Goal: Transaction & Acquisition: Purchase product/service

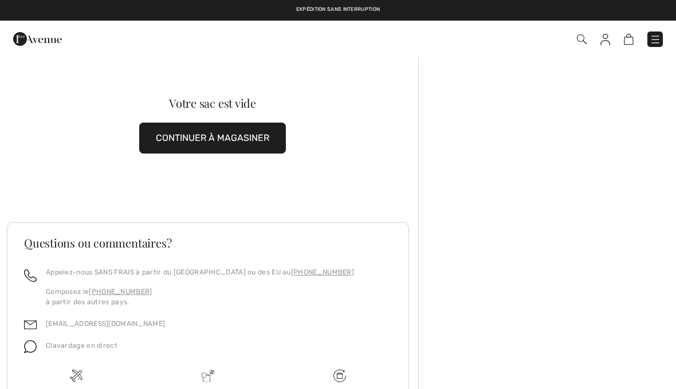
click at [656, 41] on img at bounding box center [655, 39] width 11 height 11
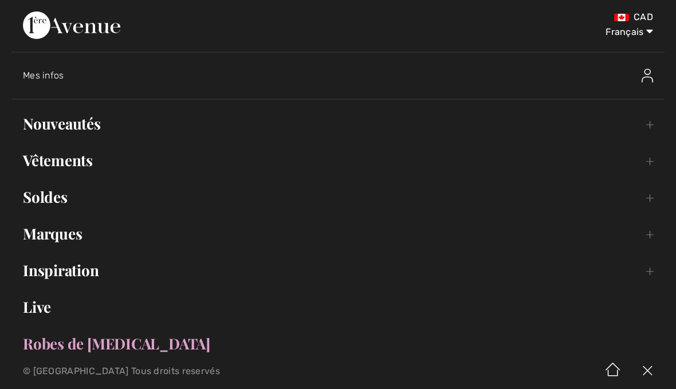
click at [60, 78] on span "Mes infos" at bounding box center [43, 75] width 41 height 11
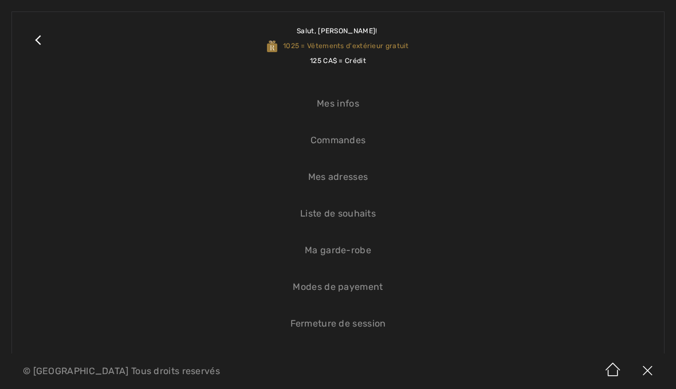
click at [356, 144] on link "Commandes" at bounding box center [337, 140] width 629 height 25
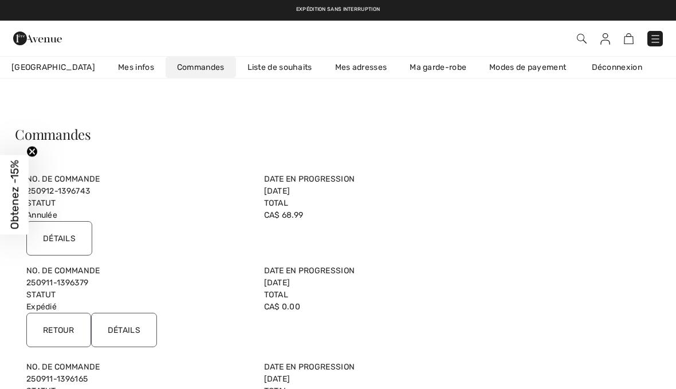
click at [658, 37] on img at bounding box center [655, 38] width 11 height 11
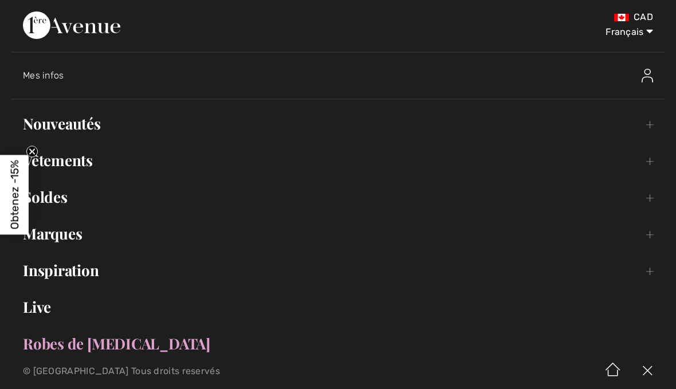
click at [45, 308] on link "Live" at bounding box center [337, 307] width 653 height 25
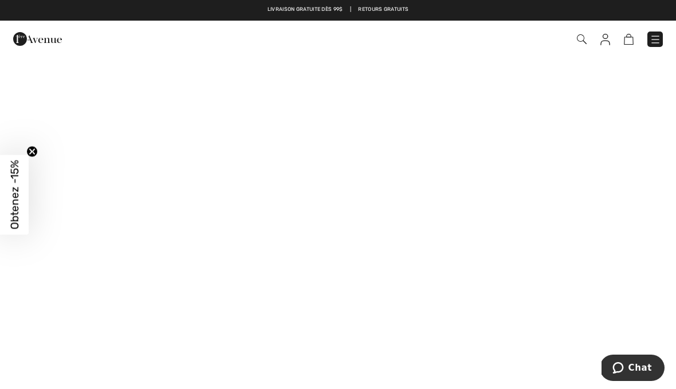
click at [658, 36] on img at bounding box center [655, 39] width 11 height 11
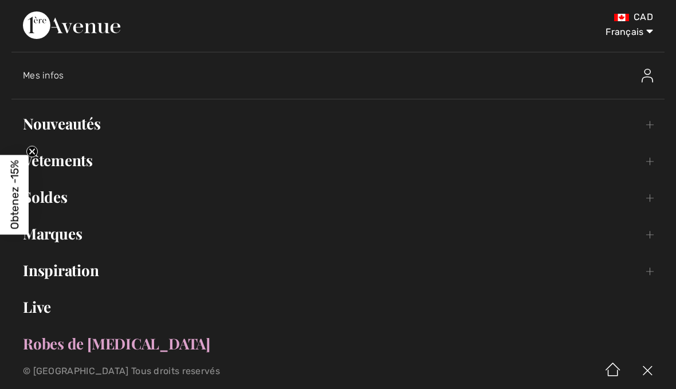
click at [44, 304] on link "Live" at bounding box center [337, 307] width 653 height 25
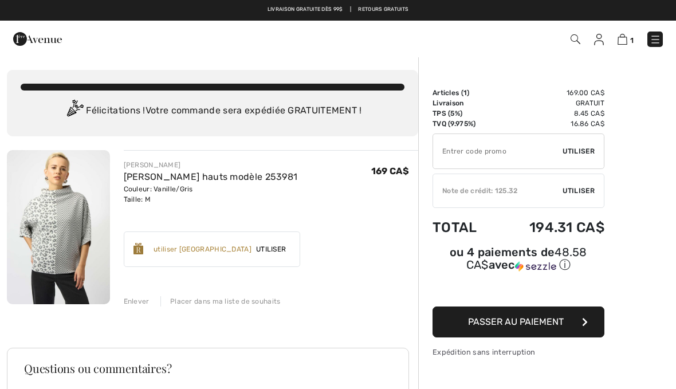
click at [76, 227] on img at bounding box center [58, 227] width 103 height 154
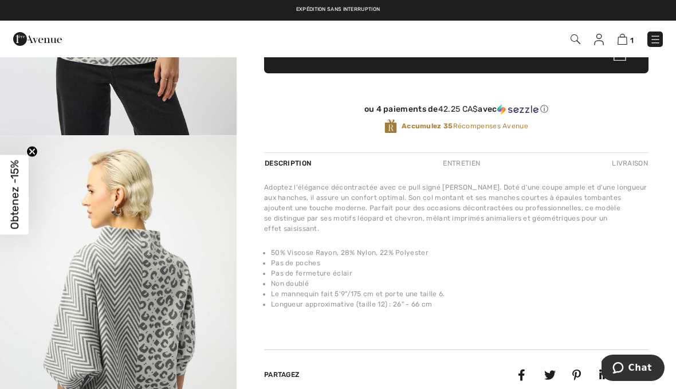
scroll to position [313, 0]
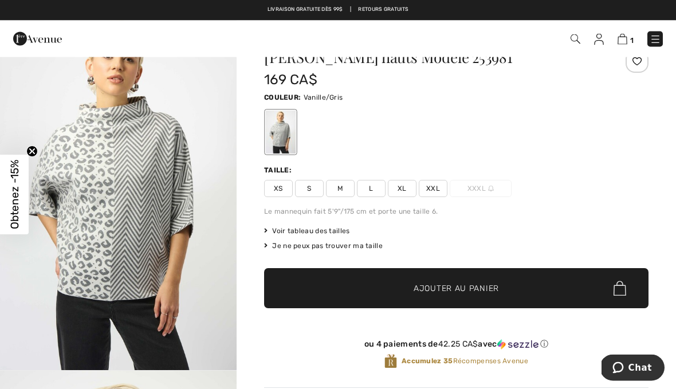
click at [575, 38] on img at bounding box center [576, 39] width 10 height 10
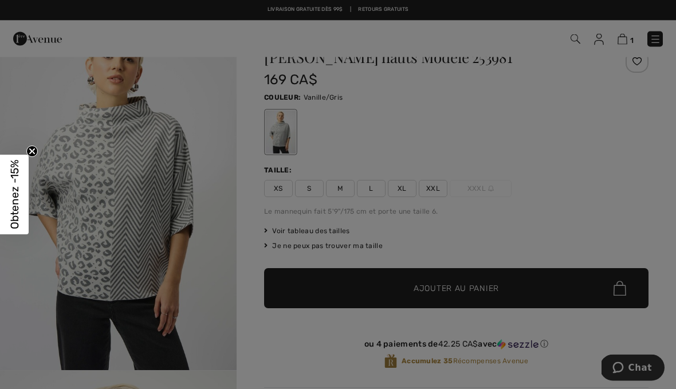
scroll to position [41, 0]
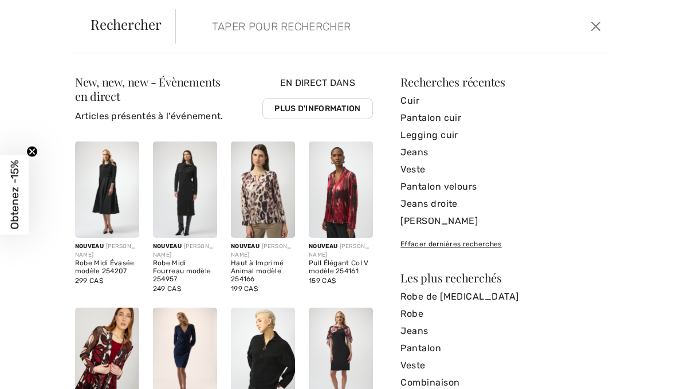
click at [331, 29] on input "search" at bounding box center [347, 26] width 288 height 34
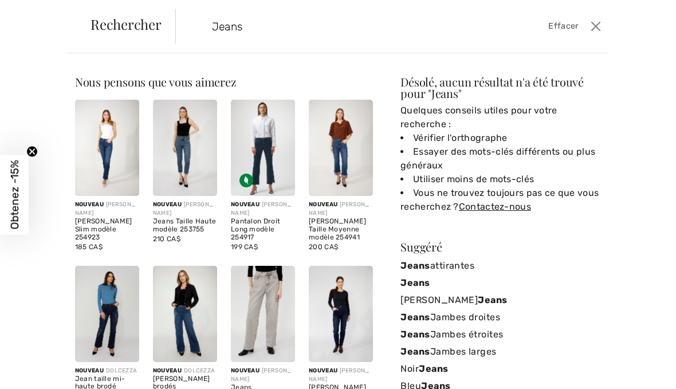
scroll to position [0, 0]
type input "Jeans"
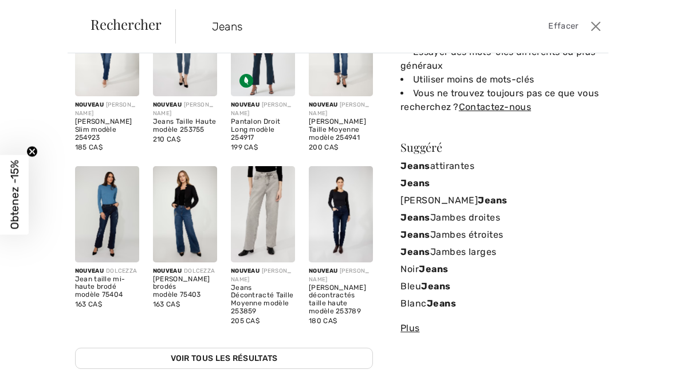
scroll to position [99, 0]
click at [507, 136] on div "Désolé, aucun résultat n'a été trouvé pour " Jeans " Quelques conseils utiles p…" at bounding box center [501, 173] width 201 height 393
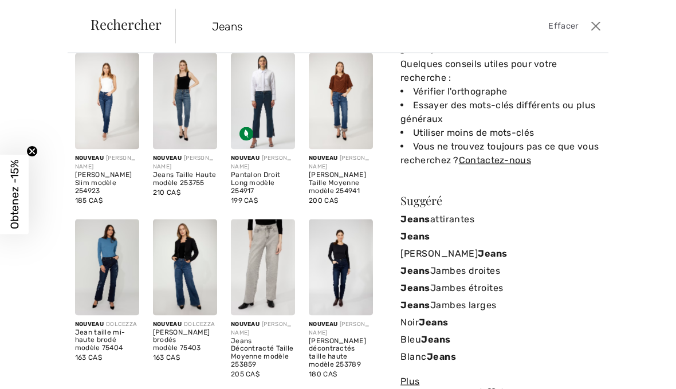
scroll to position [591, 0]
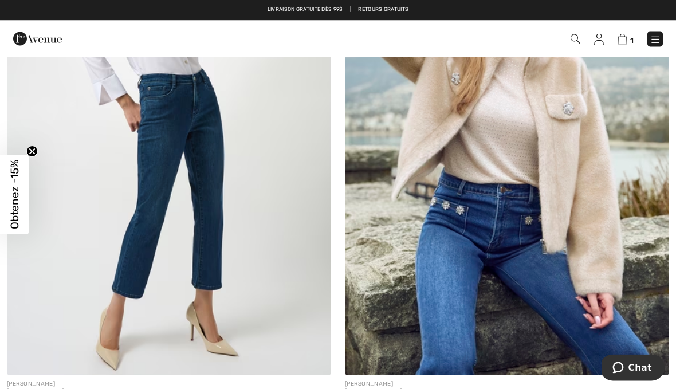
scroll to position [5696, 0]
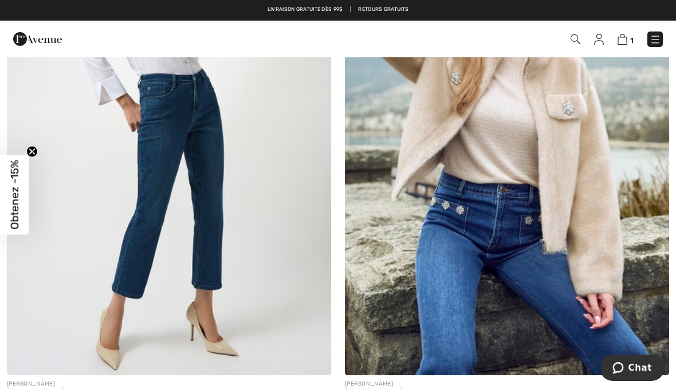
click at [198, 154] on img at bounding box center [169, 132] width 324 height 487
click at [205, 132] on img at bounding box center [169, 132] width 324 height 487
click at [206, 119] on img at bounding box center [169, 132] width 324 height 487
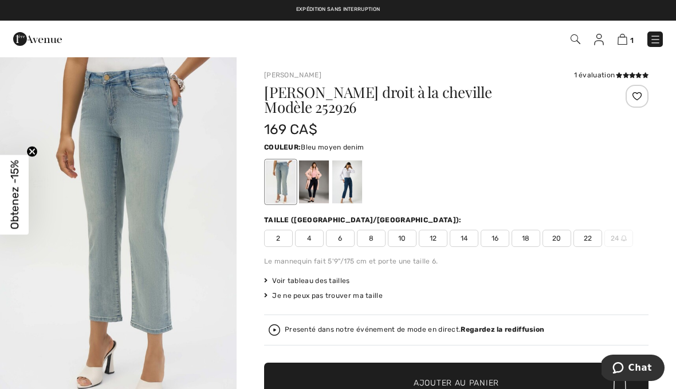
click at [348, 168] on div at bounding box center [347, 181] width 30 height 43
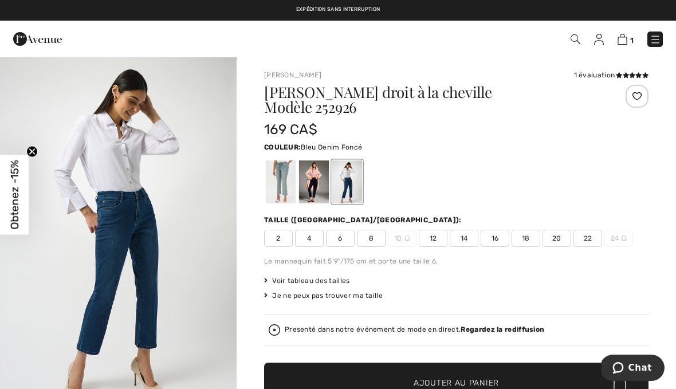
click at [314, 167] on div at bounding box center [314, 181] width 30 height 43
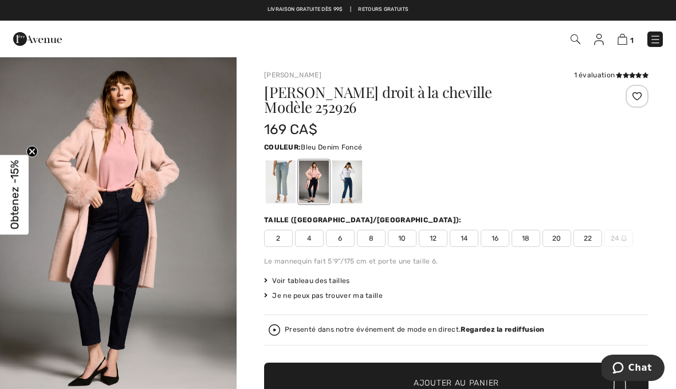
click at [521, 325] on strong "Regardez la rediffusion" at bounding box center [503, 329] width 84 height 8
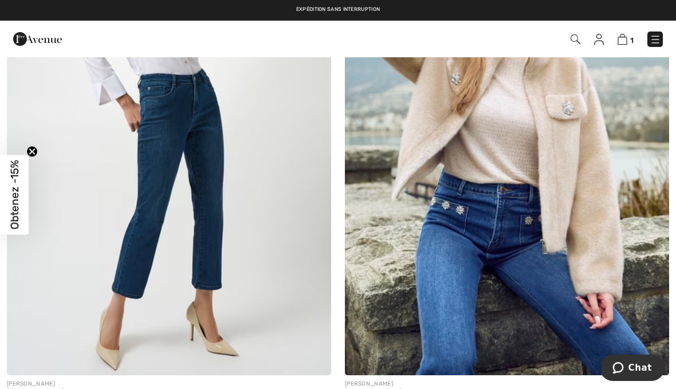
click at [208, 166] on img at bounding box center [169, 132] width 324 height 487
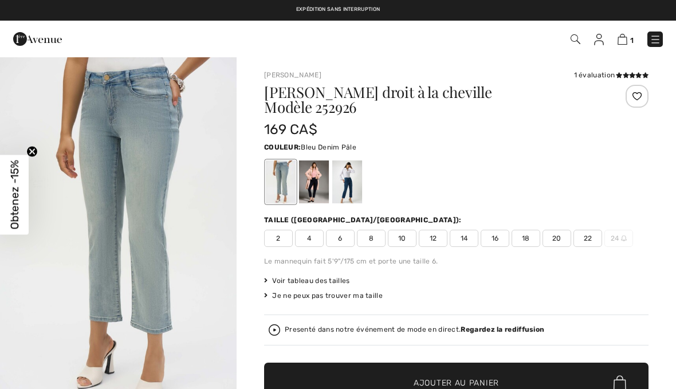
checkbox input "true"
click at [316, 171] on div at bounding box center [314, 181] width 30 height 43
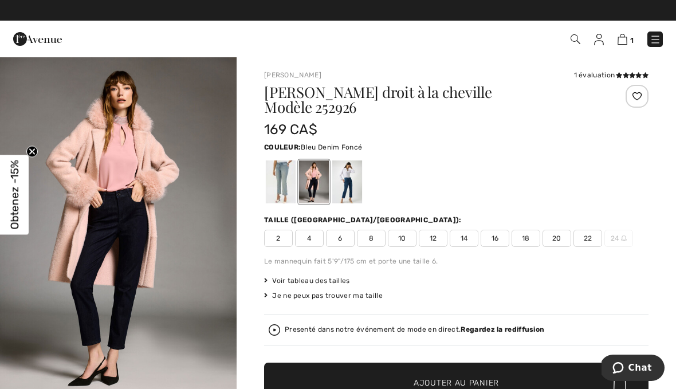
click at [353, 171] on div at bounding box center [347, 181] width 30 height 43
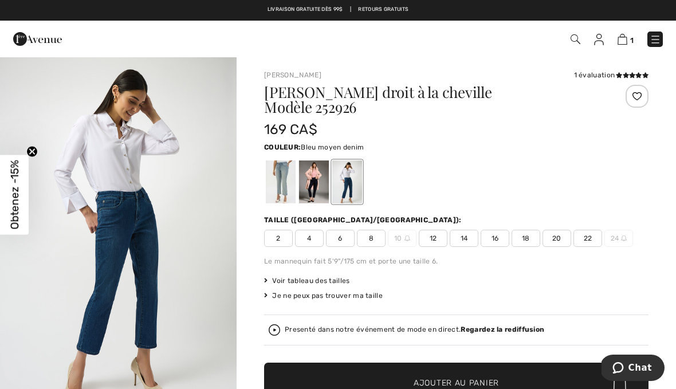
click at [314, 170] on div at bounding box center [314, 181] width 30 height 43
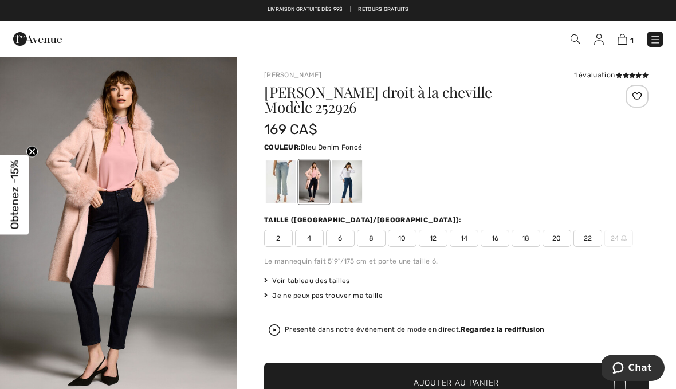
click at [407, 230] on span "10" at bounding box center [402, 238] width 29 height 17
click at [540, 371] on span "✔ Ajouté au panier Ajouter au panier" at bounding box center [456, 383] width 385 height 40
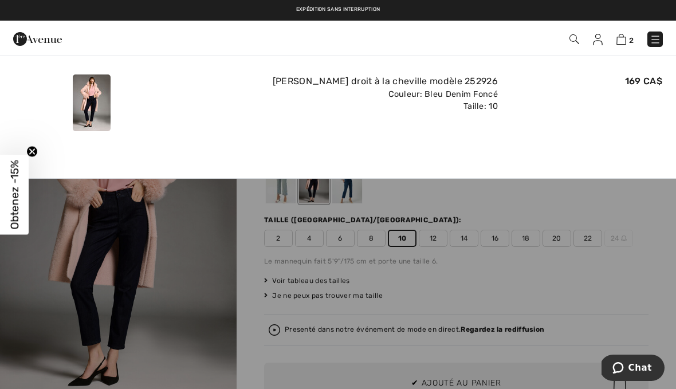
click at [625, 37] on img at bounding box center [622, 39] width 10 height 11
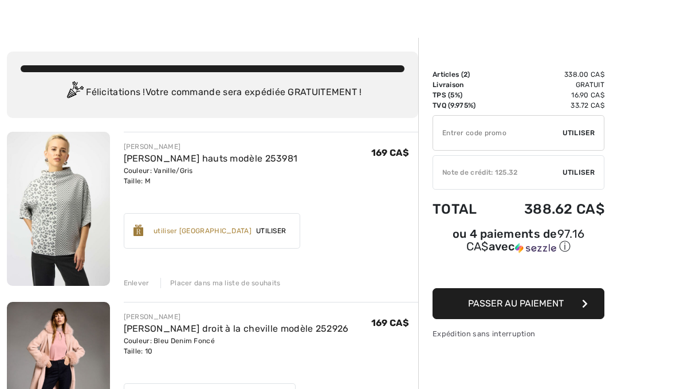
scroll to position [29, 0]
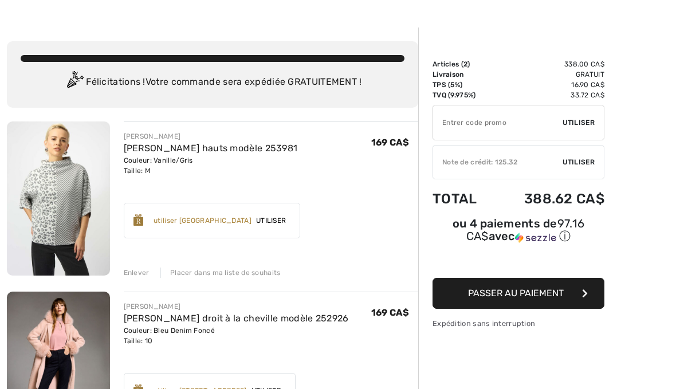
click at [146, 276] on div "Enlever" at bounding box center [137, 273] width 26 height 10
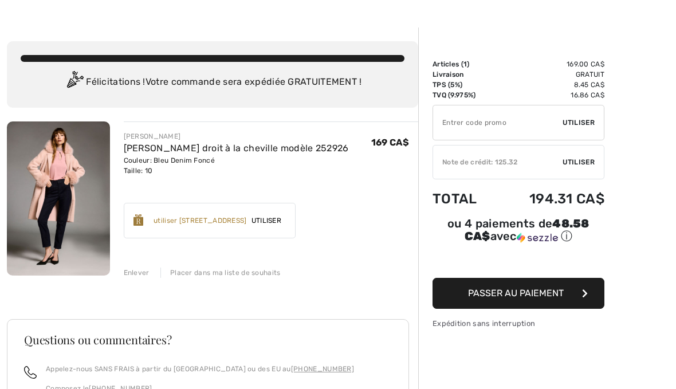
click at [585, 165] on span "Utiliser" at bounding box center [579, 162] width 32 height 10
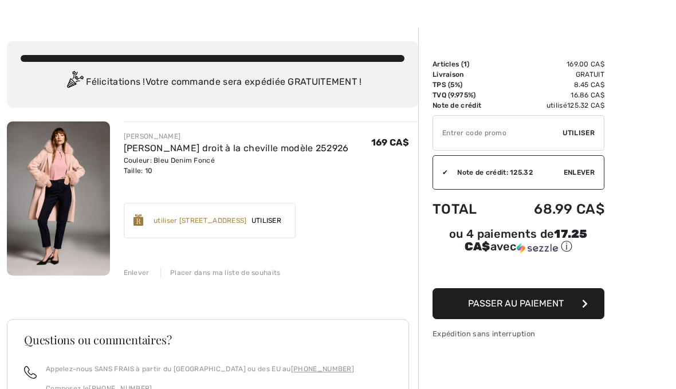
scroll to position [56, 0]
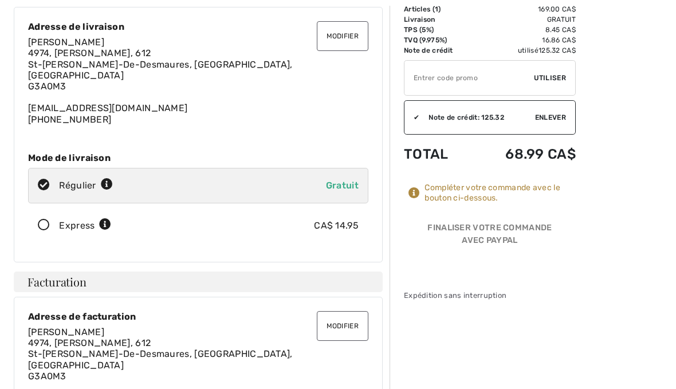
scroll to position [111, 0]
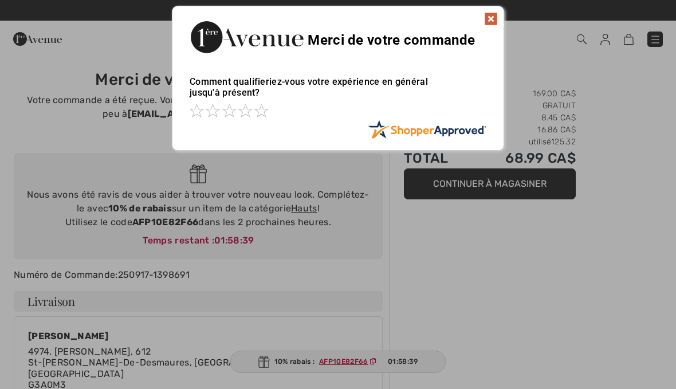
click at [489, 19] on img at bounding box center [491, 19] width 14 height 14
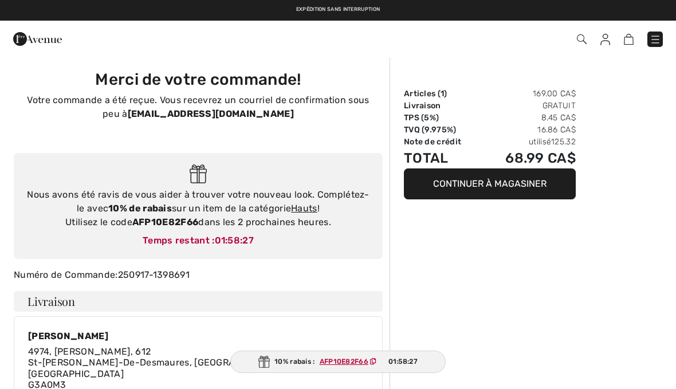
click at [656, 42] on img at bounding box center [655, 39] width 11 height 11
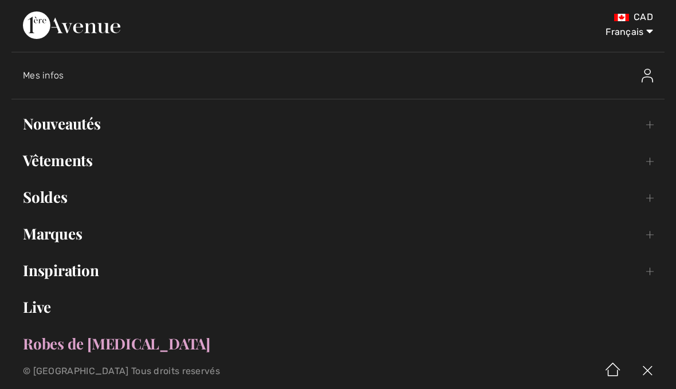
click at [93, 128] on link "Nouveautés Toggle submenu" at bounding box center [337, 123] width 653 height 25
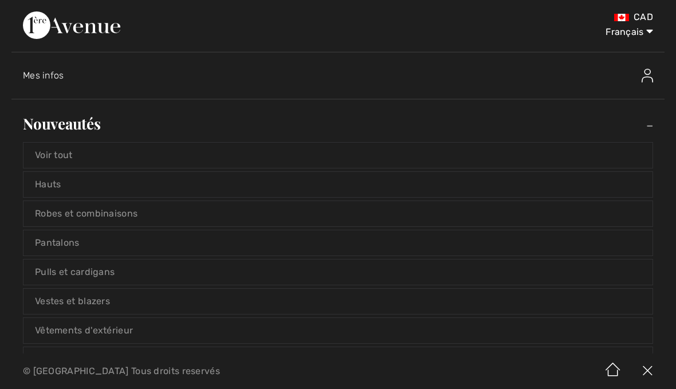
click at [71, 157] on link "Voir tout" at bounding box center [337, 155] width 629 height 25
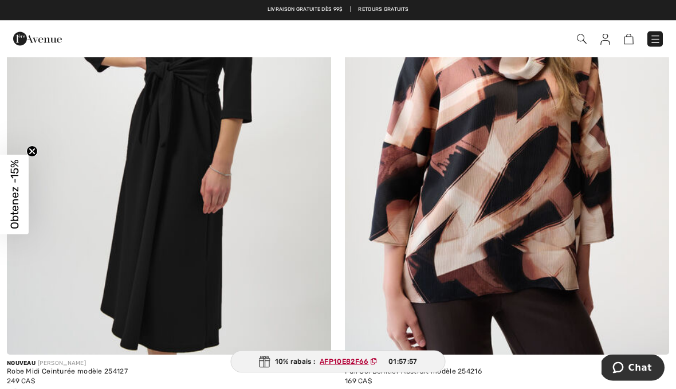
scroll to position [842, 0]
click at [544, 219] on img at bounding box center [507, 111] width 324 height 487
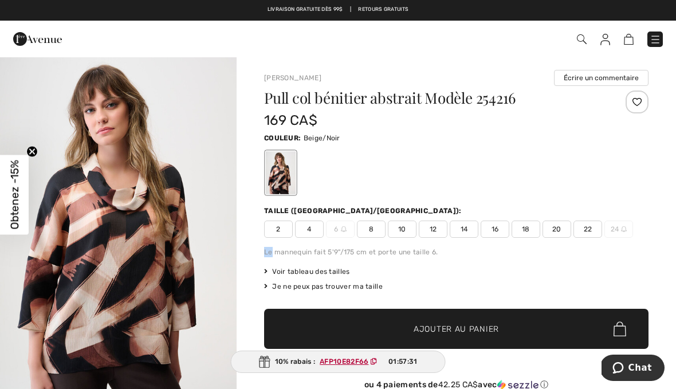
click at [605, 190] on div at bounding box center [456, 173] width 385 height 48
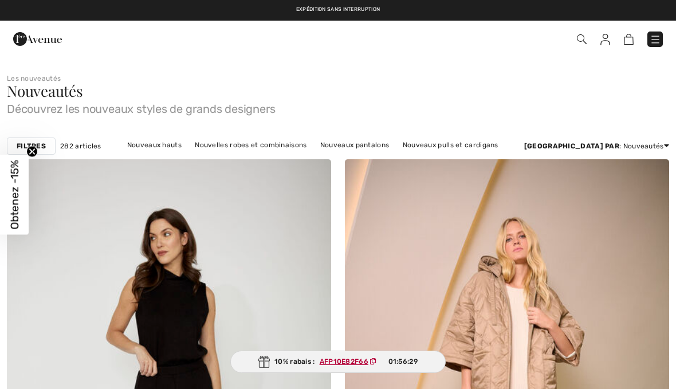
scroll to position [842, 0]
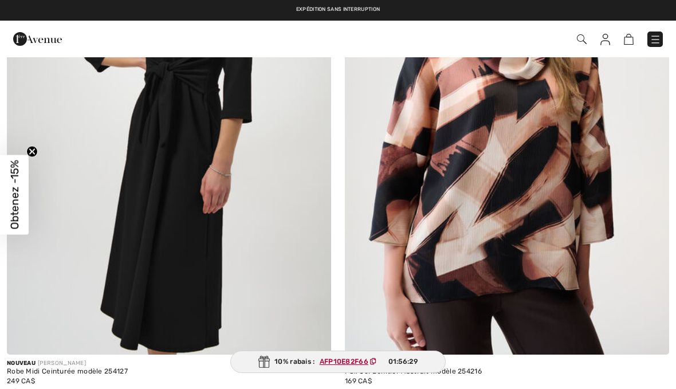
checkbox input "true"
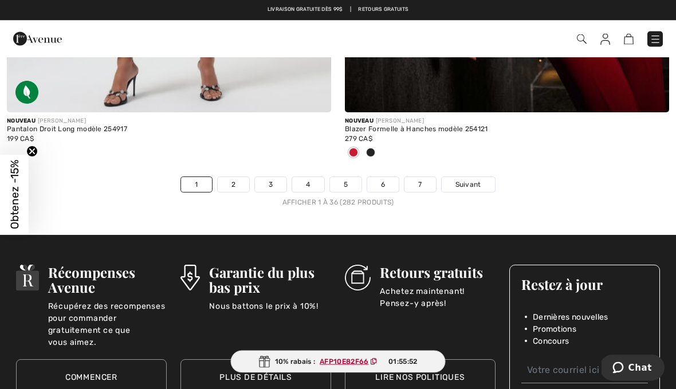
scroll to position [9963, 0]
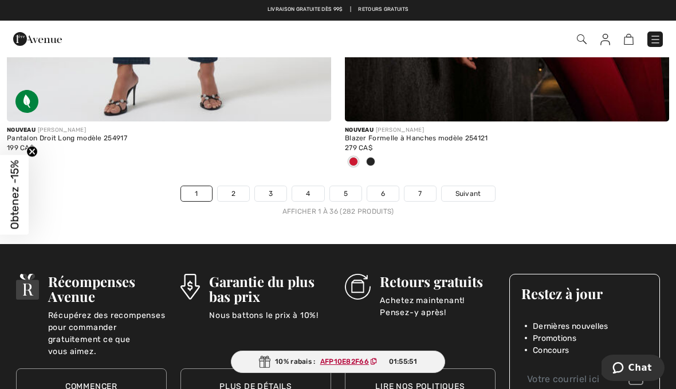
click at [241, 186] on link "2" at bounding box center [234, 193] width 32 height 15
click at [239, 186] on link "2" at bounding box center [234, 193] width 32 height 15
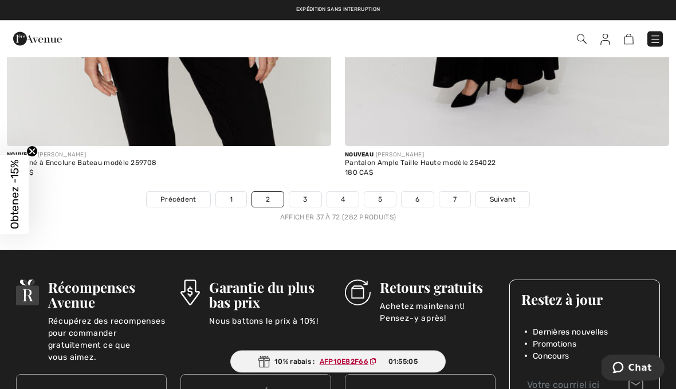
scroll to position [9882, 0]
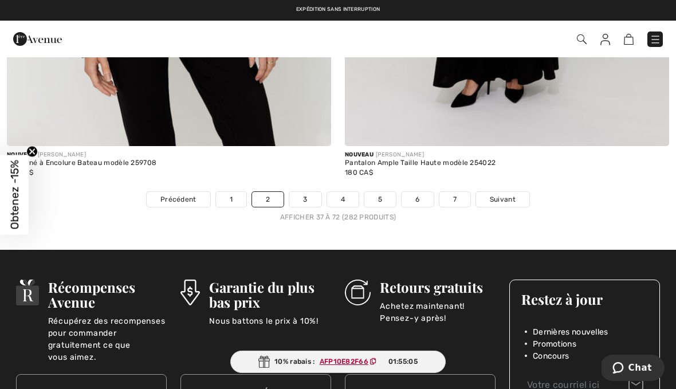
click at [307, 192] on link "3" at bounding box center [305, 199] width 32 height 15
click at [307, 198] on link "3" at bounding box center [305, 199] width 32 height 15
click at [311, 192] on link "3" at bounding box center [305, 199] width 32 height 15
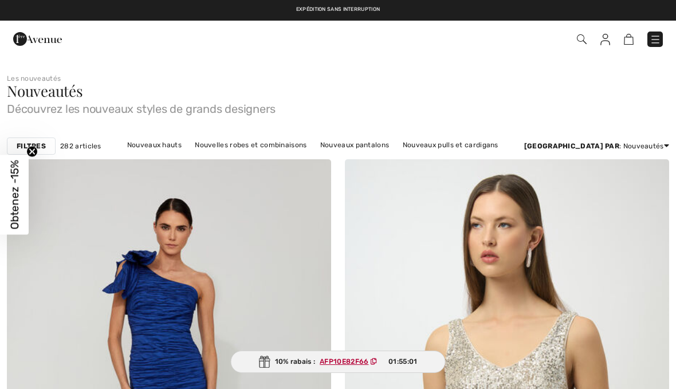
checkbox input "true"
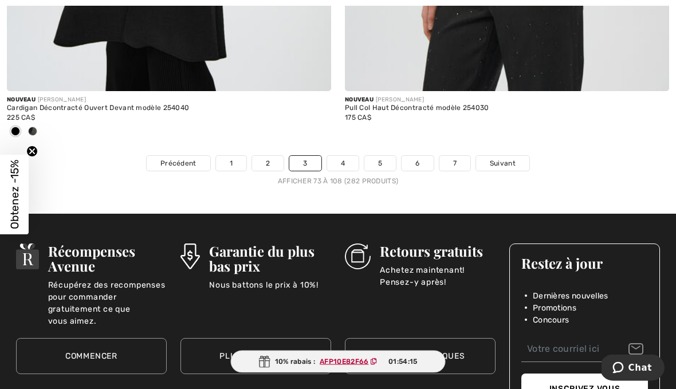
scroll to position [10000, 0]
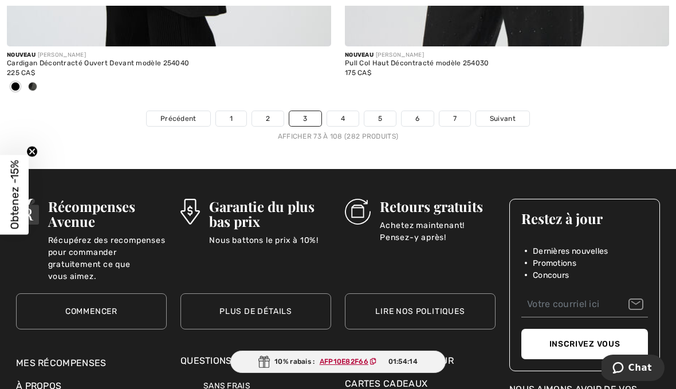
click at [347, 113] on link "4" at bounding box center [343, 118] width 32 height 15
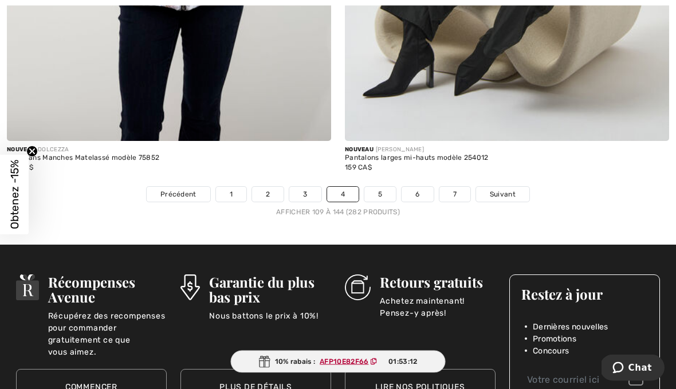
scroll to position [9944, 0]
click at [385, 192] on link "5" at bounding box center [380, 194] width 32 height 15
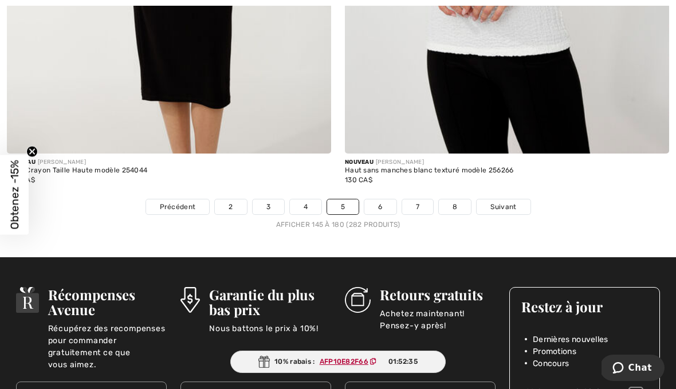
scroll to position [9926, 0]
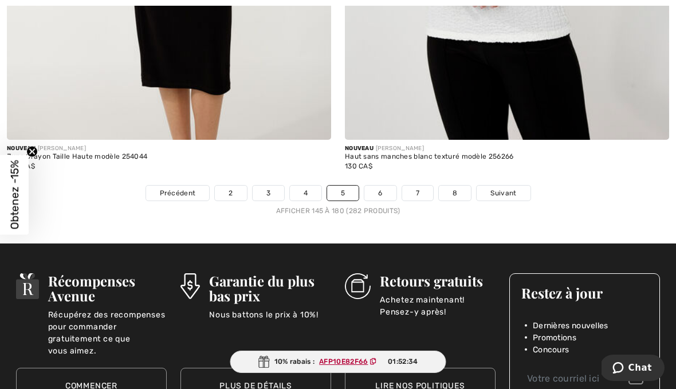
click at [384, 189] on link "6" at bounding box center [380, 193] width 32 height 15
click at [381, 186] on link "6" at bounding box center [380, 193] width 32 height 15
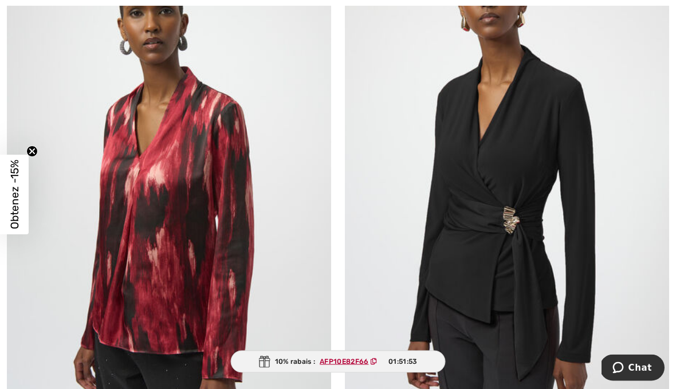
scroll to position [5717, 0]
click at [623, 326] on img at bounding box center [507, 183] width 324 height 487
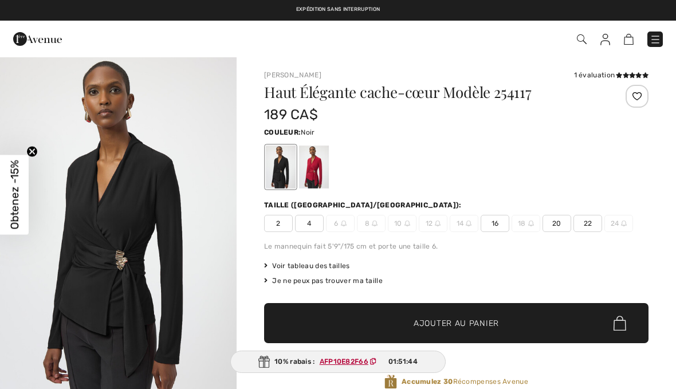
checkbox input "true"
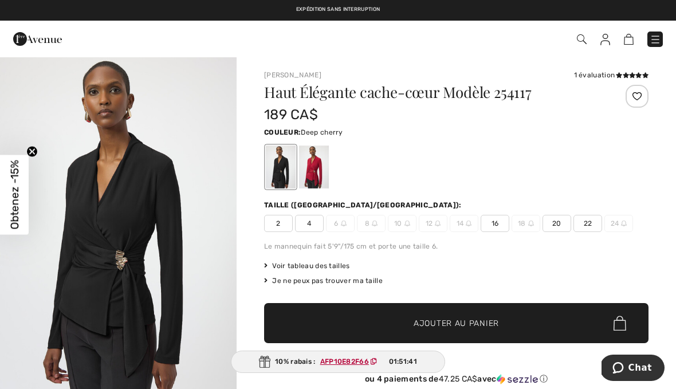
click at [318, 174] on div at bounding box center [314, 167] width 30 height 43
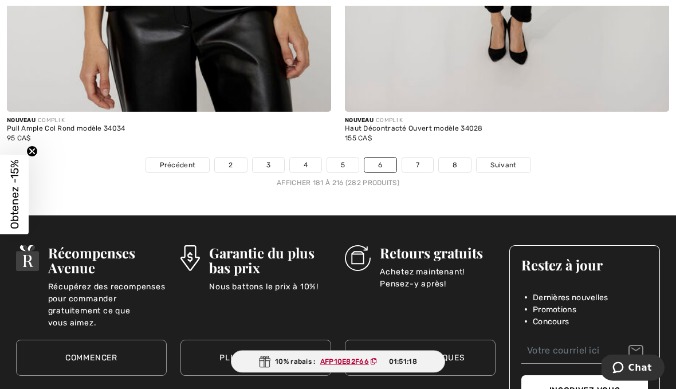
scroll to position [9916, 0]
click at [416, 162] on link "7" at bounding box center [417, 165] width 31 height 15
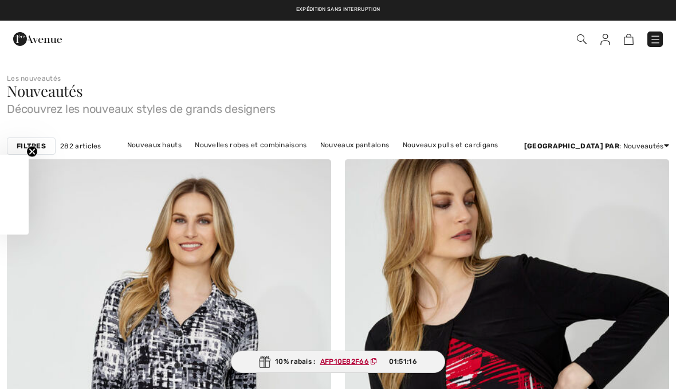
checkbox input "true"
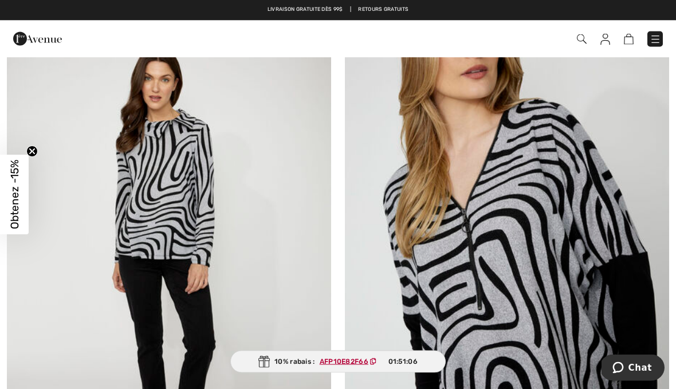
scroll to position [680, 0]
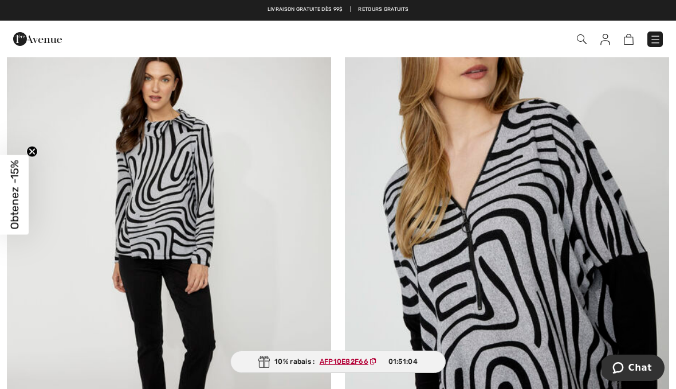
click at [172, 198] on img at bounding box center [169, 254] width 324 height 487
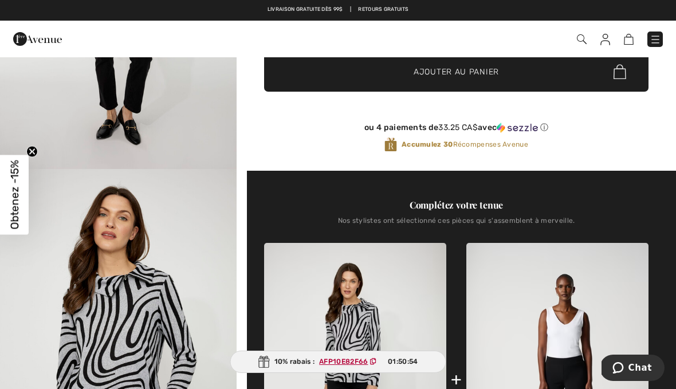
scroll to position [238, 0]
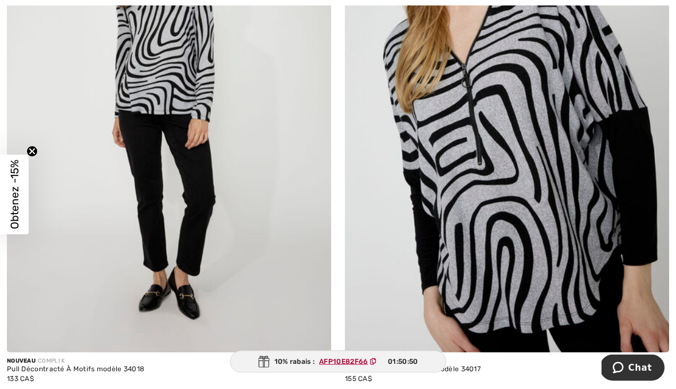
scroll to position [831, 0]
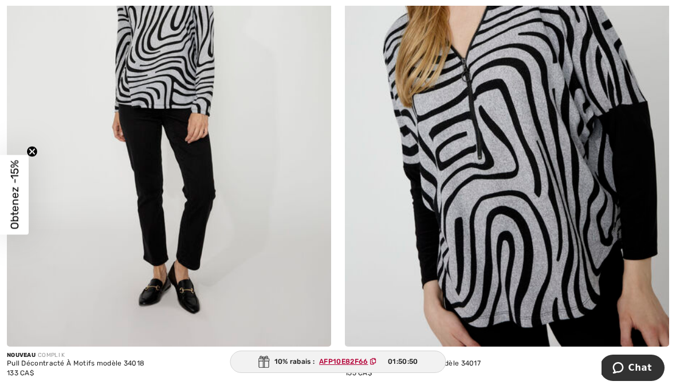
click at [623, 296] on img at bounding box center [507, 103] width 324 height 487
click at [570, 213] on img at bounding box center [507, 103] width 324 height 487
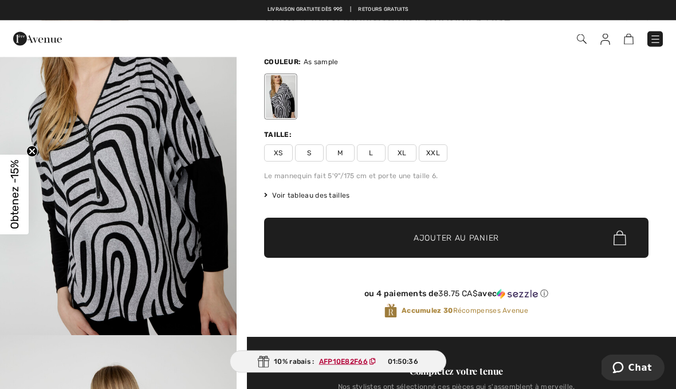
scroll to position [76, 0]
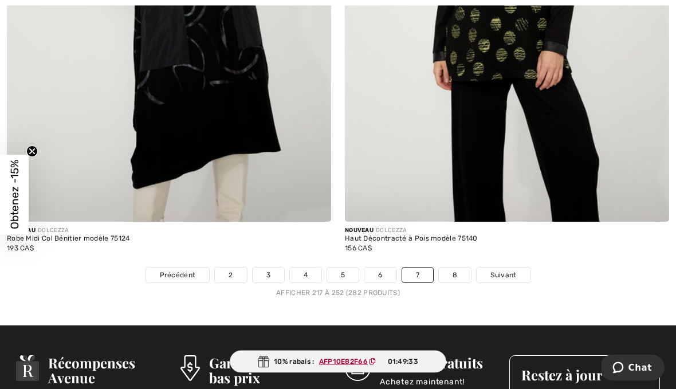
scroll to position [9693, 0]
click at [453, 270] on link "8" at bounding box center [455, 275] width 32 height 15
click at [455, 268] on link "8" at bounding box center [455, 275] width 32 height 15
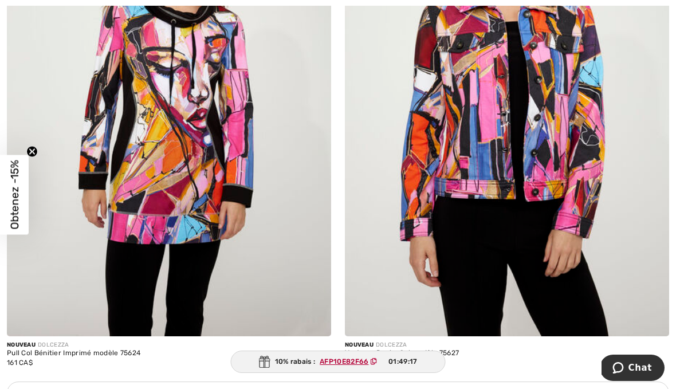
scroll to position [2973, 0]
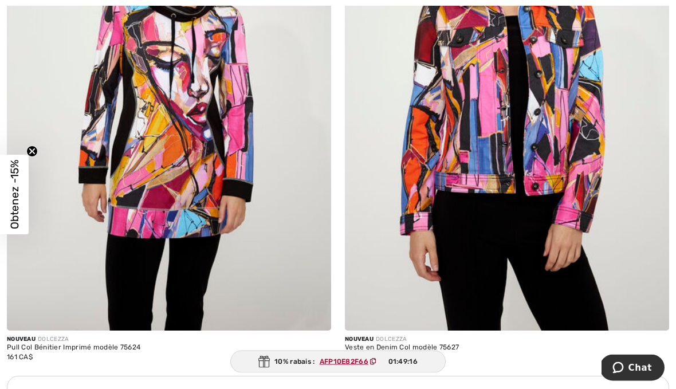
click at [559, 341] on div "Nouveau DOLCEZZA" at bounding box center [507, 340] width 324 height 9
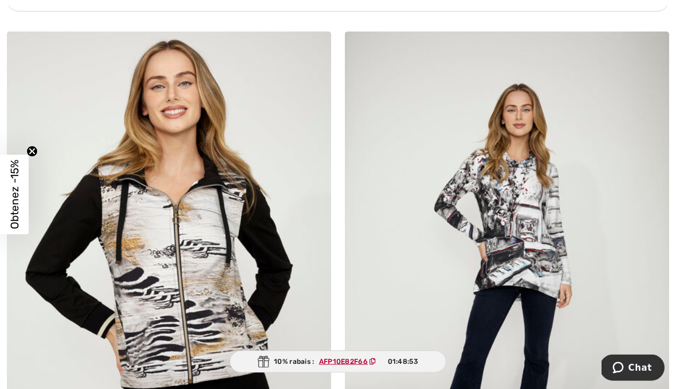
scroll to position [6719, 0]
click at [537, 240] on img at bounding box center [507, 275] width 324 height 487
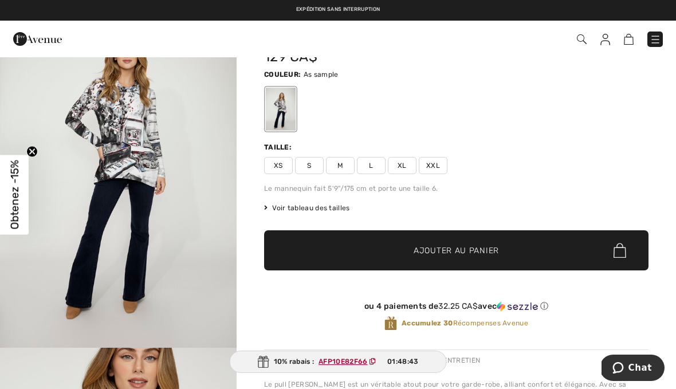
scroll to position [62, 0]
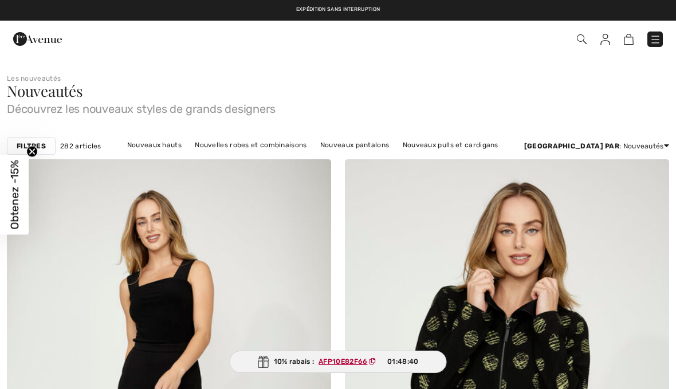
scroll to position [6772, 0]
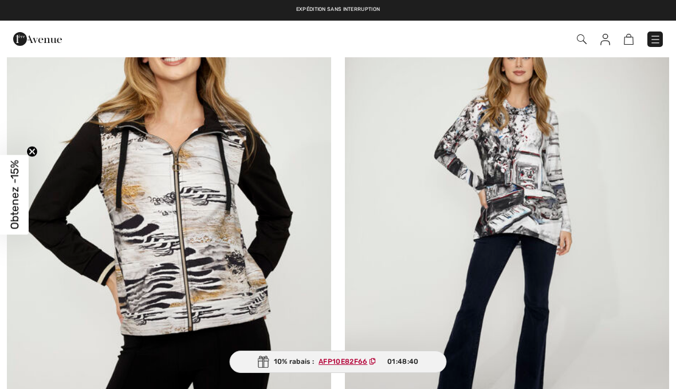
checkbox input "true"
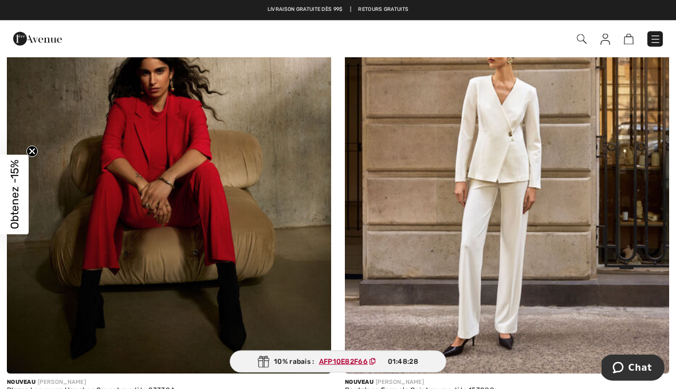
scroll to position [7912, 0]
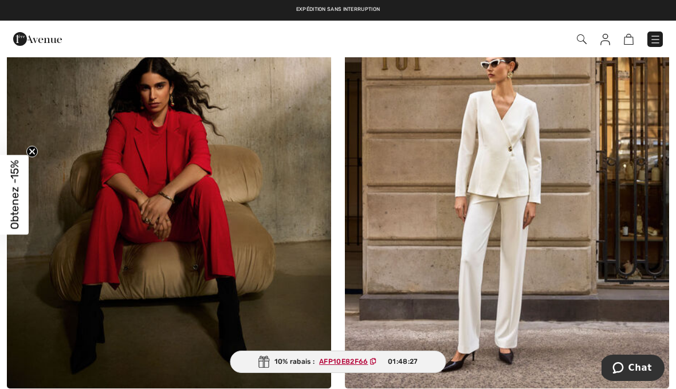
click at [656, 45] on img at bounding box center [655, 39] width 11 height 11
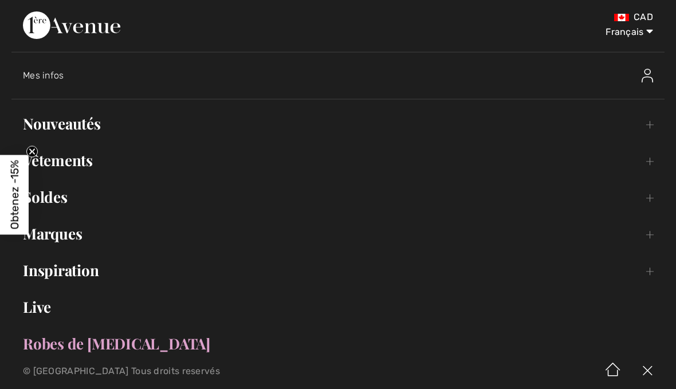
click at [91, 134] on link "Nouveautés Toggle submenu" at bounding box center [337, 123] width 653 height 25
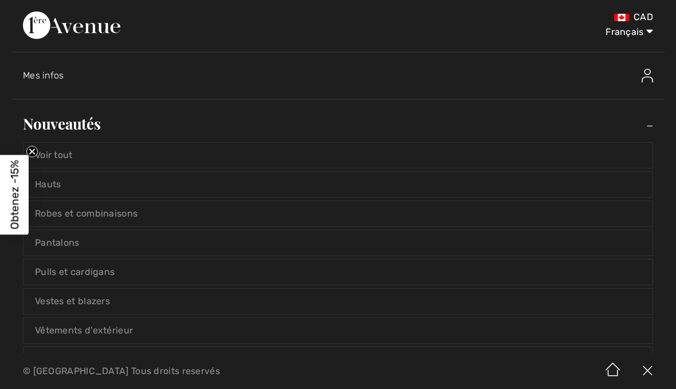
click at [72, 156] on link "Voir tout" at bounding box center [337, 155] width 629 height 25
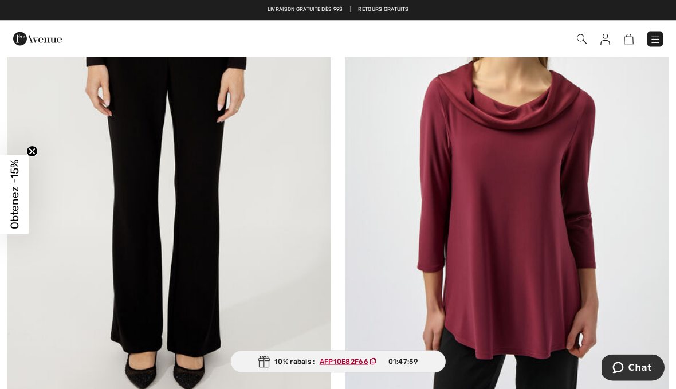
scroll to position [1866, 0]
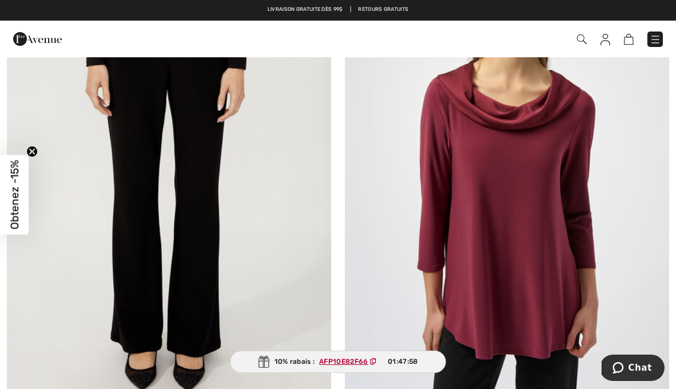
click at [574, 239] on img at bounding box center [507, 169] width 324 height 487
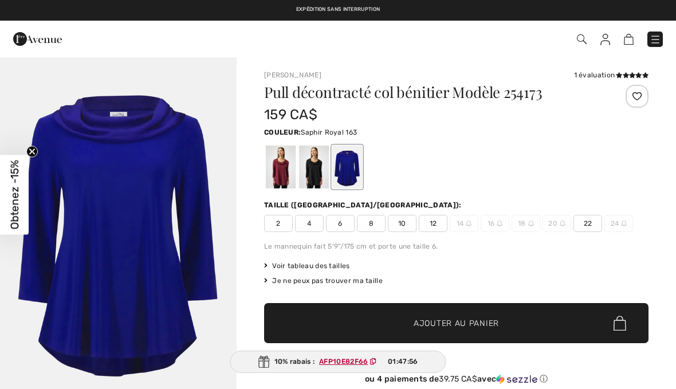
checkbox input "true"
click at [287, 169] on div at bounding box center [281, 167] width 30 height 43
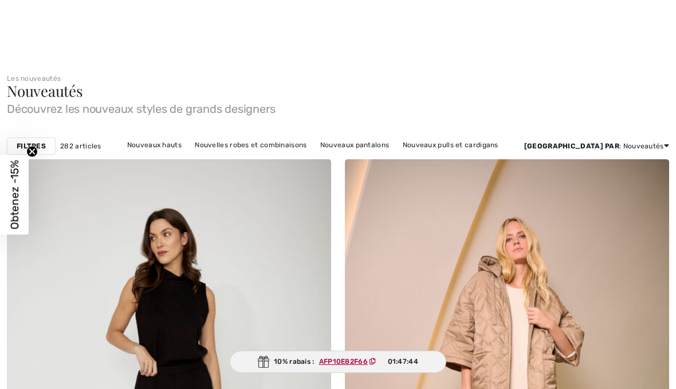
checkbox input "true"
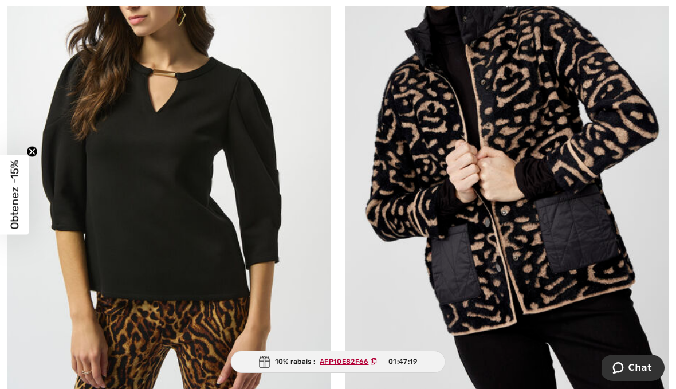
scroll to position [9172, 0]
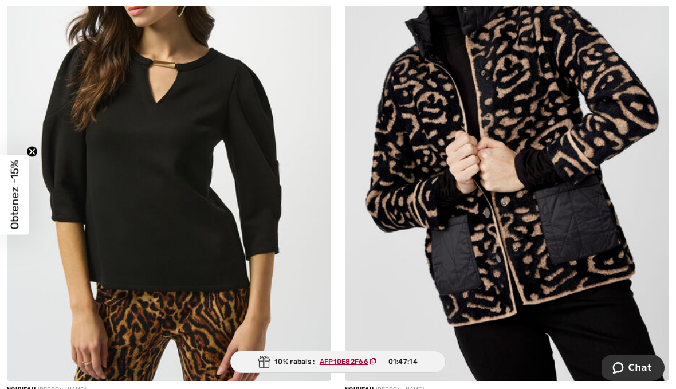
click at [585, 309] on img at bounding box center [507, 138] width 324 height 487
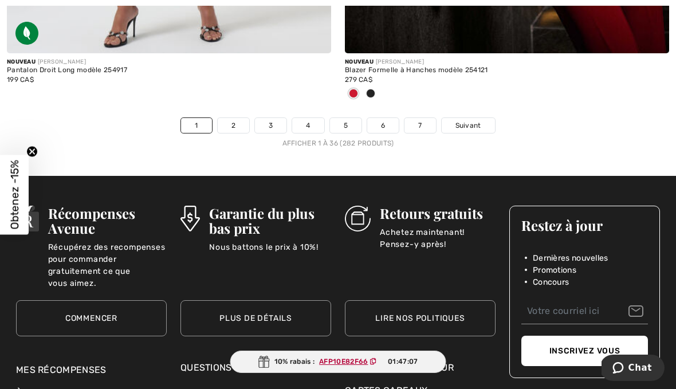
scroll to position [10036, 0]
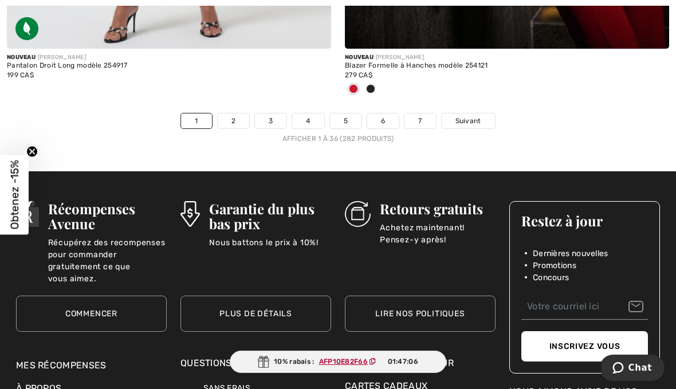
click at [242, 113] on link "2" at bounding box center [234, 120] width 32 height 15
click at [236, 113] on link "2" at bounding box center [234, 120] width 32 height 15
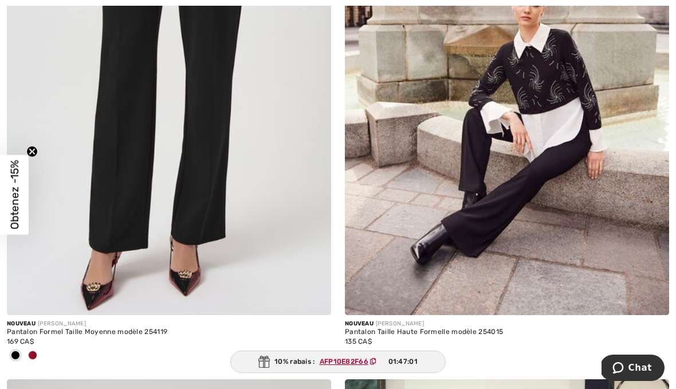
click at [637, 274] on div at bounding box center [646, 292] width 48 height 48
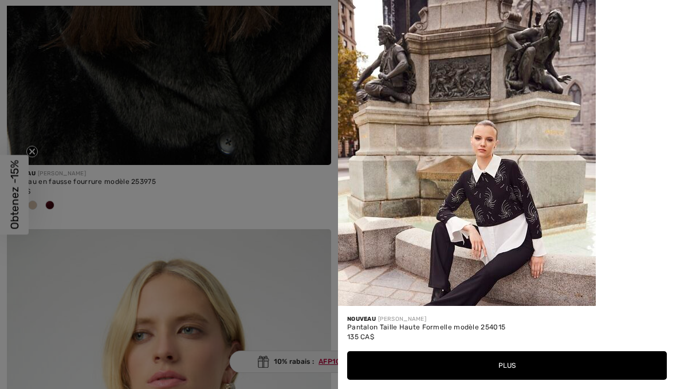
scroll to position [2107, 0]
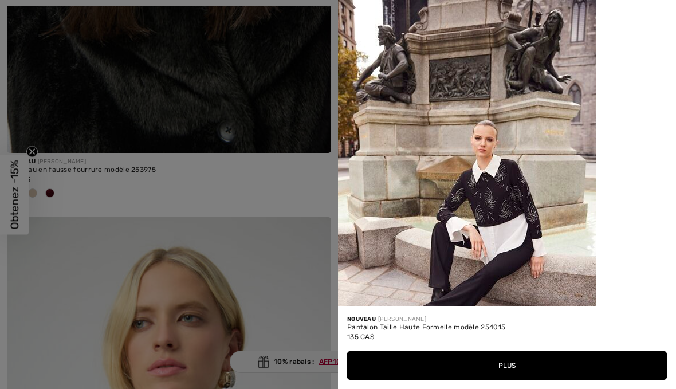
click at [648, 61] on div at bounding box center [507, 153] width 338 height 306
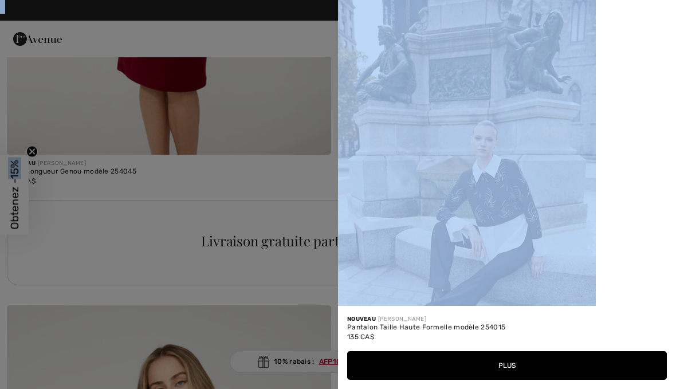
scroll to position [0, 0]
click at [333, 202] on div at bounding box center [338, 194] width 676 height 389
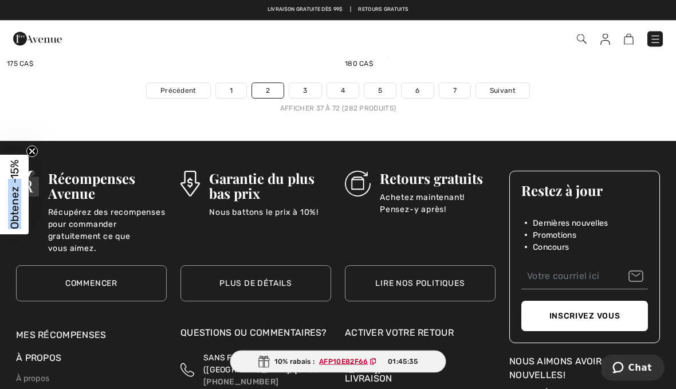
scroll to position [9991, 0]
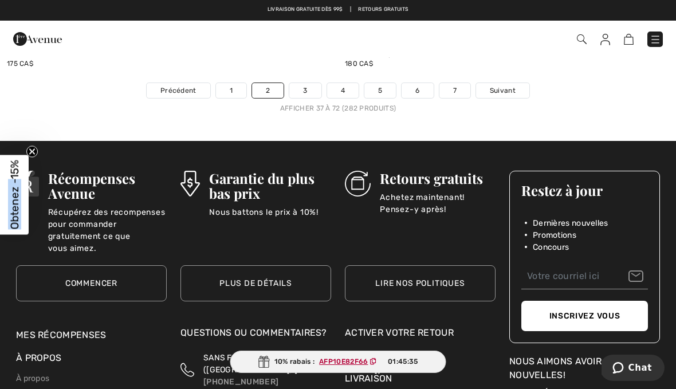
click at [303, 89] on link "3" at bounding box center [305, 90] width 32 height 15
click at [305, 83] on link "3" at bounding box center [305, 90] width 32 height 15
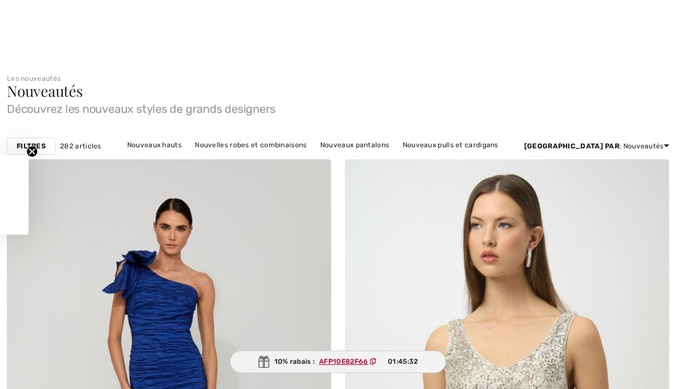
checkbox input "true"
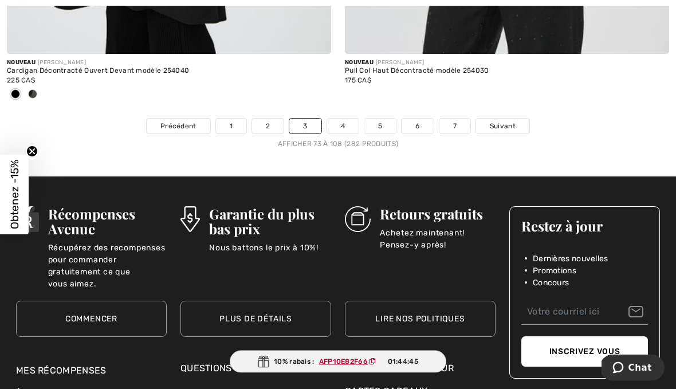
scroll to position [9993, 0]
click at [349, 124] on link "4" at bounding box center [343, 126] width 32 height 15
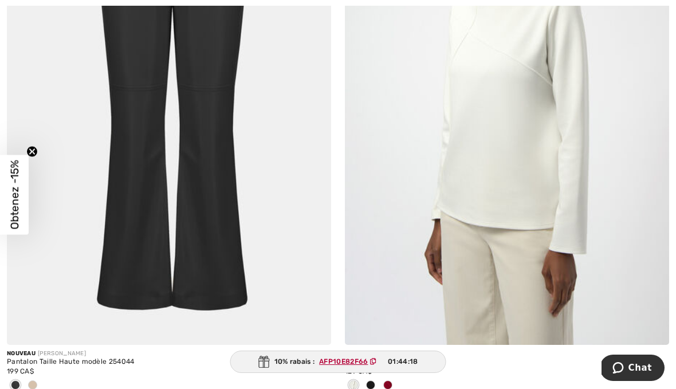
scroll to position [5309, 0]
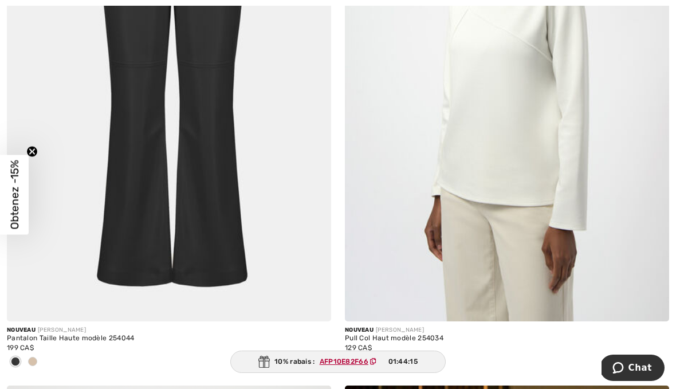
click at [392, 363] on div at bounding box center [387, 362] width 17 height 19
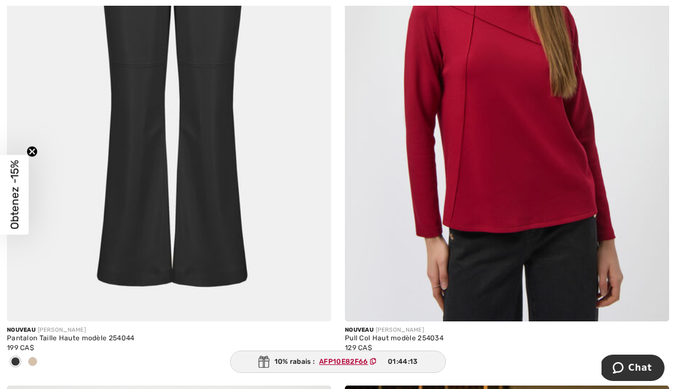
click at [378, 363] on div at bounding box center [370, 362] width 17 height 19
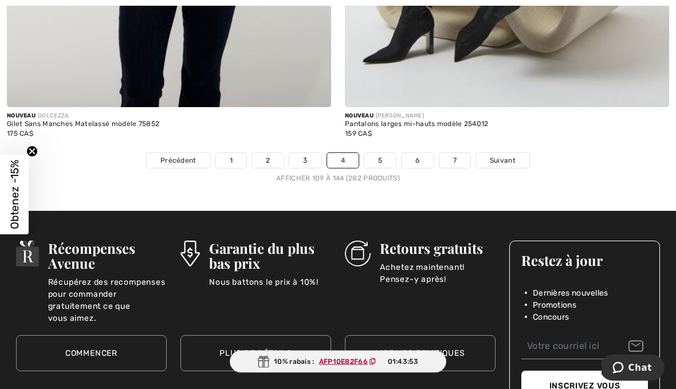
scroll to position [9977, 0]
click at [382, 156] on link "5" at bounding box center [380, 160] width 32 height 15
click at [382, 153] on link "5" at bounding box center [380, 160] width 32 height 15
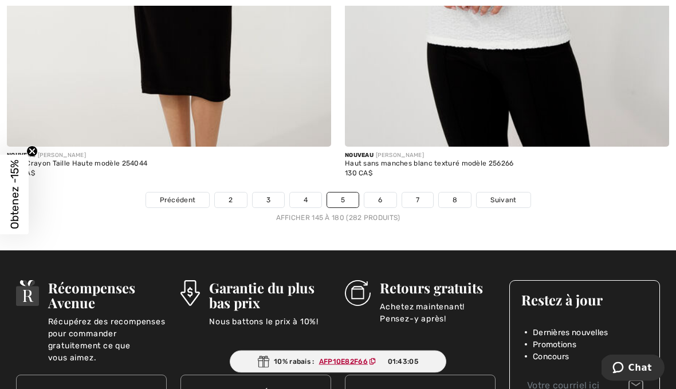
scroll to position [9919, 0]
click at [387, 199] on link "6" at bounding box center [380, 200] width 32 height 15
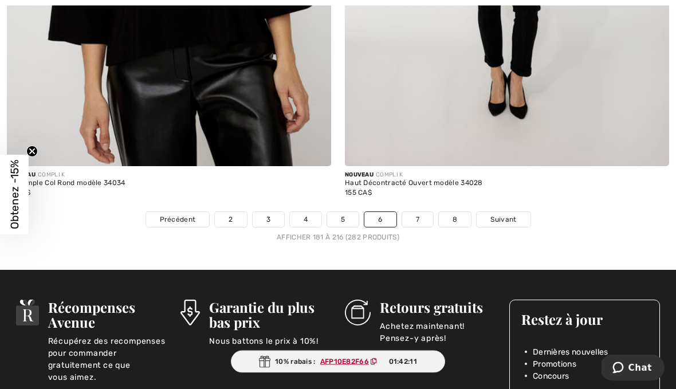
scroll to position [9862, 0]
click at [419, 218] on link "7" at bounding box center [417, 219] width 31 height 15
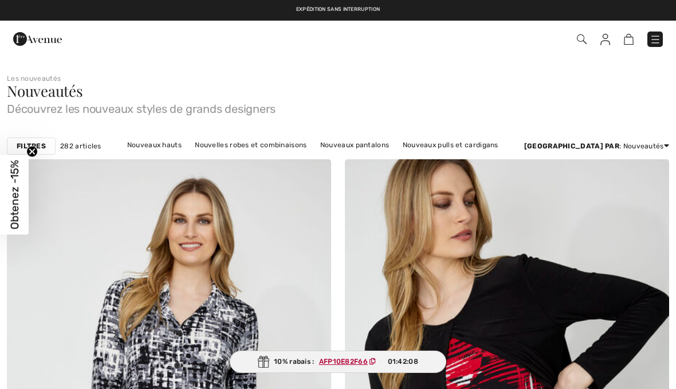
checkbox input "true"
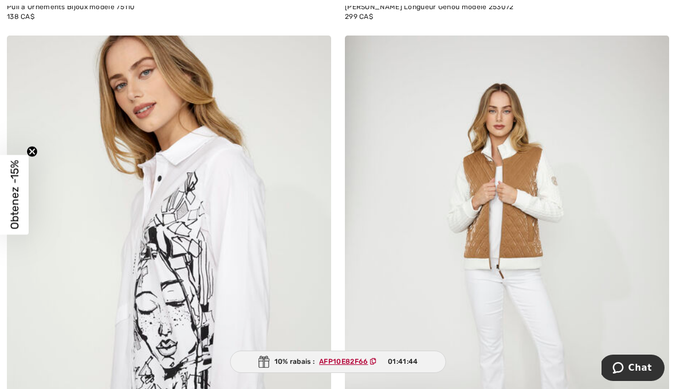
scroll to position [7340, 0]
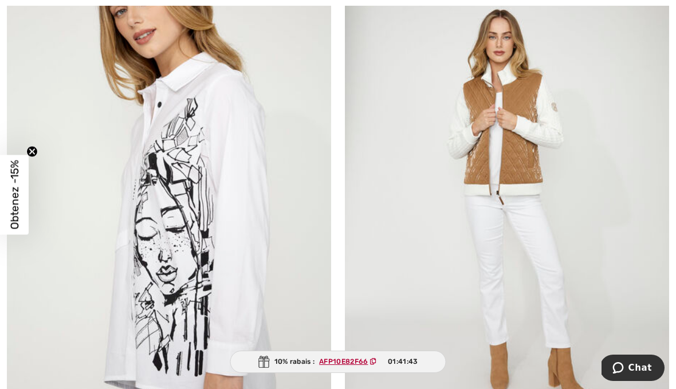
click at [637, 284] on img at bounding box center [507, 205] width 324 height 487
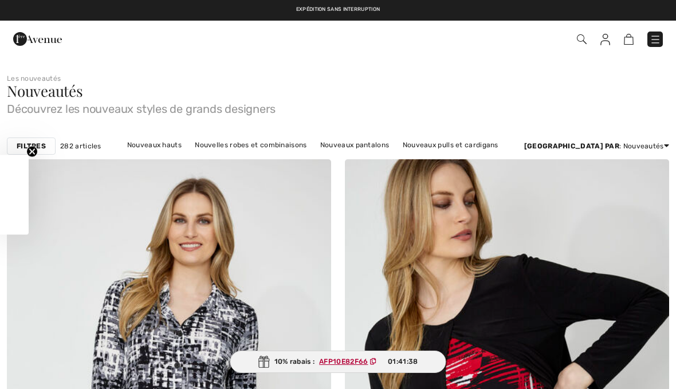
scroll to position [7393, 0]
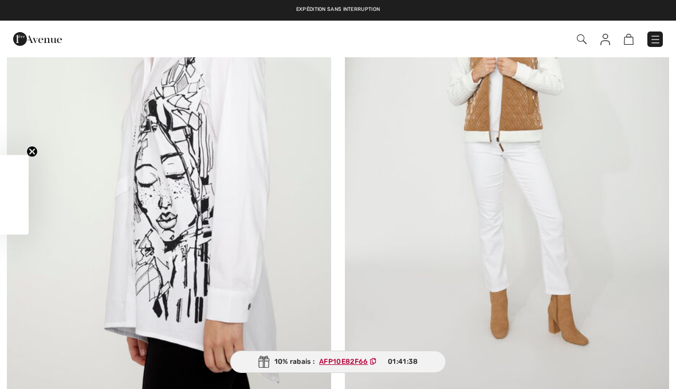
checkbox input "true"
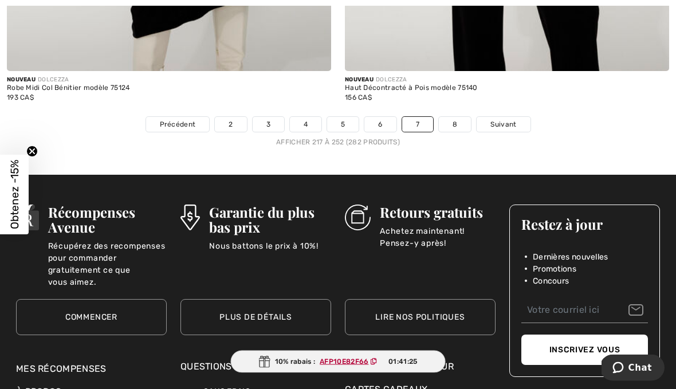
scroll to position [9843, 0]
click at [458, 117] on link "8" at bounding box center [455, 124] width 32 height 15
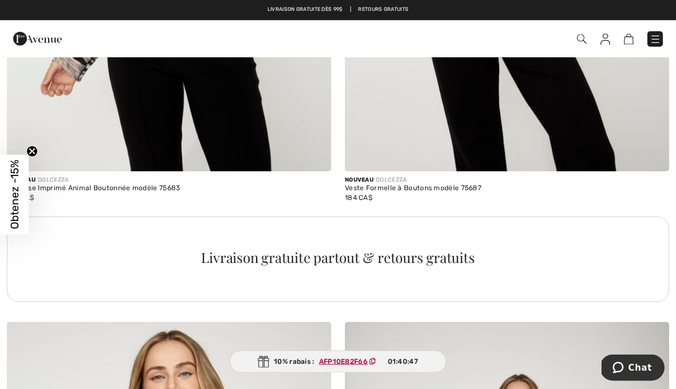
scroll to position [6429, 0]
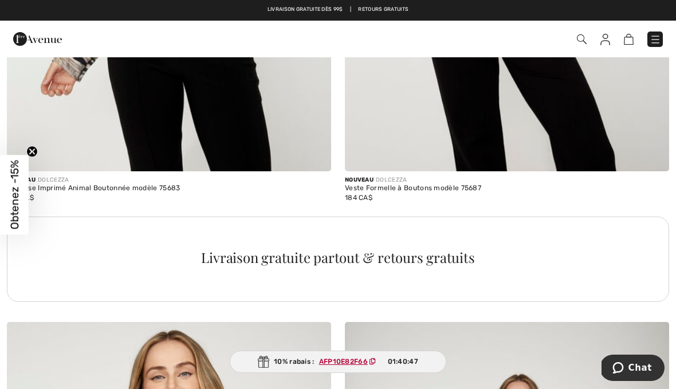
click at [658, 39] on img at bounding box center [655, 39] width 11 height 11
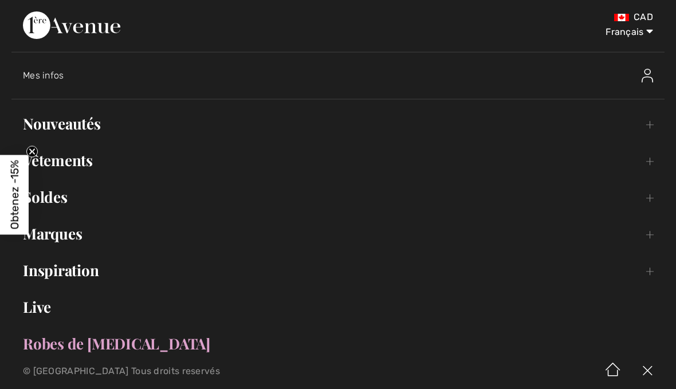
click at [88, 160] on link "Vêtements Toggle submenu" at bounding box center [337, 160] width 653 height 25
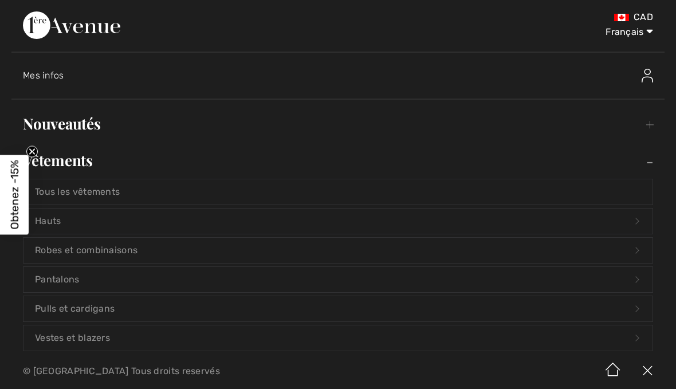
click at [60, 221] on link "Hauts Open submenu" at bounding box center [337, 221] width 629 height 25
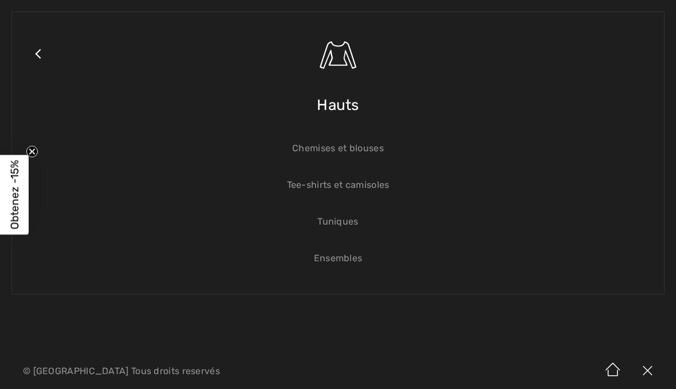
click at [343, 225] on link "Tuniques" at bounding box center [337, 221] width 629 height 25
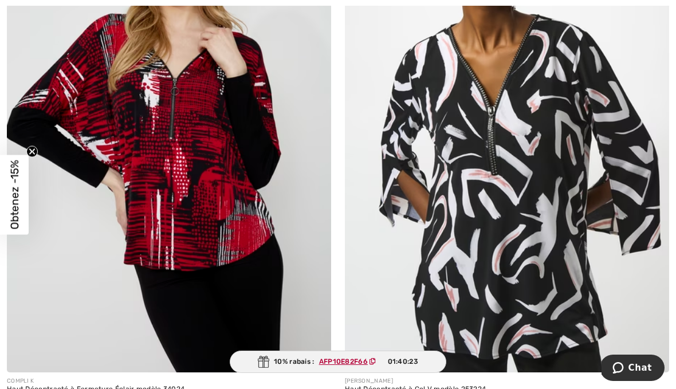
scroll to position [1929, 0]
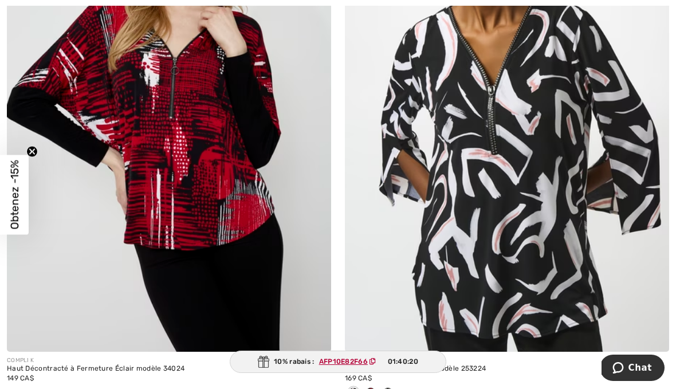
click at [538, 255] on img at bounding box center [507, 108] width 324 height 487
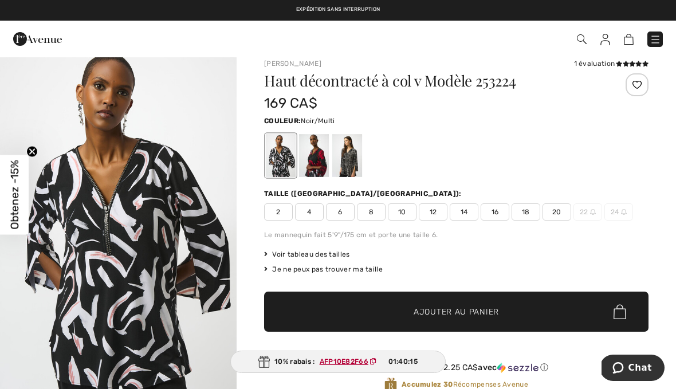
scroll to position [8, 0]
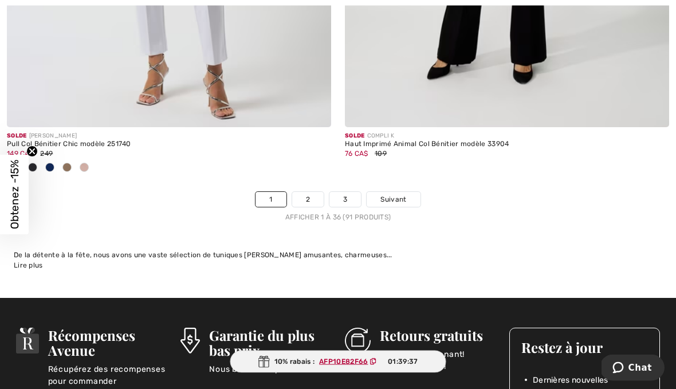
scroll to position [9979, 0]
click at [310, 194] on link "2" at bounding box center [308, 199] width 32 height 15
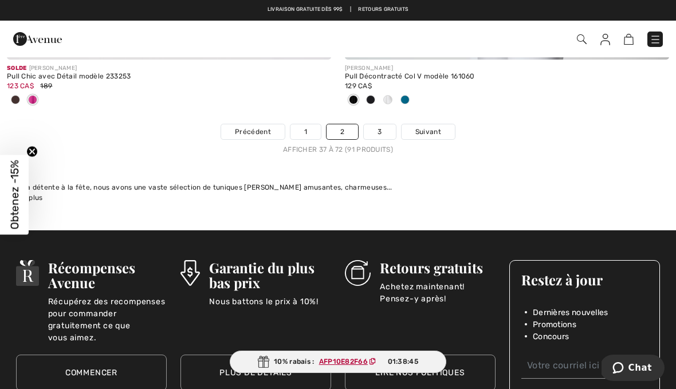
scroll to position [10042, 0]
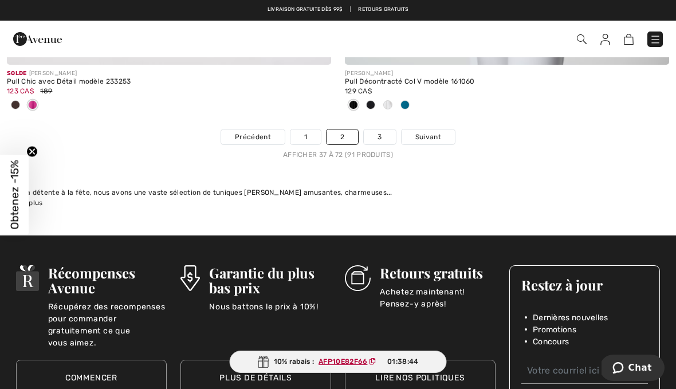
click at [385, 131] on link "3" at bounding box center [380, 137] width 32 height 15
click at [385, 134] on link "3" at bounding box center [380, 137] width 32 height 15
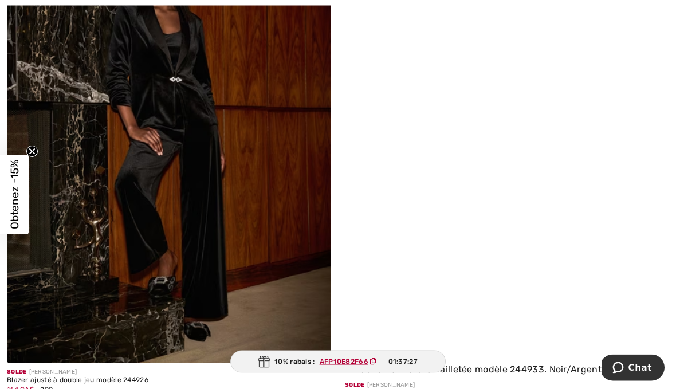
scroll to position [3001, 0]
click at [559, 206] on img at bounding box center [507, 127] width 324 height 500
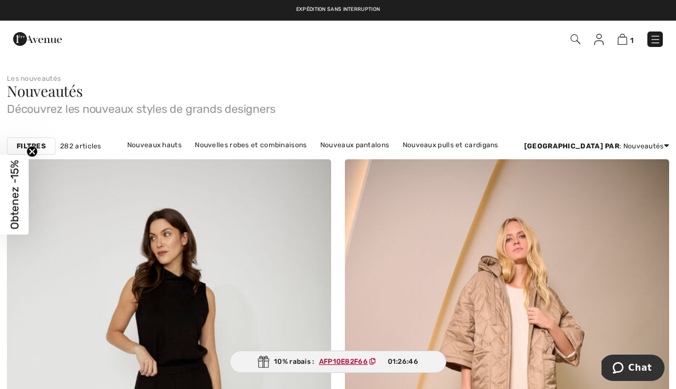
click at [579, 34] on img at bounding box center [576, 39] width 10 height 10
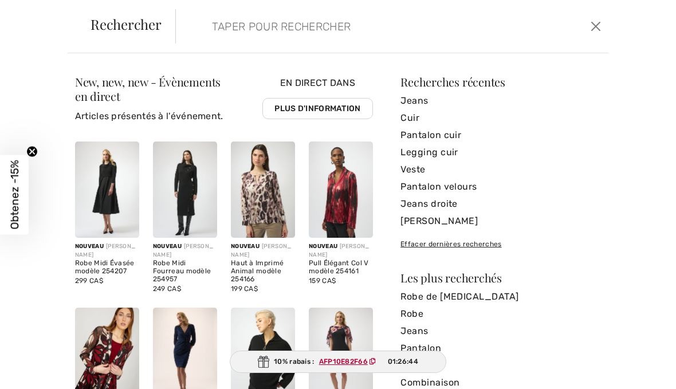
click at [288, 43] on input "search" at bounding box center [347, 26] width 288 height 34
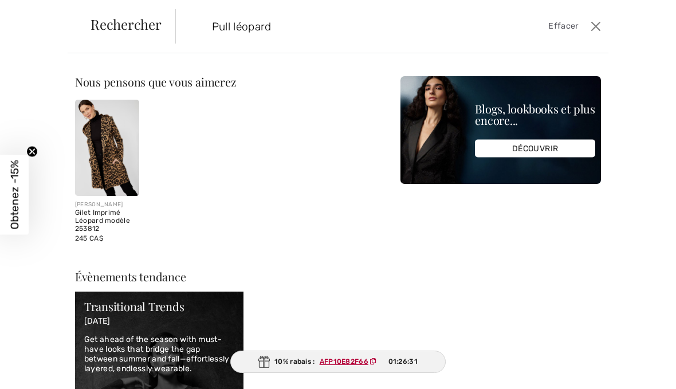
type input "Pull léopard"
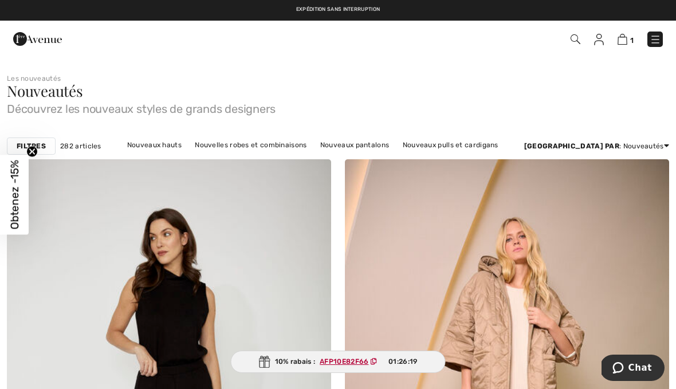
click at [654, 40] on img at bounding box center [655, 39] width 11 height 11
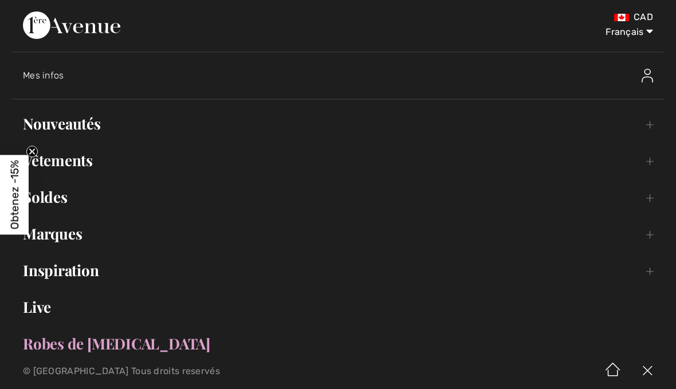
click at [87, 160] on link "Vêtements Toggle submenu" at bounding box center [337, 160] width 653 height 25
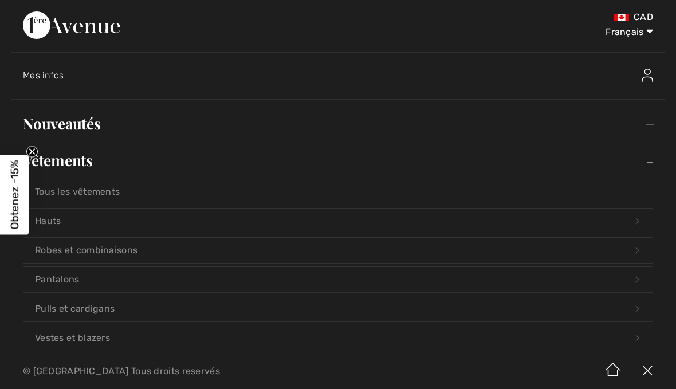
click at [108, 313] on link "Pulls et cardigans Open submenu" at bounding box center [337, 308] width 629 height 25
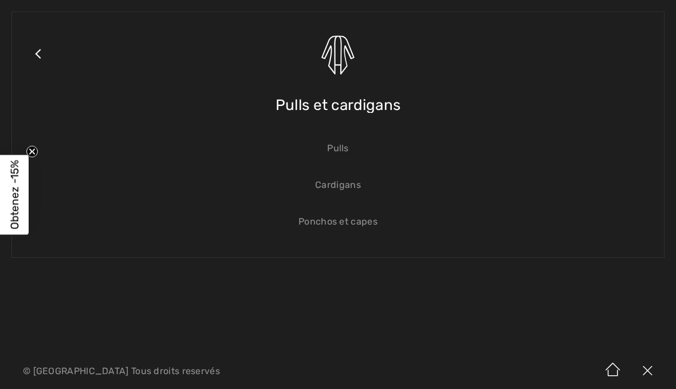
click at [350, 154] on link "Pulls" at bounding box center [337, 148] width 629 height 25
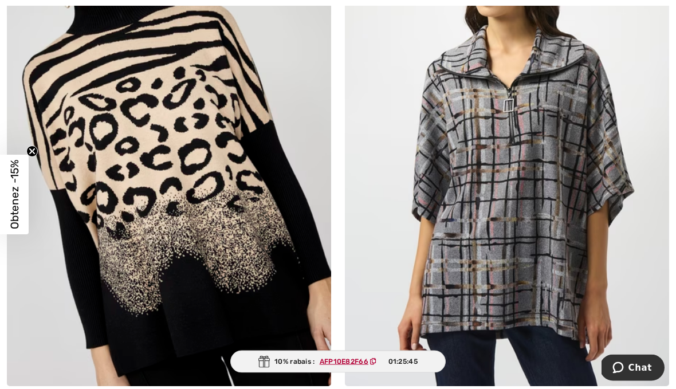
scroll to position [9182, 0]
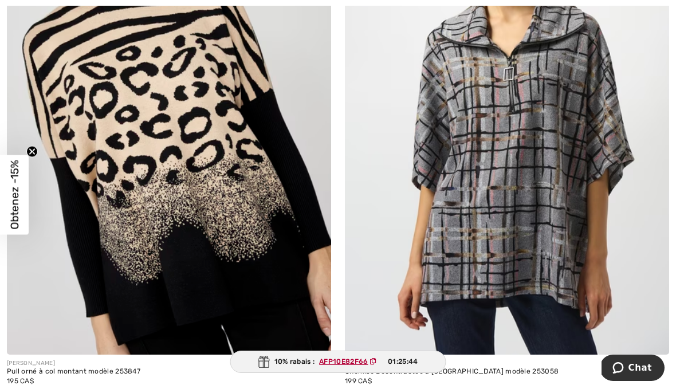
click at [238, 213] on img at bounding box center [169, 111] width 324 height 487
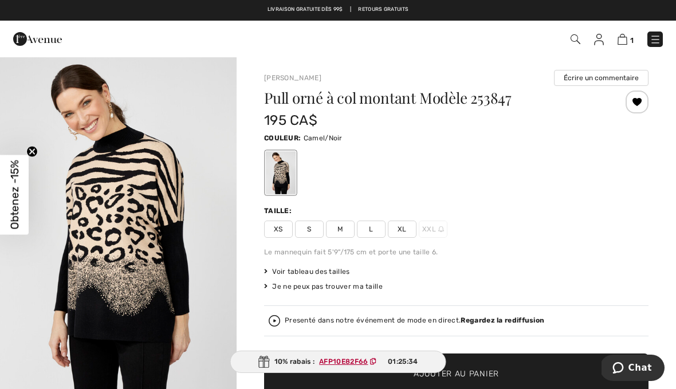
click at [560, 194] on div at bounding box center [456, 173] width 385 height 48
click at [527, 319] on strong "Regardez la rediffusion" at bounding box center [503, 320] width 84 height 8
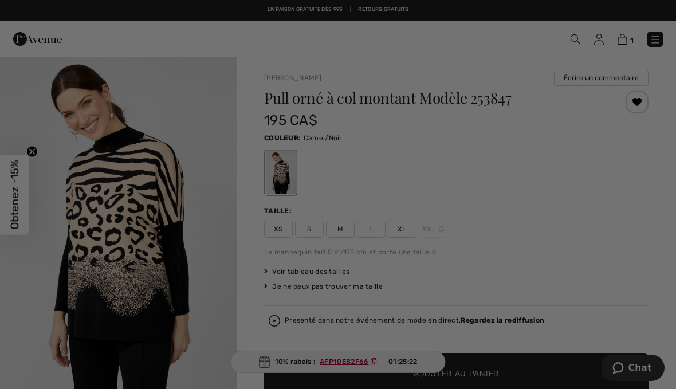
checkbox input "true"
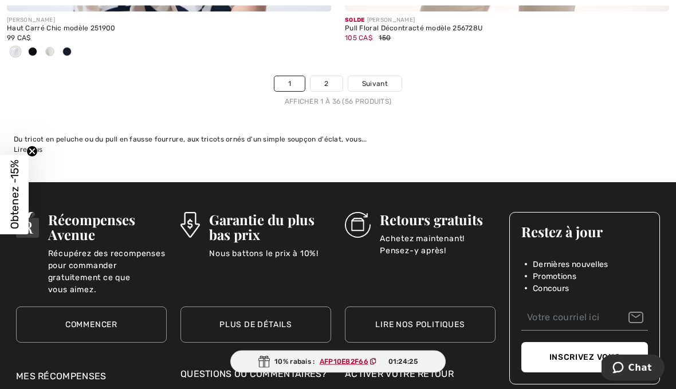
scroll to position [10057, 0]
click at [333, 78] on link "2" at bounding box center [327, 83] width 32 height 15
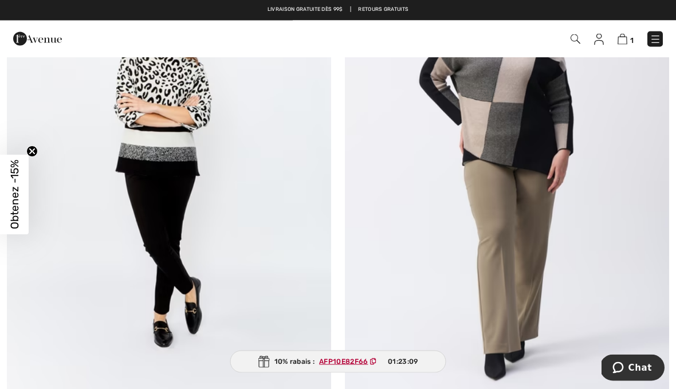
scroll to position [4082, 0]
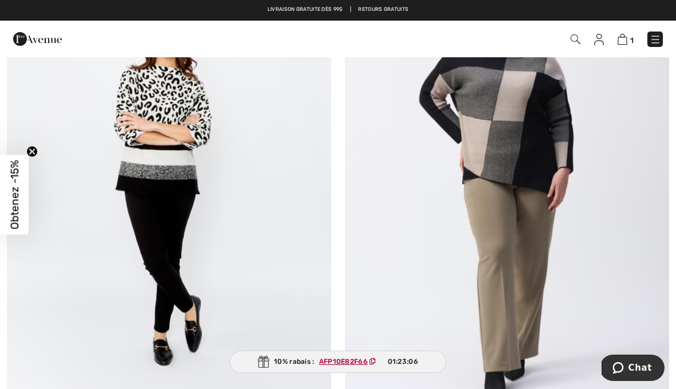
click at [172, 150] on img at bounding box center [169, 189] width 324 height 487
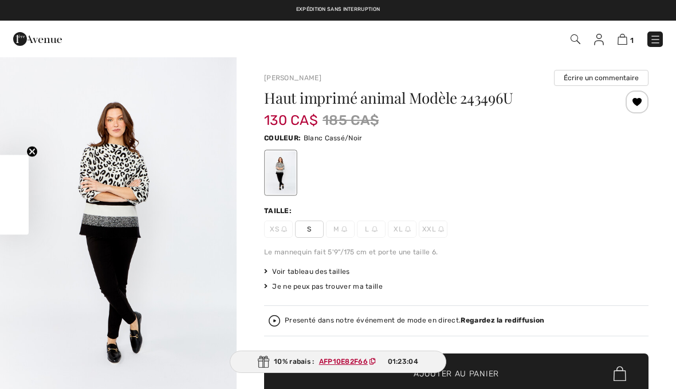
checkbox input "true"
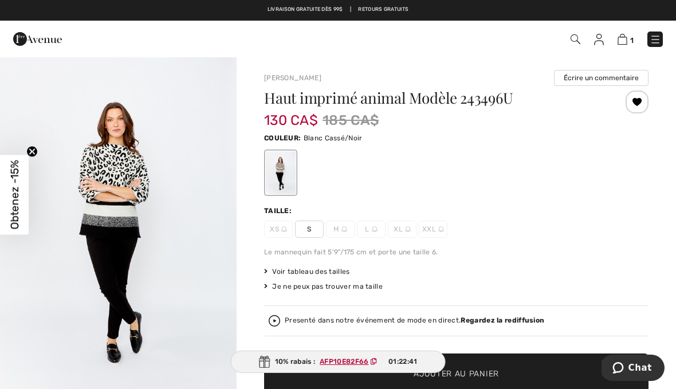
click at [578, 32] on span "1" at bounding box center [477, 39] width 372 height 15
click at [588, 36] on span "1" at bounding box center [477, 39] width 372 height 15
click at [580, 40] on img at bounding box center [576, 39] width 10 height 10
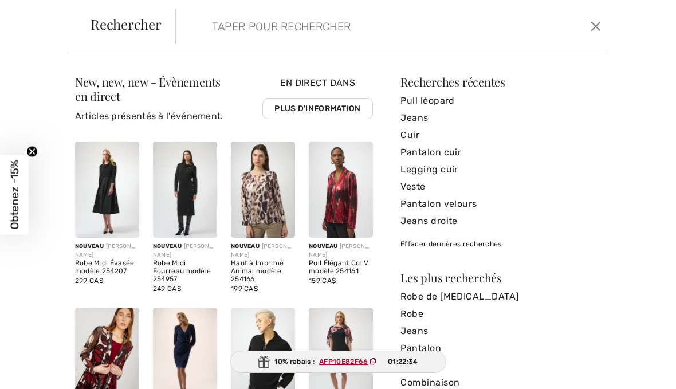
click at [371, 38] on input "search" at bounding box center [347, 26] width 288 height 34
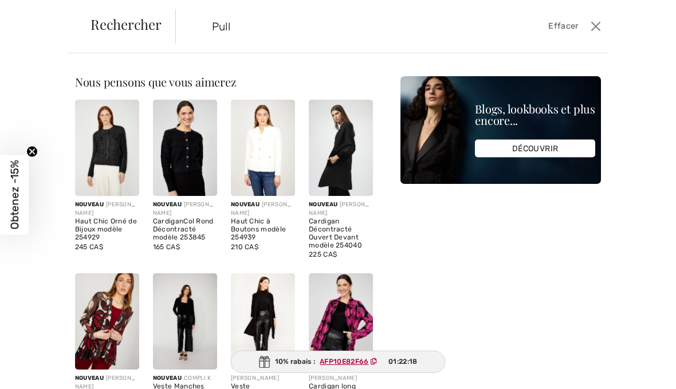
type input "Pull"
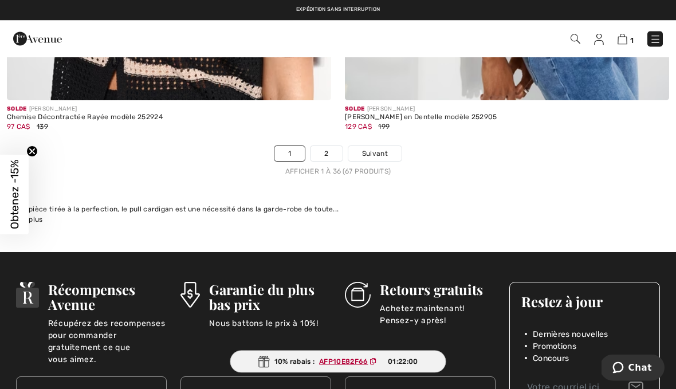
scroll to position [10000, 0]
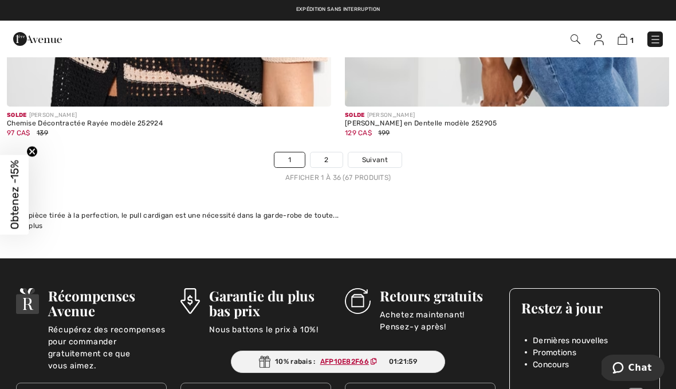
click at [336, 156] on link "2" at bounding box center [327, 159] width 32 height 15
click at [338, 152] on link "2" at bounding box center [327, 159] width 32 height 15
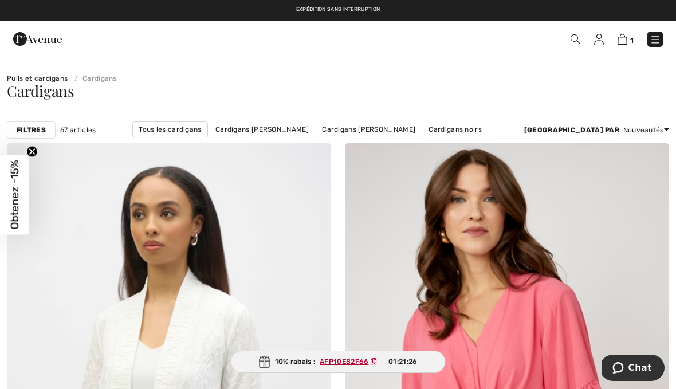
click at [658, 38] on img at bounding box center [655, 39] width 11 height 11
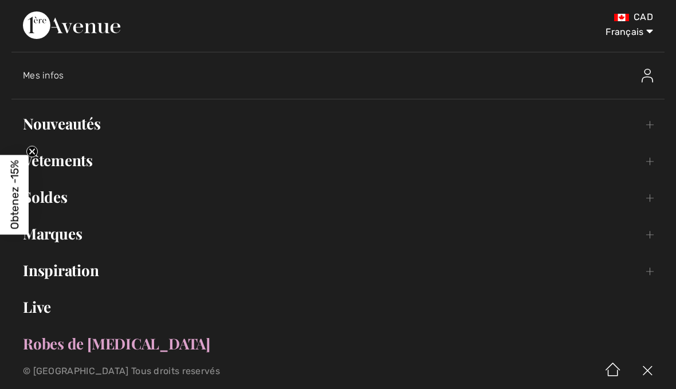
click at [88, 166] on link "Vêtements Toggle submenu" at bounding box center [337, 160] width 653 height 25
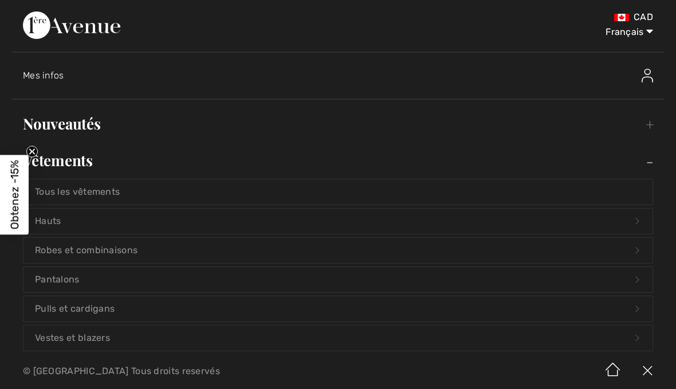
click at [111, 308] on link "Pulls et cardigans Open submenu" at bounding box center [337, 308] width 629 height 25
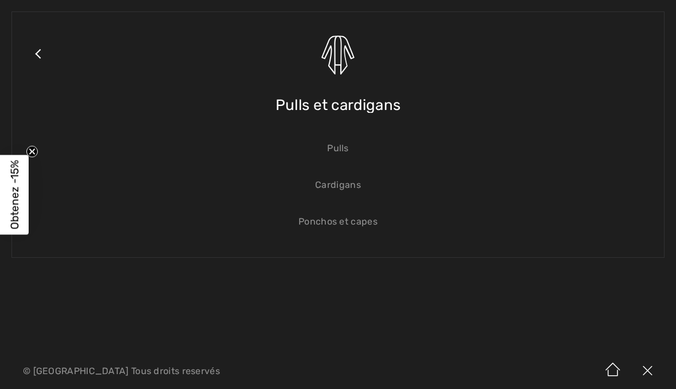
click at [342, 158] on link "Pulls" at bounding box center [337, 148] width 629 height 25
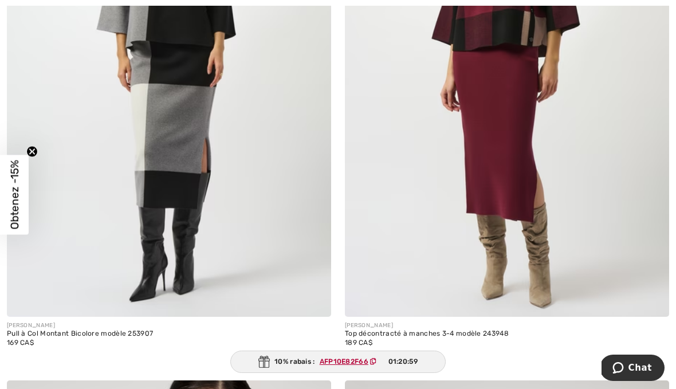
scroll to position [8180, 0]
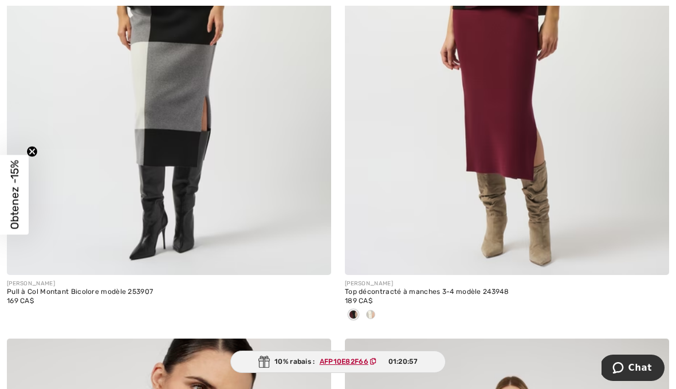
click at [375, 307] on div at bounding box center [370, 315] width 17 height 19
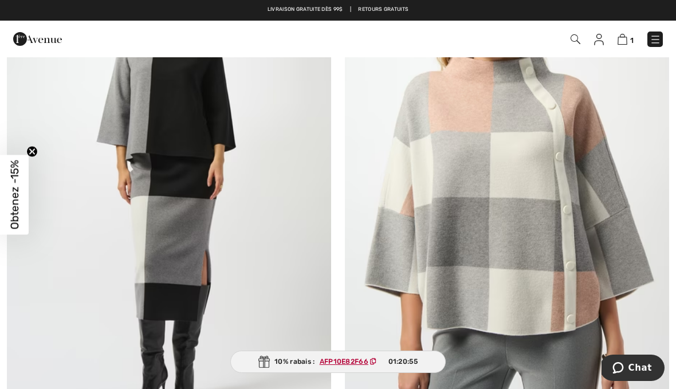
scroll to position [8012, 0]
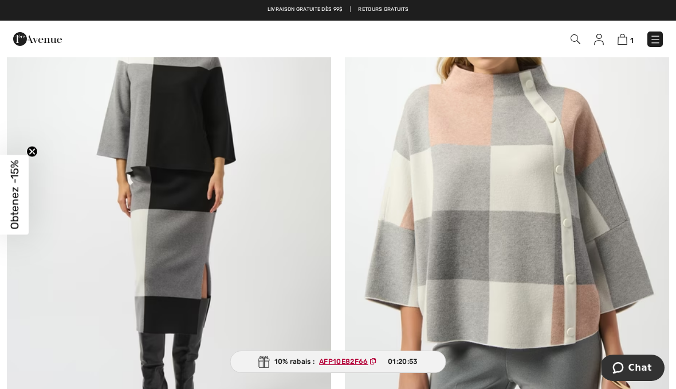
click at [545, 230] on img at bounding box center [507, 199] width 324 height 487
click at [537, 234] on img at bounding box center [507, 199] width 324 height 487
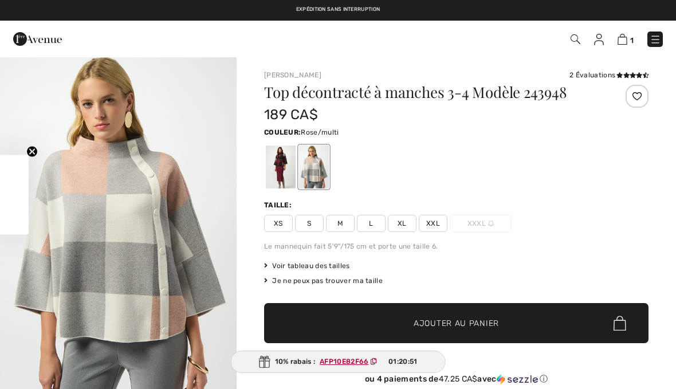
checkbox input "true"
click at [638, 101] on div at bounding box center [637, 96] width 23 height 23
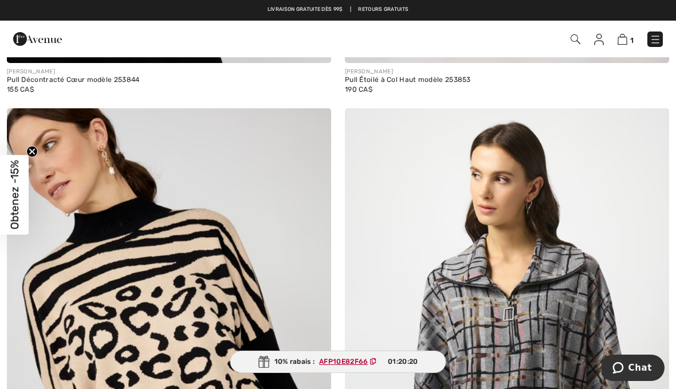
scroll to position [8941, 0]
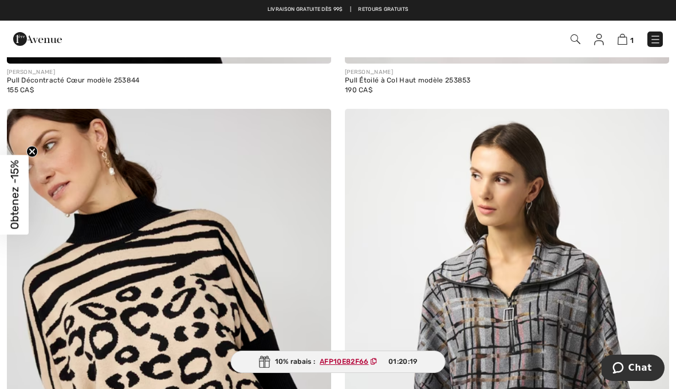
click at [206, 246] on img at bounding box center [169, 352] width 324 height 487
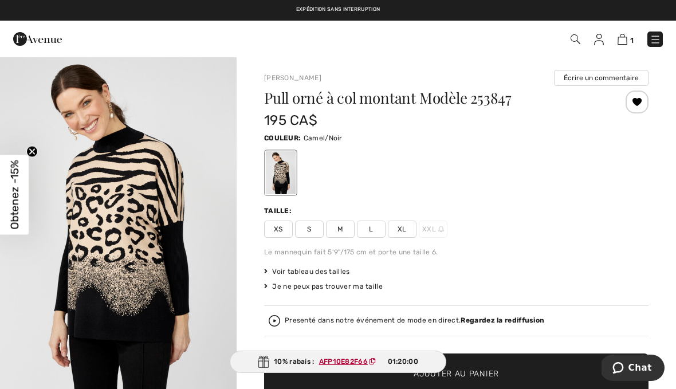
click at [637, 221] on div "XS S M L XL XXL" at bounding box center [456, 229] width 385 height 17
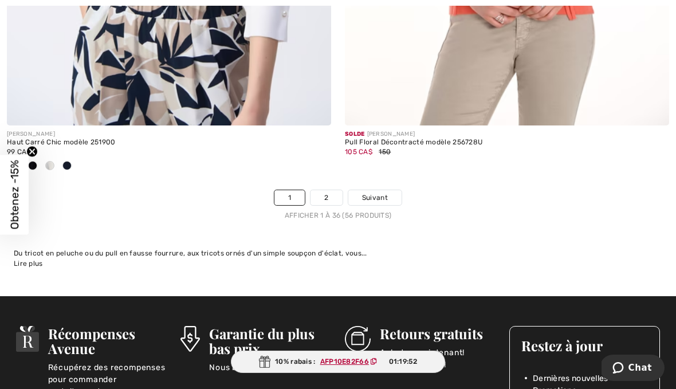
scroll to position [9976, 0]
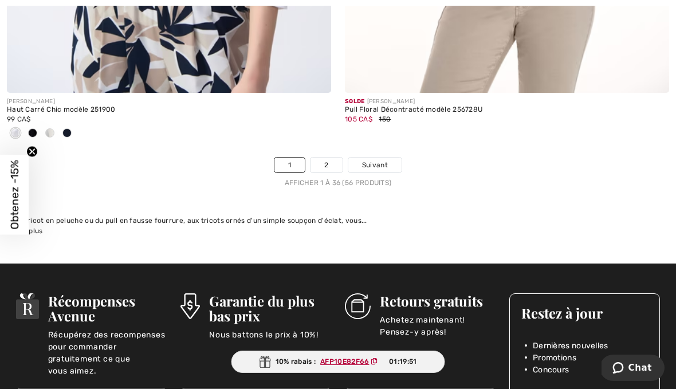
click at [335, 158] on link "2" at bounding box center [327, 165] width 32 height 15
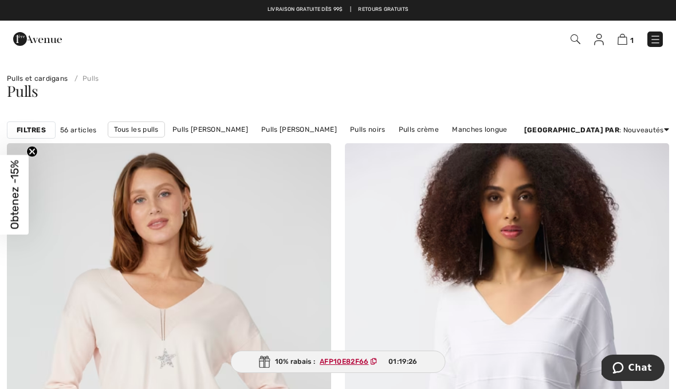
click at [225, 135] on link "Pulls [PERSON_NAME]" at bounding box center [210, 129] width 87 height 15
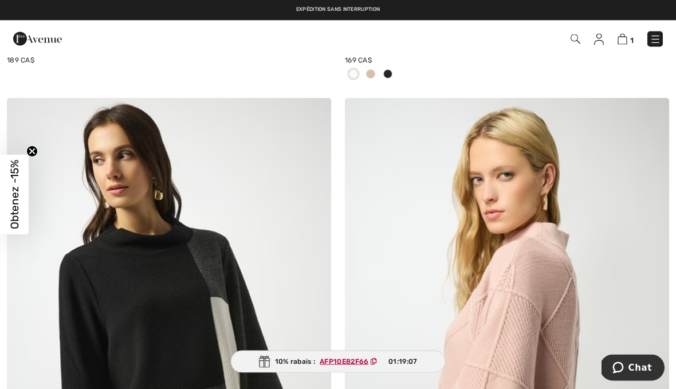
scroll to position [3967, 0]
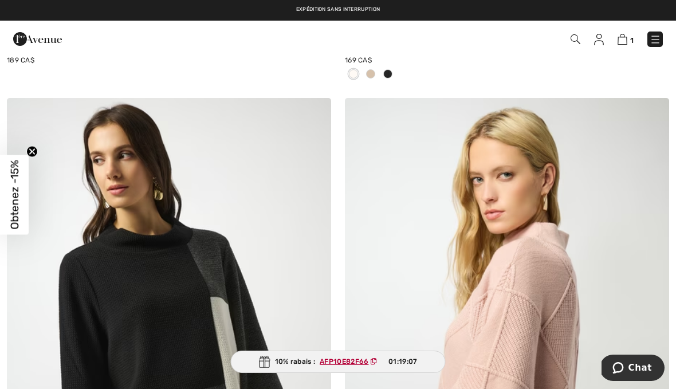
click at [316, 116] on img at bounding box center [314, 115] width 10 height 9
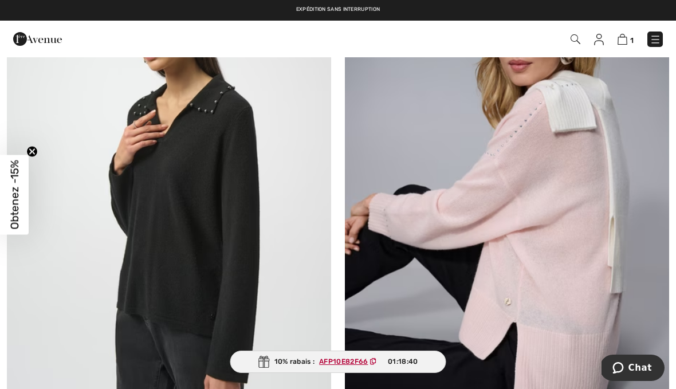
scroll to position [0, 0]
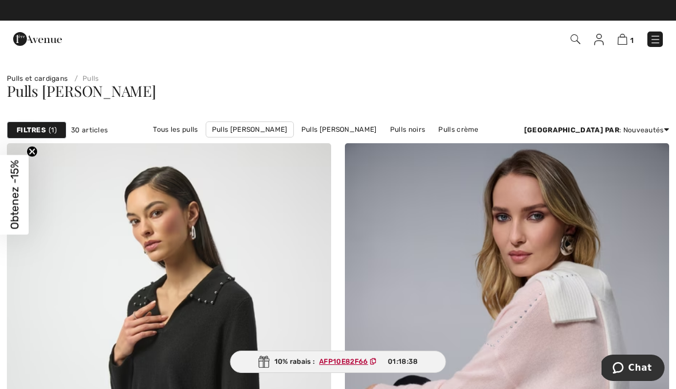
click at [316, 133] on link "Pulls Frank Lyman" at bounding box center [339, 129] width 87 height 15
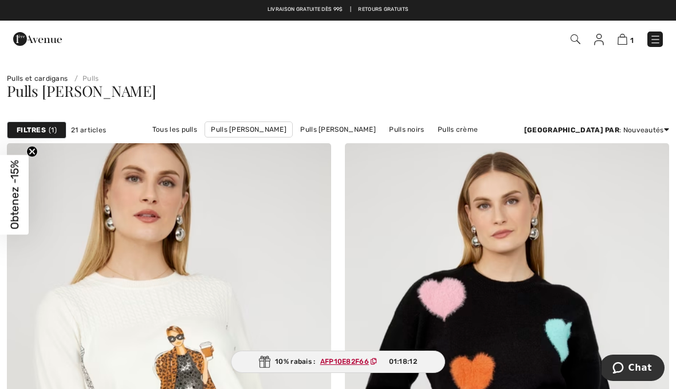
click at [327, 136] on link "Pulls Joseph Ribkoff" at bounding box center [338, 129] width 87 height 15
click at [315, 130] on link "Pulls [PERSON_NAME]" at bounding box center [338, 129] width 87 height 15
click at [318, 132] on link "Pulls Joseph Ribkoff" at bounding box center [338, 129] width 87 height 15
click at [313, 133] on link "Pulls Joseph Ribkoff" at bounding box center [338, 129] width 87 height 15
click at [311, 133] on link "Pulls Joseph Ribkoff" at bounding box center [338, 129] width 87 height 15
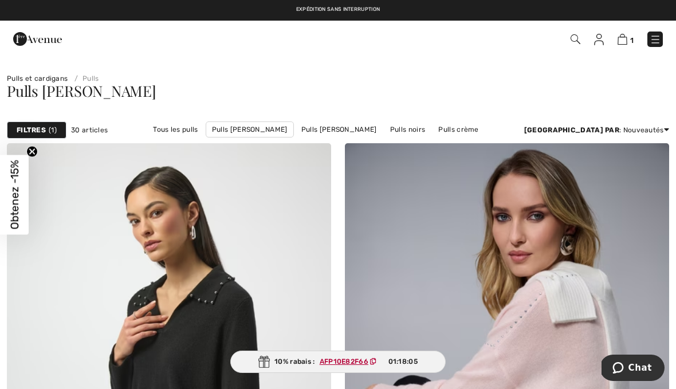
click at [288, 138] on link "Manches longue" at bounding box center [254, 145] width 66 height 15
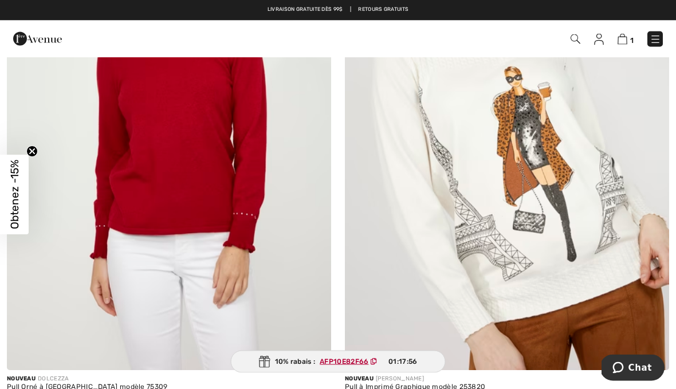
scroll to position [814, 0]
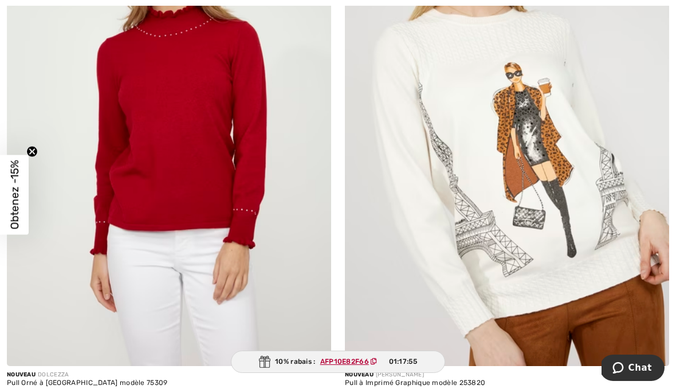
click at [550, 160] on img at bounding box center [507, 123] width 324 height 487
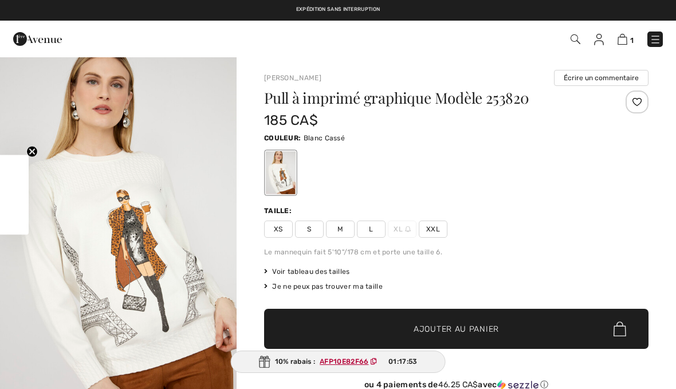
checkbox input "true"
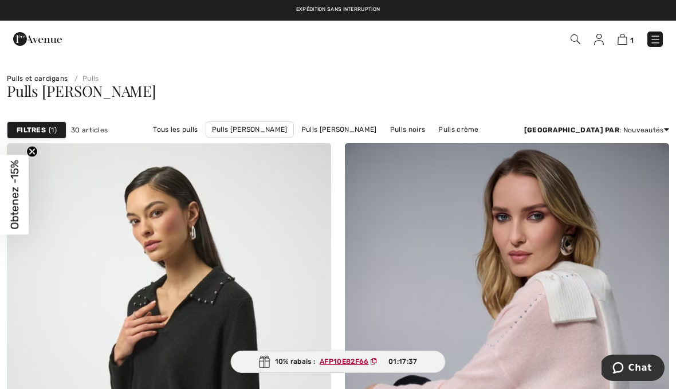
click at [158, 134] on link "Tous les pulls" at bounding box center [175, 129] width 56 height 15
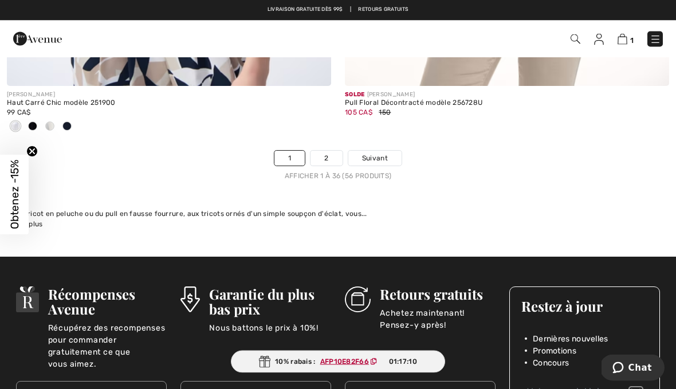
scroll to position [9983, 0]
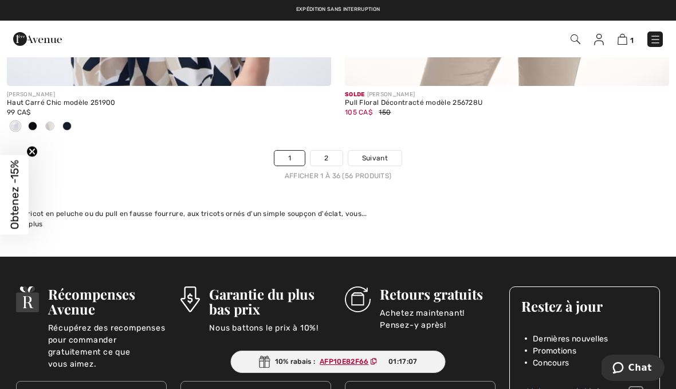
click at [332, 154] on link "2" at bounding box center [327, 158] width 32 height 15
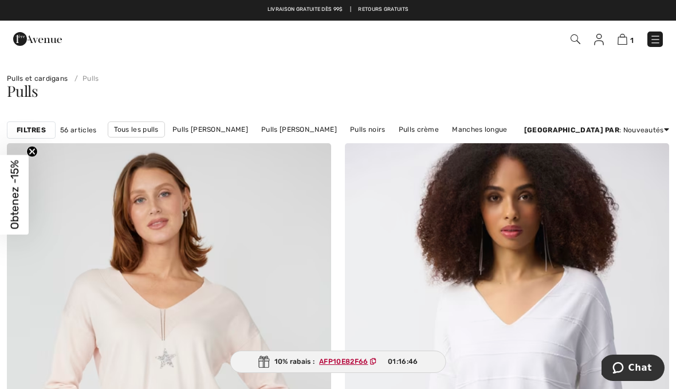
click at [657, 40] on img at bounding box center [655, 39] width 11 height 11
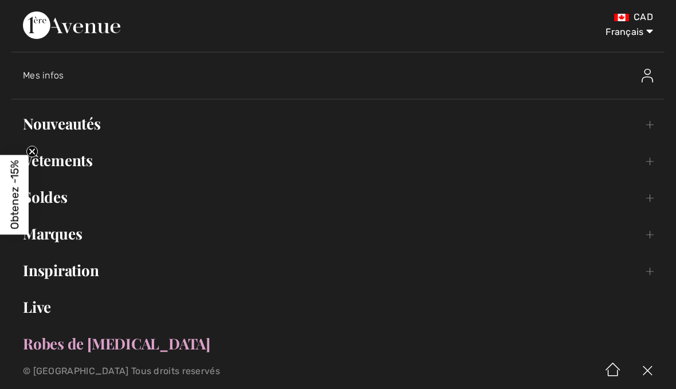
click at [89, 159] on link "Vêtements Toggle submenu" at bounding box center [337, 160] width 653 height 25
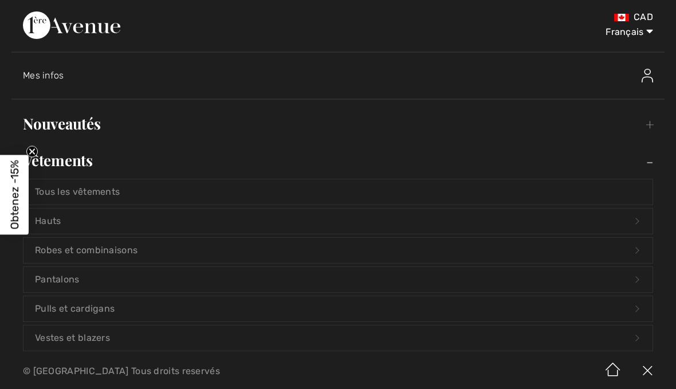
click at [64, 225] on link "Hauts Open submenu" at bounding box center [337, 221] width 629 height 25
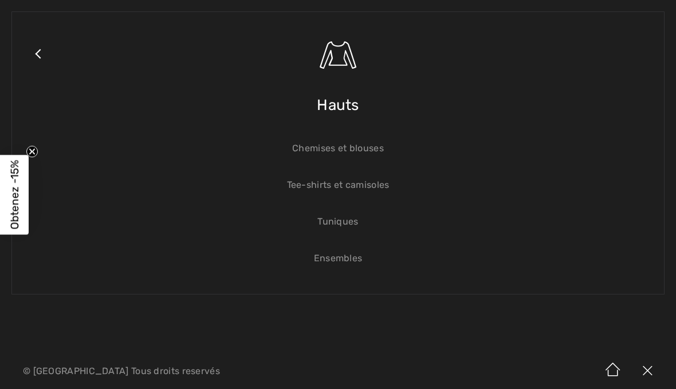
click at [350, 230] on link "Tuniques" at bounding box center [337, 221] width 629 height 25
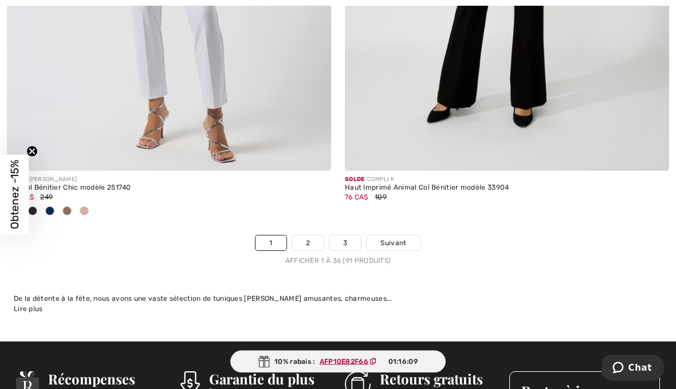
scroll to position [9936, 0]
click at [319, 239] on link "2" at bounding box center [308, 243] width 32 height 15
click at [316, 236] on link "2" at bounding box center [308, 243] width 32 height 15
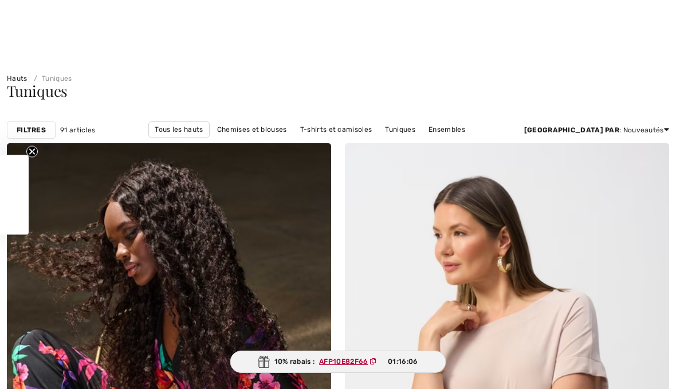
checkbox input "true"
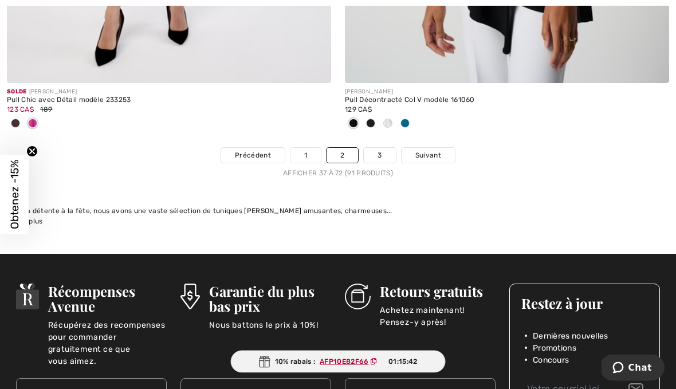
scroll to position [10023, 0]
click at [382, 152] on link "3" at bounding box center [380, 155] width 32 height 15
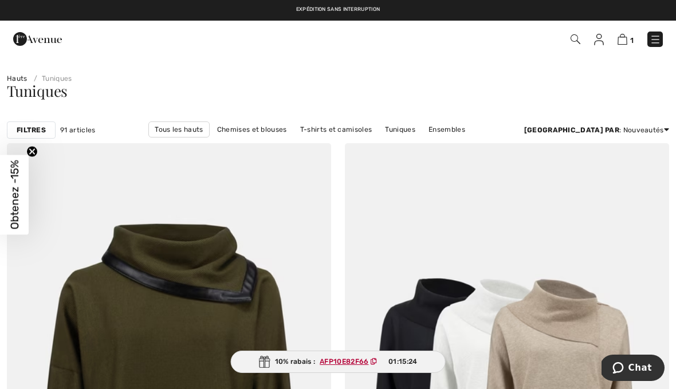
click at [658, 42] on img at bounding box center [655, 39] width 11 height 11
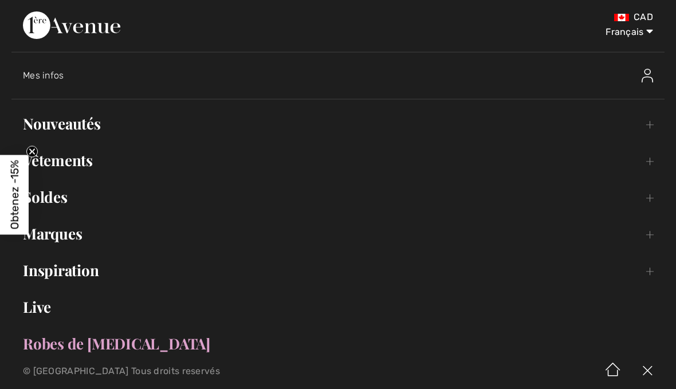
click at [92, 168] on link "Vêtements Toggle submenu" at bounding box center [337, 160] width 653 height 25
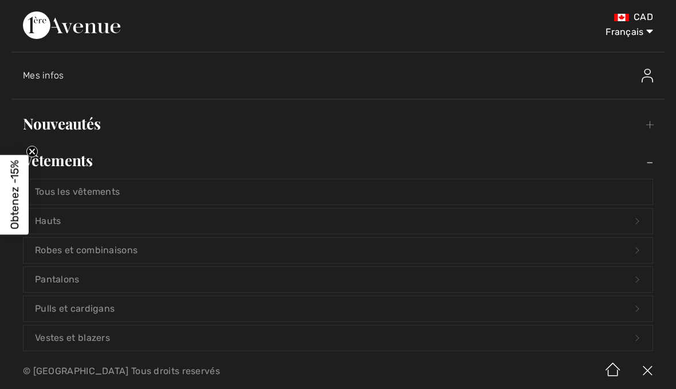
click at [65, 222] on link "Hauts Open submenu" at bounding box center [337, 221] width 629 height 25
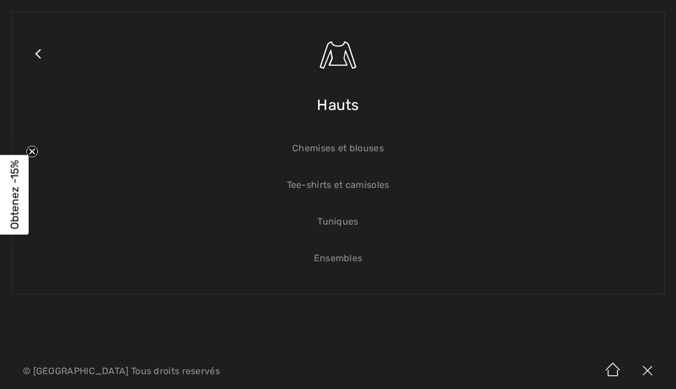
click at [371, 190] on link "Tee-shirts et camisoles" at bounding box center [337, 184] width 629 height 25
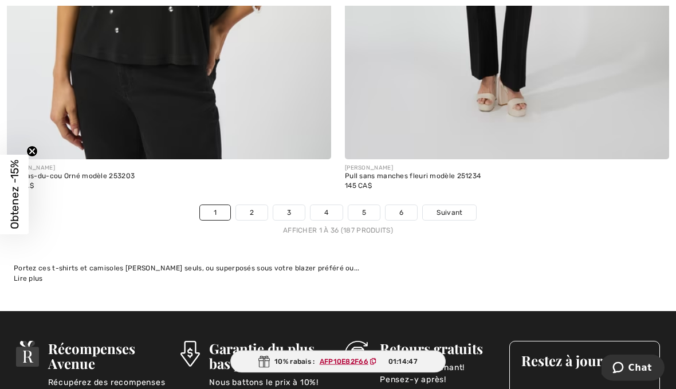
scroll to position [9985, 0]
click at [261, 209] on link "2" at bounding box center [252, 212] width 32 height 15
click at [256, 205] on link "2" at bounding box center [252, 212] width 32 height 15
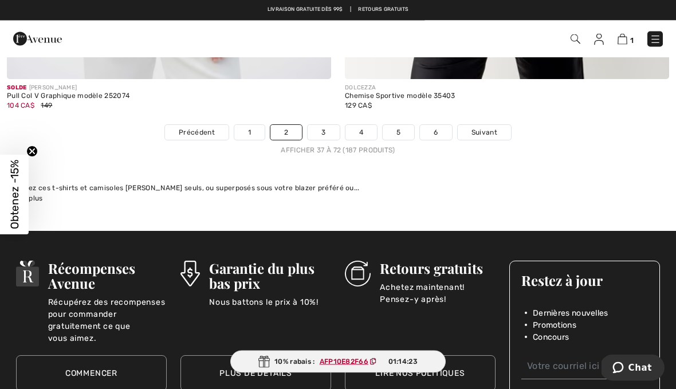
scroll to position [9971, 0]
click at [328, 125] on link "3" at bounding box center [324, 132] width 32 height 15
click at [330, 125] on link "3" at bounding box center [324, 132] width 32 height 15
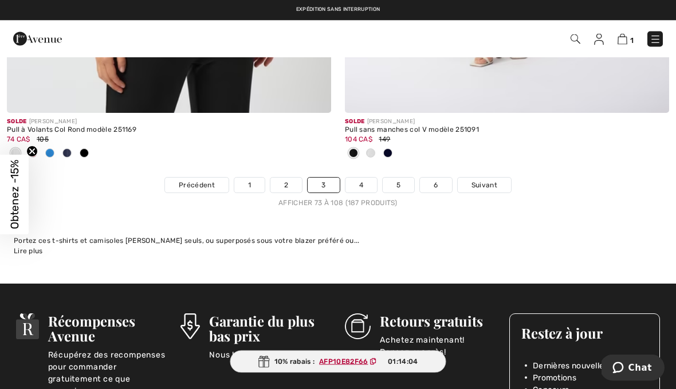
scroll to position [9975, 0]
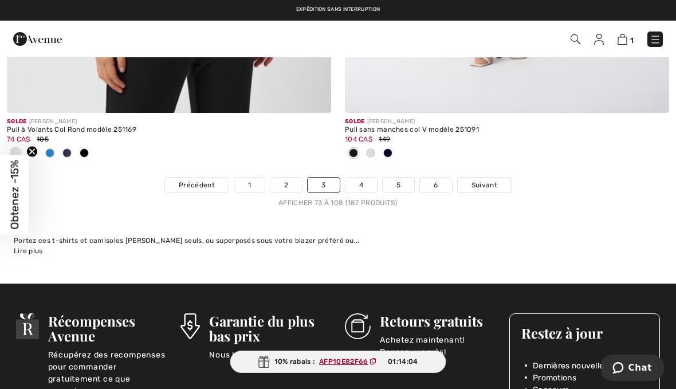
click at [360, 179] on link "4" at bounding box center [362, 185] width 32 height 15
click at [360, 180] on link "4" at bounding box center [362, 185] width 32 height 15
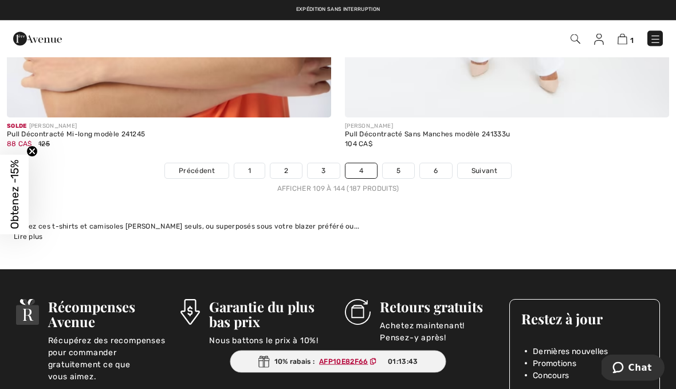
scroll to position [9916, 0]
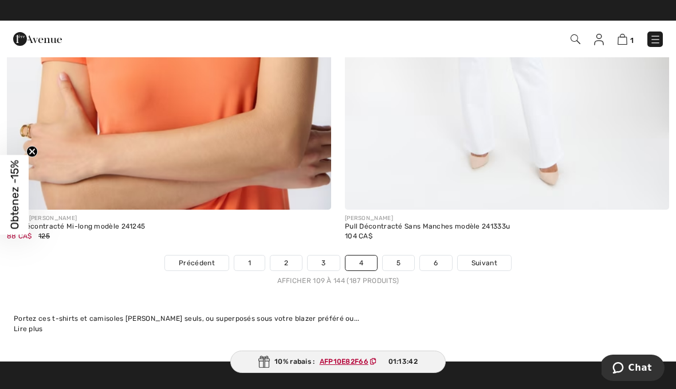
click at [403, 260] on link "5" at bounding box center [399, 263] width 32 height 15
click at [404, 256] on link "5" at bounding box center [399, 263] width 32 height 15
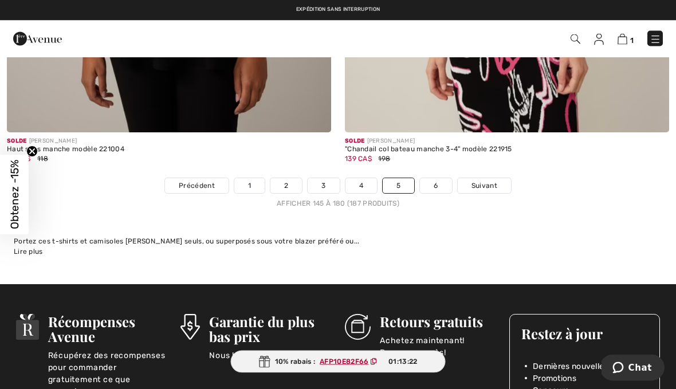
scroll to position [9898, 0]
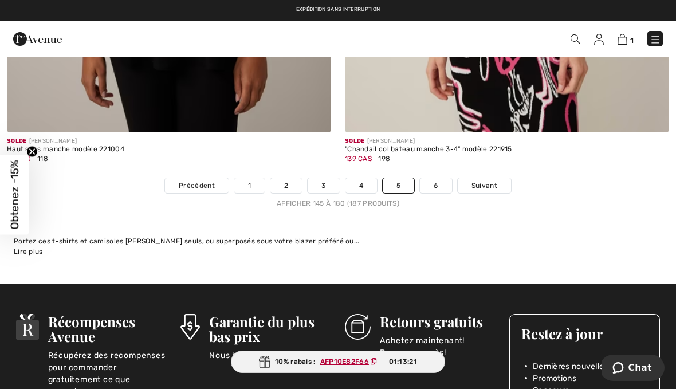
click at [437, 182] on link "6" at bounding box center [436, 185] width 32 height 15
click at [441, 178] on link "6" at bounding box center [436, 185] width 32 height 15
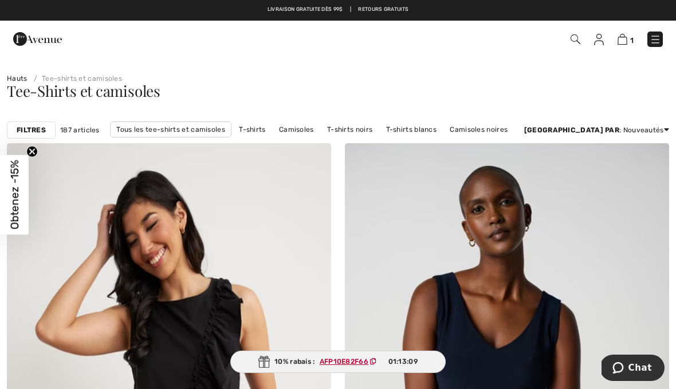
click at [657, 36] on img at bounding box center [655, 39] width 11 height 11
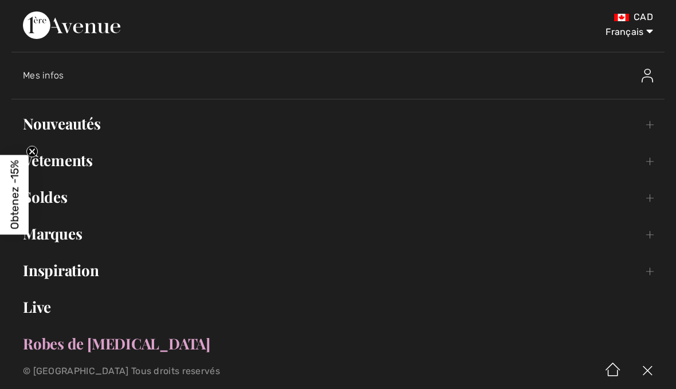
click at [81, 164] on link "Vêtements Toggle submenu" at bounding box center [337, 160] width 653 height 25
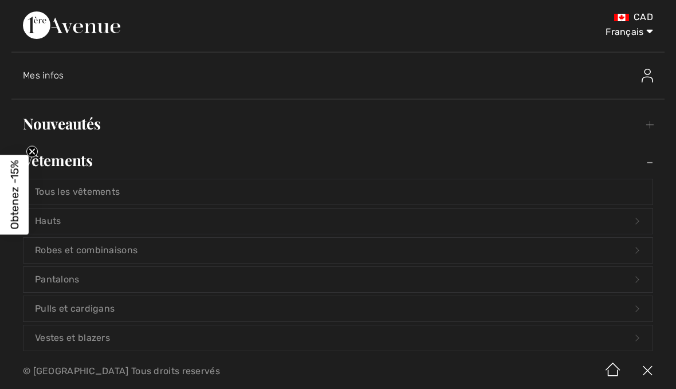
click at [63, 225] on link "Hauts Open submenu" at bounding box center [337, 221] width 629 height 25
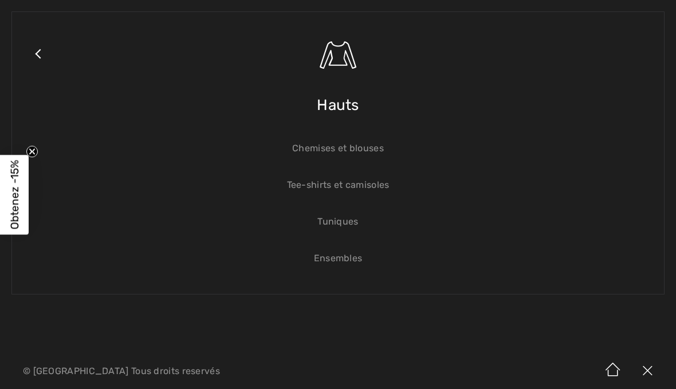
click at [378, 155] on link "Chemises et blouses" at bounding box center [337, 148] width 629 height 25
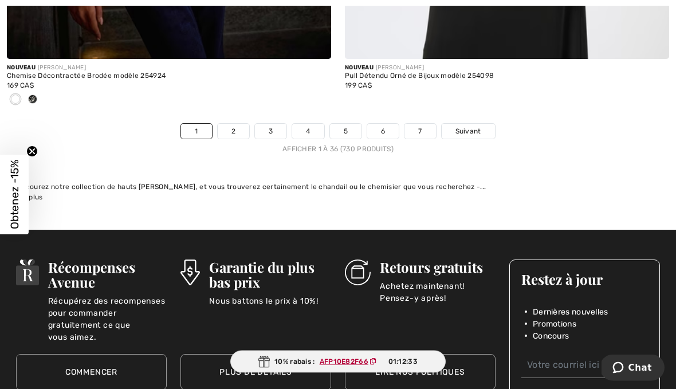
scroll to position [10028, 0]
click at [241, 125] on link "2" at bounding box center [234, 131] width 32 height 15
click at [237, 124] on link "2" at bounding box center [234, 131] width 32 height 15
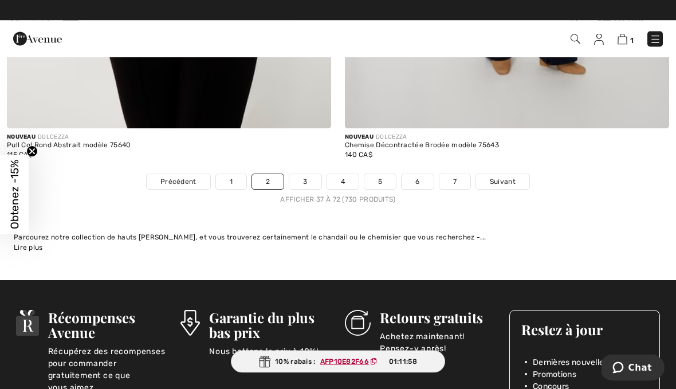
scroll to position [9769, 0]
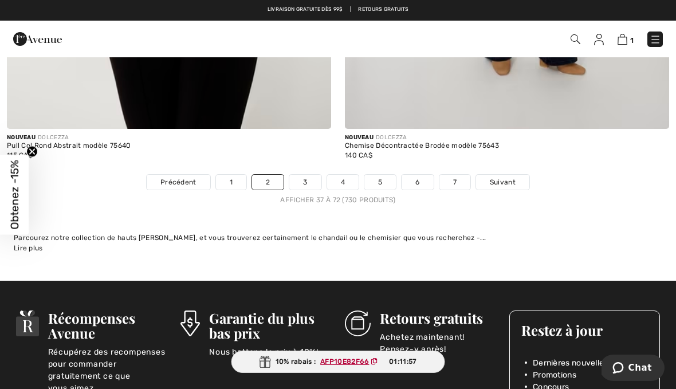
click at [312, 178] on link "3" at bounding box center [305, 182] width 32 height 15
click at [312, 175] on link "3" at bounding box center [305, 182] width 32 height 15
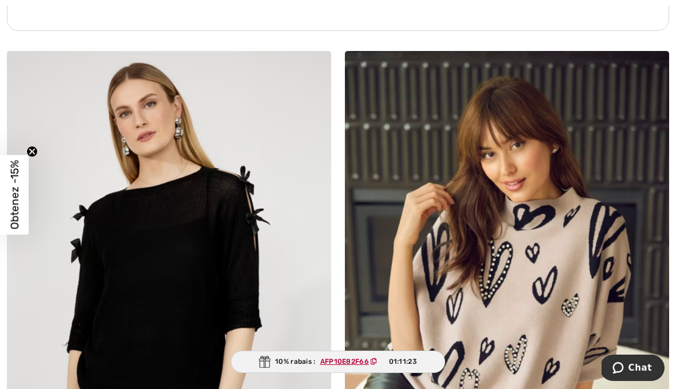
scroll to position [6805, 0]
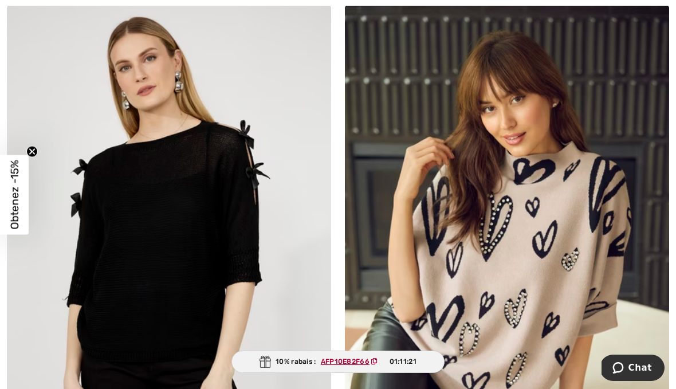
click at [637, 134] on img at bounding box center [507, 248] width 324 height 487
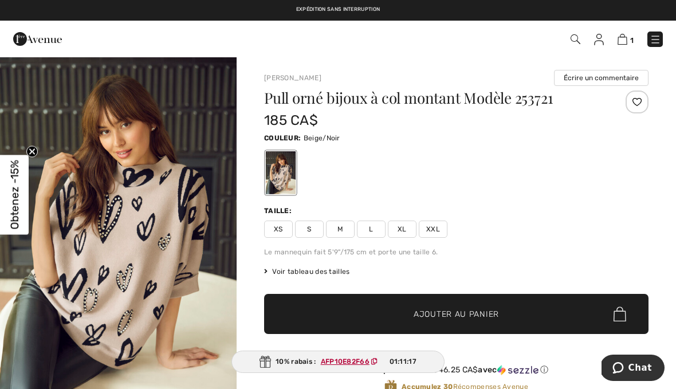
click at [644, 102] on div at bounding box center [637, 102] width 23 height 23
click at [637, 102] on div "Ajouté à vos souhaits" at bounding box center [637, 102] width 23 height 23
click at [641, 100] on div "Retiré de ma liste" at bounding box center [637, 102] width 23 height 23
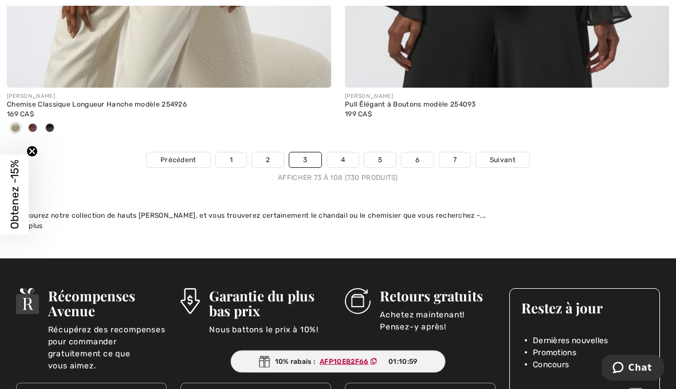
scroll to position [9905, 0]
click at [341, 158] on link "4" at bounding box center [343, 159] width 32 height 15
click at [347, 152] on link "4" at bounding box center [343, 159] width 32 height 15
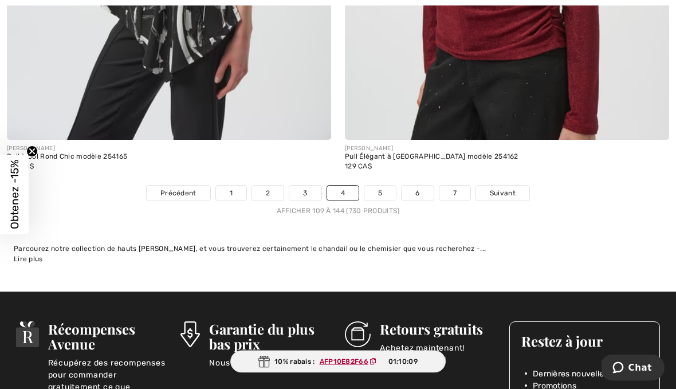
scroll to position [9865, 0]
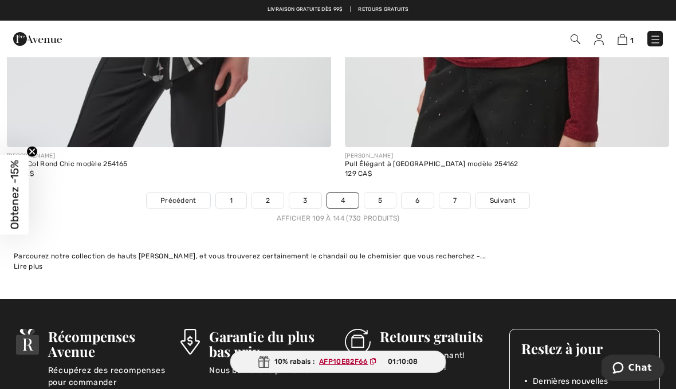
click at [387, 213] on div "Afficher 109 à 144 (730 produits)" at bounding box center [338, 218] width 676 height 10
click at [387, 194] on link "5" at bounding box center [380, 200] width 32 height 15
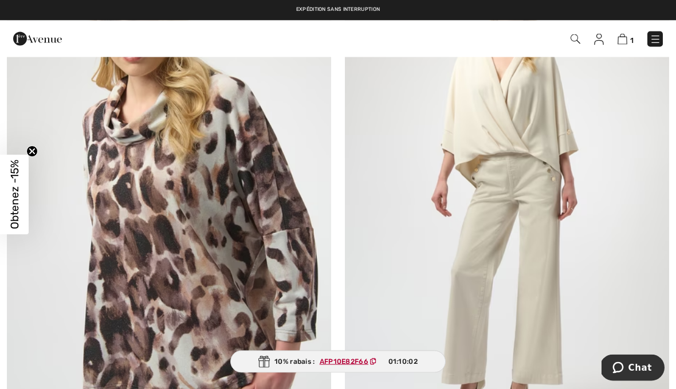
scroll to position [1256, 0]
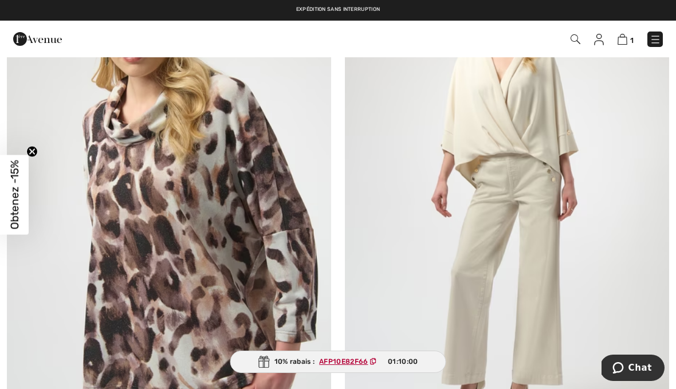
click at [216, 242] on img at bounding box center [169, 194] width 324 height 487
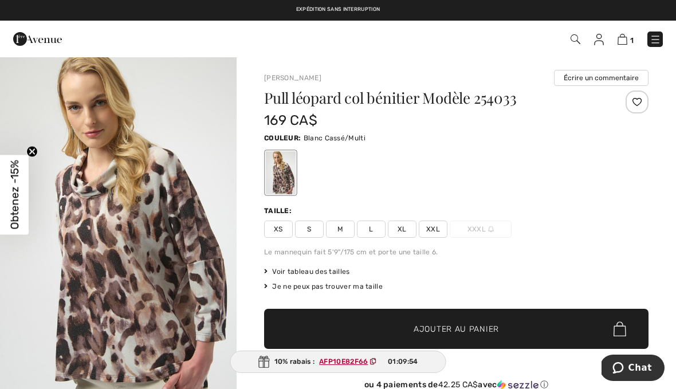
click at [651, 232] on div "Joseph Ribkoff Écrire un commentaire Pull léopard col bénitier Modèle 254033 16…" at bounding box center [457, 392] width 440 height 672
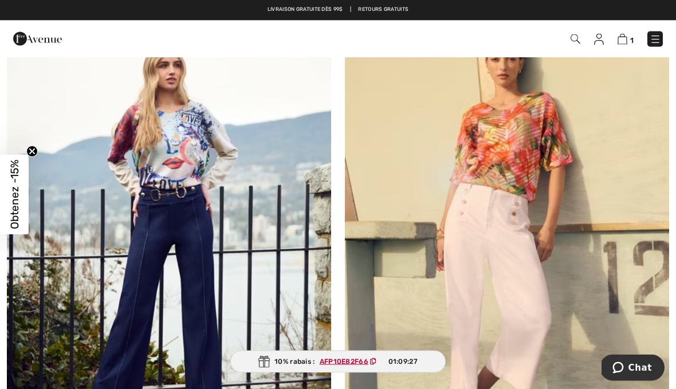
scroll to position [4512, 0]
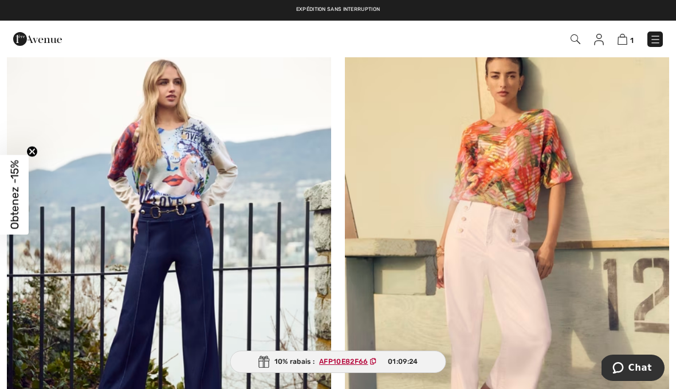
click at [185, 154] on img at bounding box center [169, 253] width 324 height 487
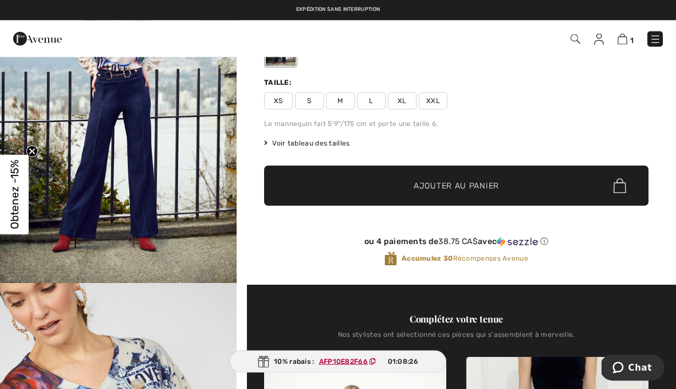
scroll to position [128, 0]
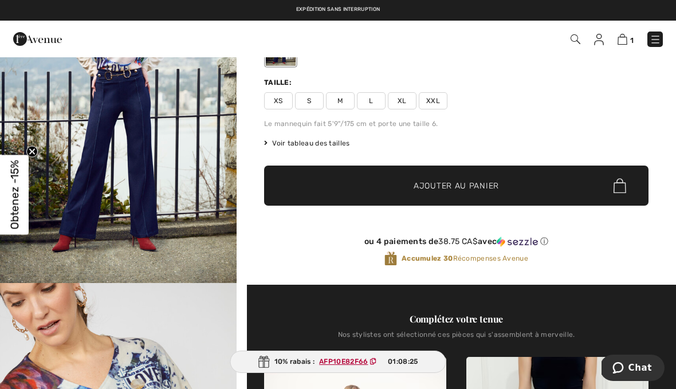
click at [339, 109] on div "Pull col v graphique Modèle 253816 155 CA$ Couleur: Beige/blue [GEOGRAPHIC_DATA…" at bounding box center [456, 123] width 385 height 323
click at [340, 109] on div "Pull col v graphique Modèle 253816 155 CA$ Couleur: Beige/blue Taille: XS S M L…" at bounding box center [456, 123] width 385 height 323
click at [341, 105] on span "M" at bounding box center [340, 100] width 29 height 17
click at [346, 102] on span "M" at bounding box center [340, 100] width 29 height 17
copy ins "AFP10E82F66"
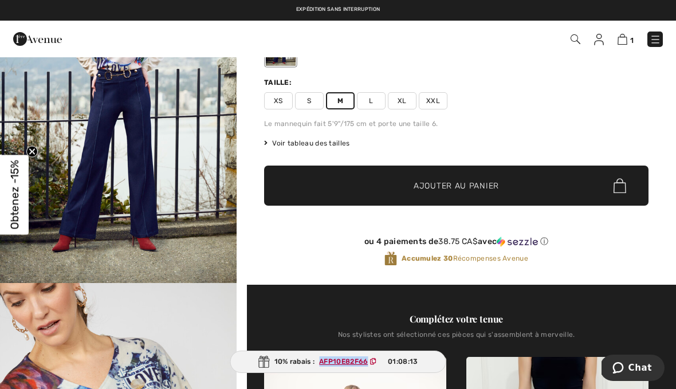
click at [512, 191] on span "✔ Ajouté au panier Ajouter au panier" at bounding box center [456, 186] width 385 height 40
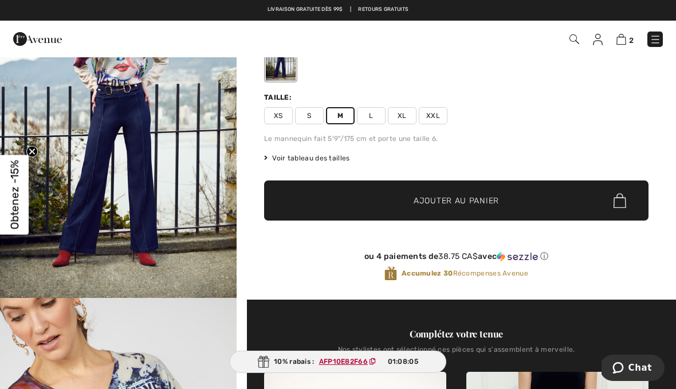
scroll to position [87, 0]
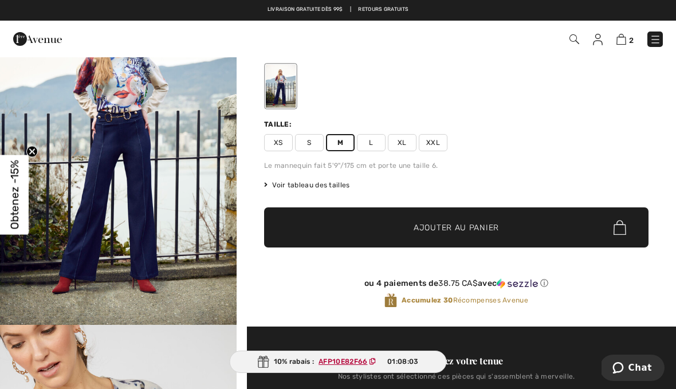
click at [652, 51] on div "2 Ajouté au panier Joseph Ribkoff Pull Léopard Col Bénitier Modèle 254033 169 C…" at bounding box center [338, 39] width 676 height 37
click at [650, 46] on link at bounding box center [655, 39] width 15 height 15
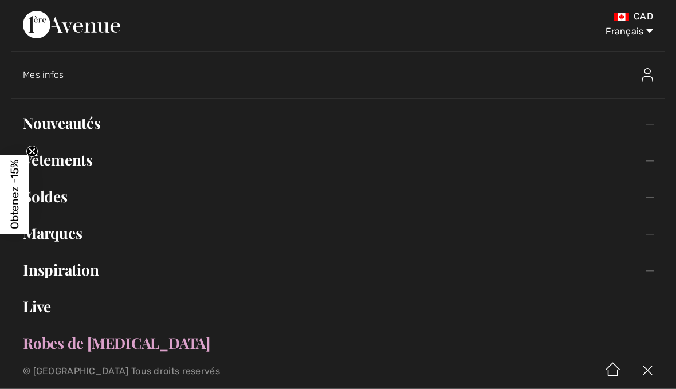
scroll to position [0, 0]
click at [627, 33] on select "English Français" at bounding box center [624, 30] width 60 height 34
click at [466, 135] on link "Nouveautés Toggle submenu" at bounding box center [337, 123] width 653 height 25
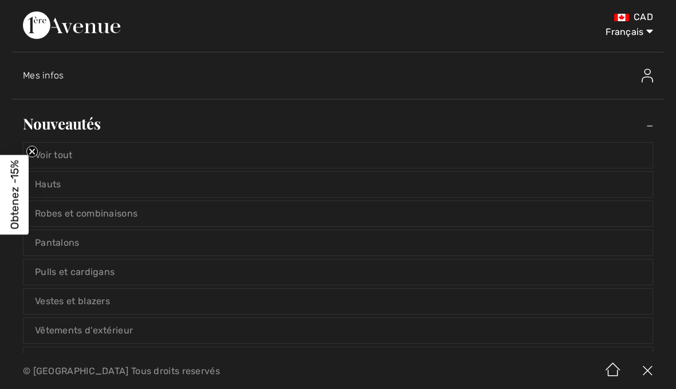
click at [53, 83] on div "Mes infos" at bounding box center [344, 75] width 642 height 37
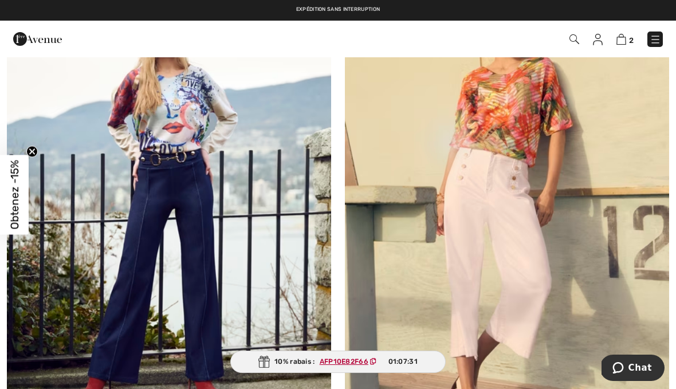
click at [620, 44] on img at bounding box center [622, 39] width 10 height 11
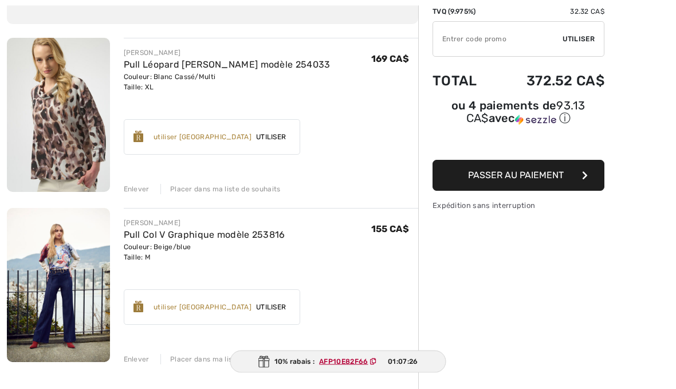
scroll to position [112, 0]
click at [141, 183] on div "Enlever Placer dans ma liste de souhaits" at bounding box center [271, 188] width 295 height 13
click at [138, 195] on div "[PERSON_NAME] Pull Léopard Col Bénitier modèle 254033 Couleur: Blanc Cassé/Mult…" at bounding box center [212, 358] width 411 height 641
click at [132, 197] on div "[PERSON_NAME] Pull Léopard Col Bénitier modèle 254033 Couleur: Blanc Cassé/Mult…" at bounding box center [212, 358] width 411 height 641
click at [139, 199] on div "[PERSON_NAME] Pull Léopard Col Bénitier modèle 254033 Couleur: Blanc Cassé/Mult…" at bounding box center [212, 358] width 411 height 641
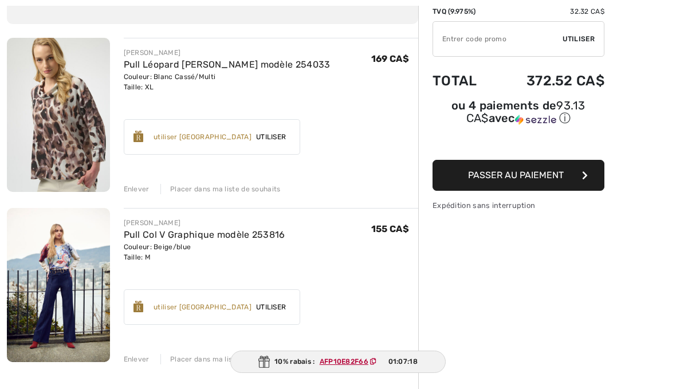
click at [140, 194] on div "Enlever" at bounding box center [137, 189] width 26 height 10
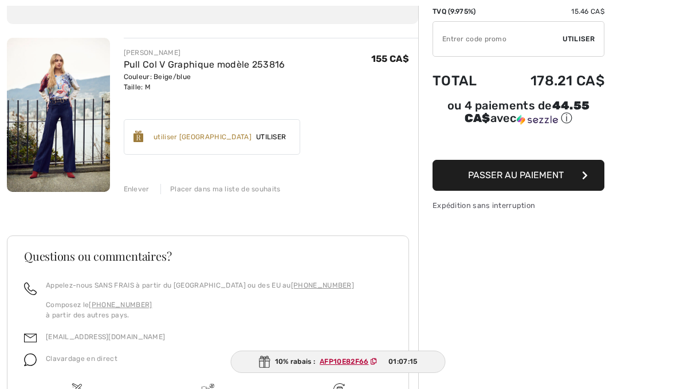
click at [459, 42] on input "TEXT" at bounding box center [498, 39] width 130 height 34
paste input "AFP10E82F66"
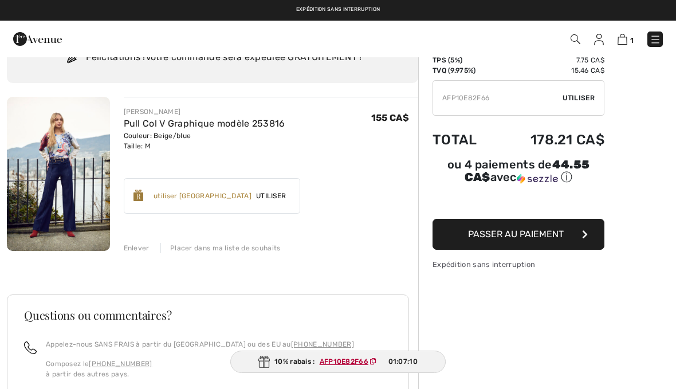
scroll to position [52, 0]
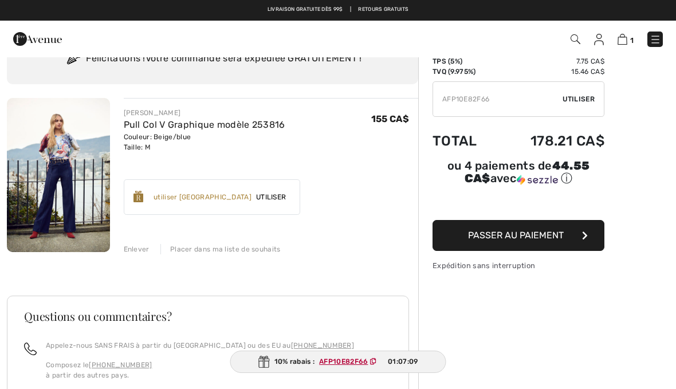
type input "AFP10E82F66"
click at [588, 106] on div "✔ Utiliser Enlever" at bounding box center [519, 99] width 172 height 36
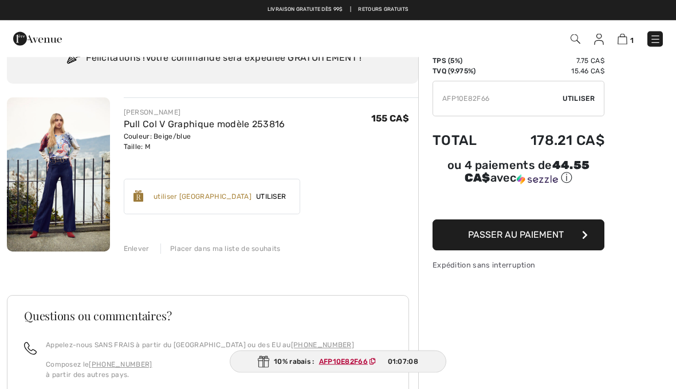
scroll to position [53, 0]
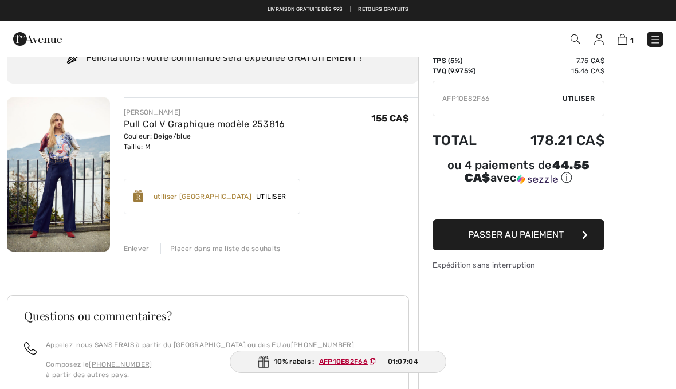
click at [576, 96] on span "Utiliser" at bounding box center [579, 98] width 32 height 10
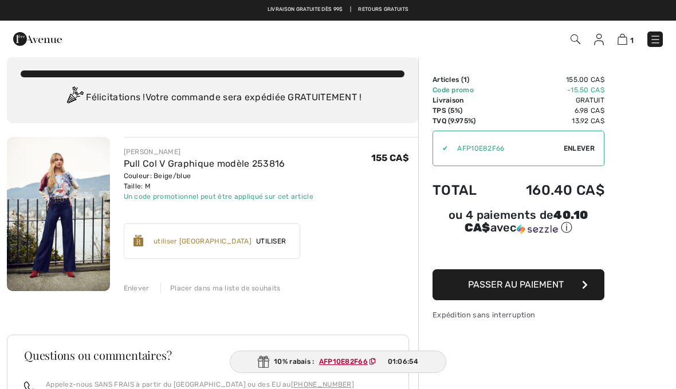
scroll to position [13, 0]
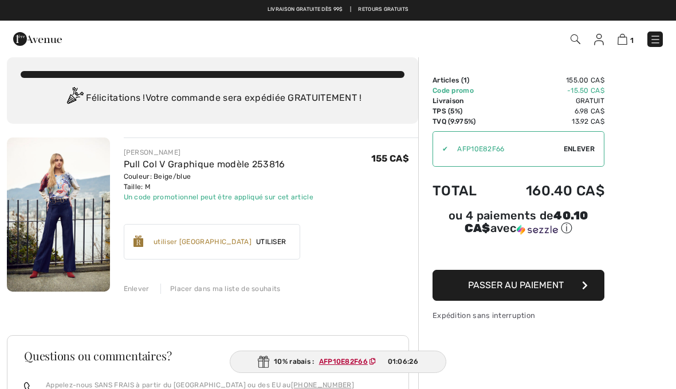
click at [660, 34] on img at bounding box center [655, 39] width 11 height 11
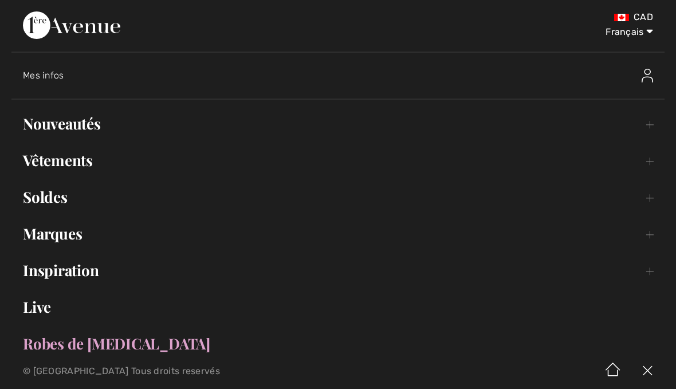
click at [60, 80] on span "Mes infos" at bounding box center [43, 75] width 41 height 11
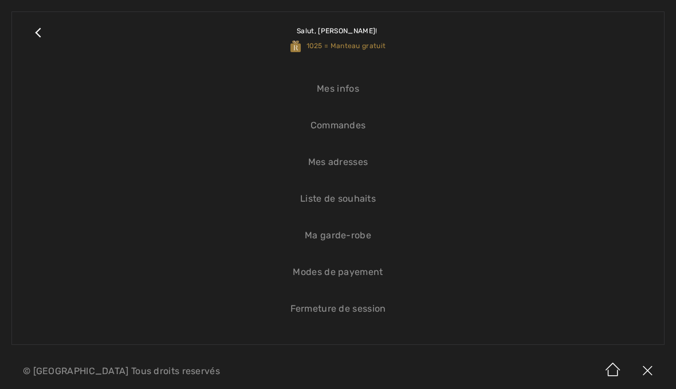
click at [359, 240] on link "Ma garde-robe" at bounding box center [337, 235] width 629 height 25
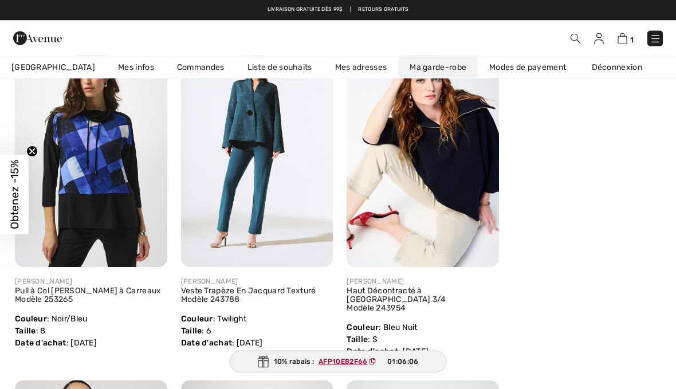
scroll to position [185, 0]
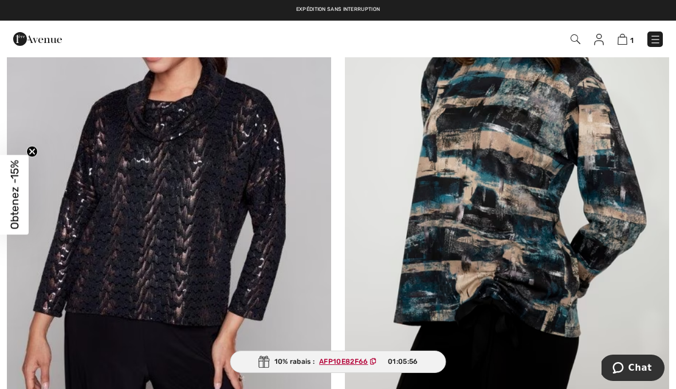
scroll to position [4052, 0]
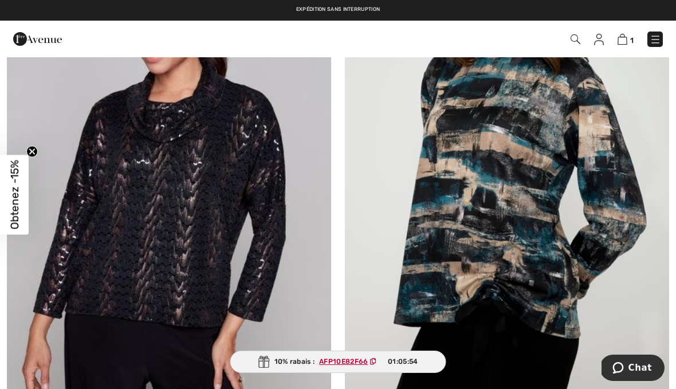
click at [654, 45] on img at bounding box center [655, 39] width 11 height 11
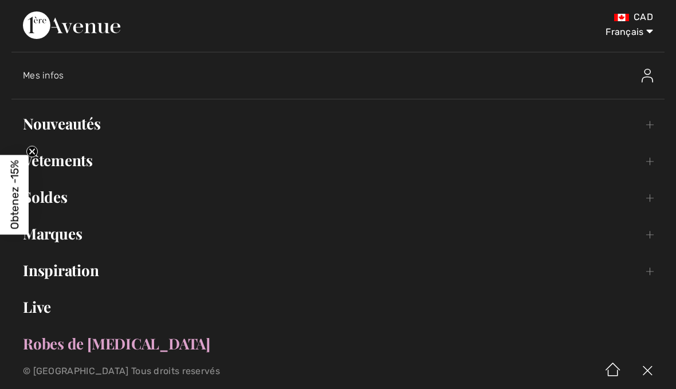
click at [85, 273] on link "Inspiration Toggle submenu" at bounding box center [337, 270] width 653 height 25
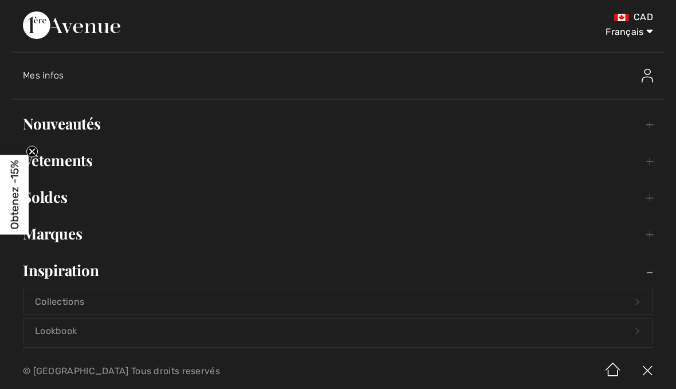
click at [84, 272] on link "Inspiration Toggle submenu" at bounding box center [337, 270] width 653 height 25
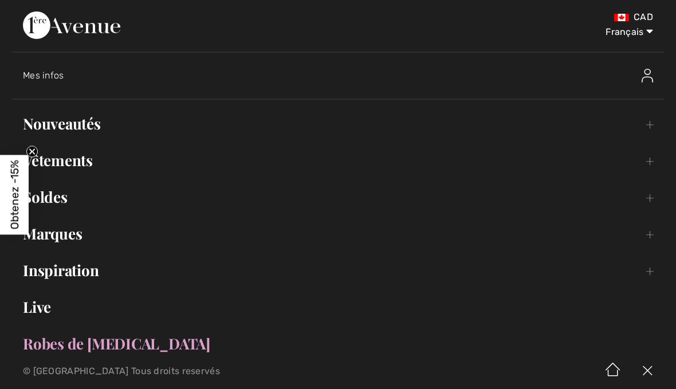
scroll to position [0, 0]
click at [52, 83] on div "Mes infos" at bounding box center [344, 75] width 642 height 37
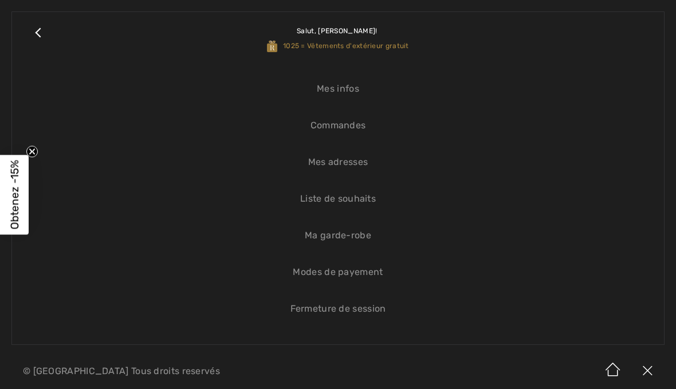
click at [363, 207] on link "Liste de souhaits" at bounding box center [337, 198] width 629 height 25
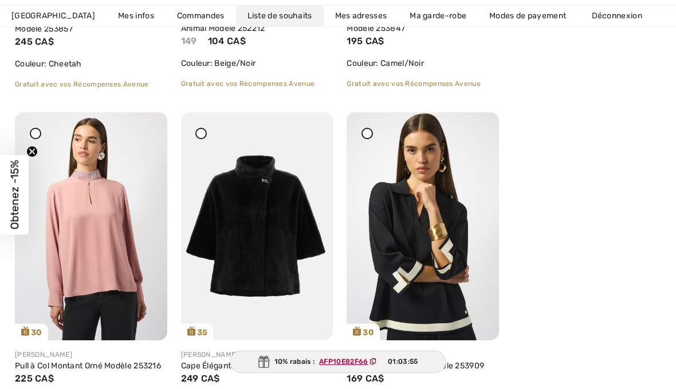
scroll to position [828, 0]
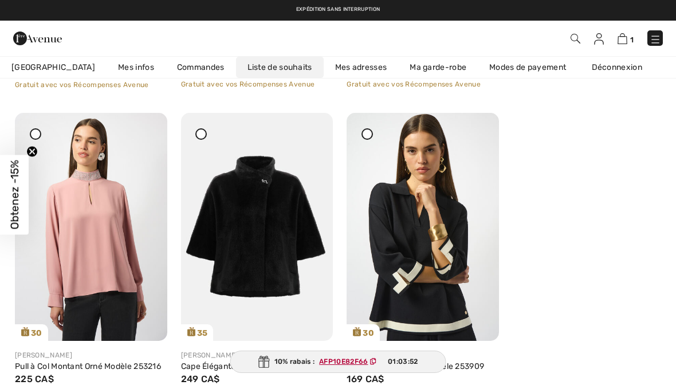
click at [437, 273] on img at bounding box center [423, 227] width 152 height 228
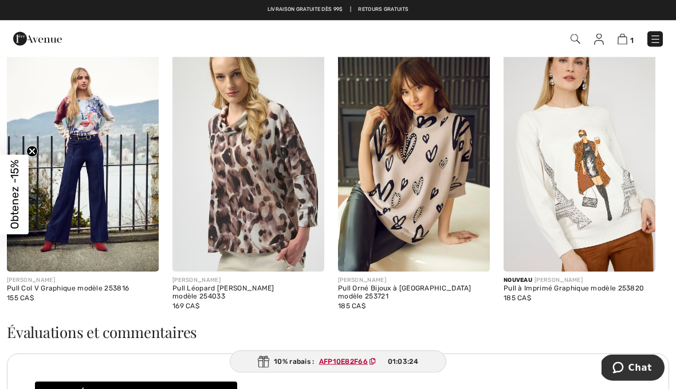
scroll to position [1655, 0]
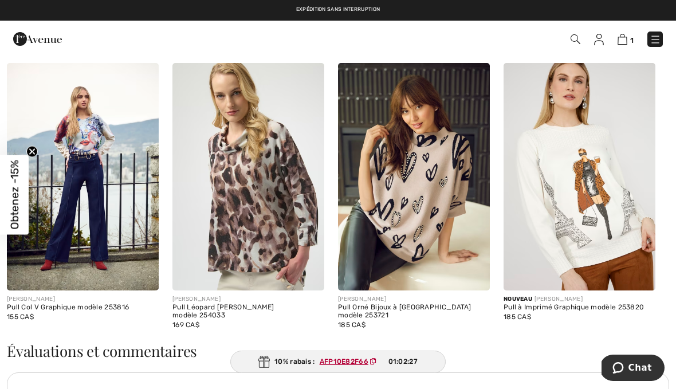
click at [656, 45] on img at bounding box center [655, 39] width 11 height 11
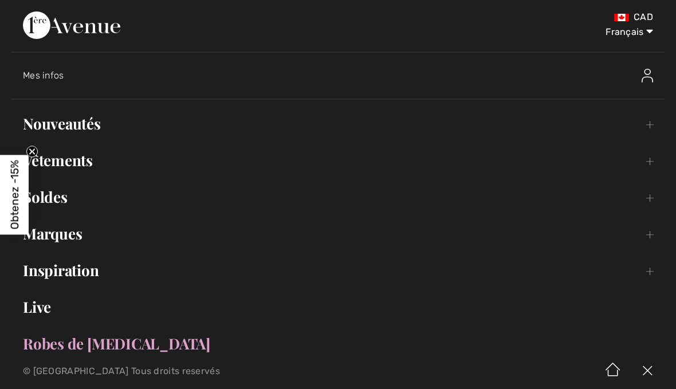
click at [100, 128] on link "Nouveautés Toggle submenu" at bounding box center [337, 123] width 653 height 25
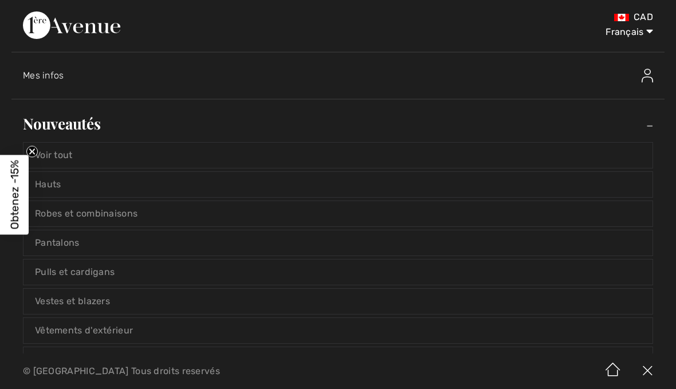
click at [81, 162] on link "Voir tout" at bounding box center [337, 155] width 629 height 25
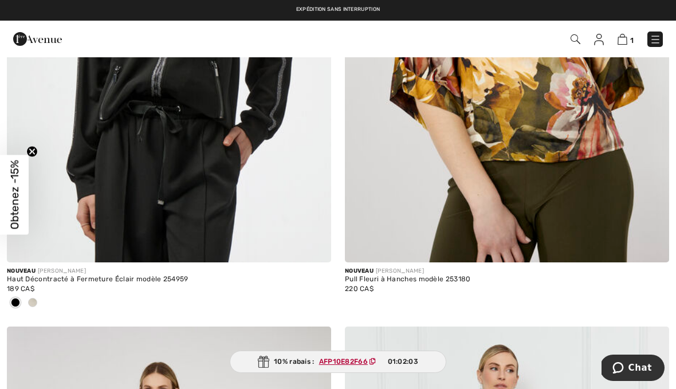
scroll to position [4317, 0]
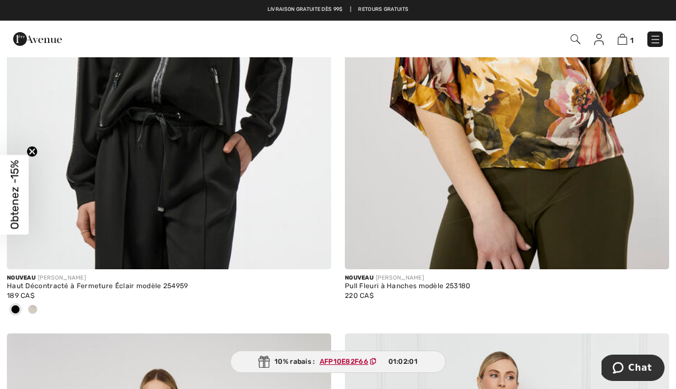
click at [29, 315] on div at bounding box center [32, 310] width 17 height 19
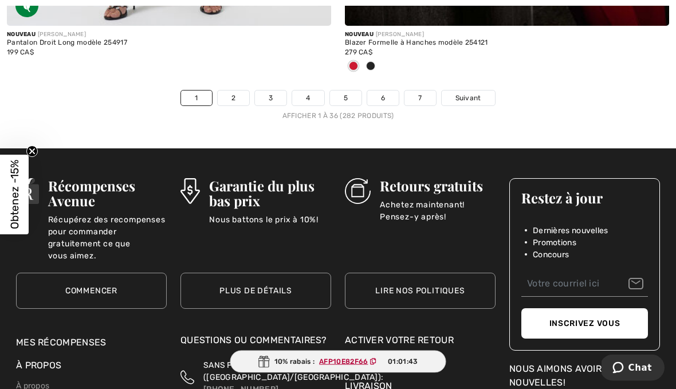
scroll to position [10059, 0]
click at [232, 96] on link "2" at bounding box center [234, 98] width 32 height 15
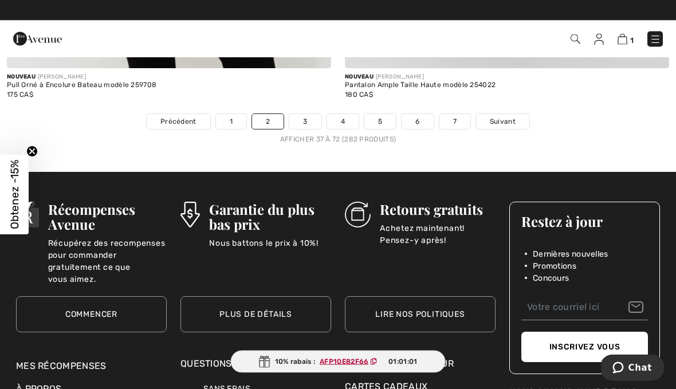
scroll to position [9960, 0]
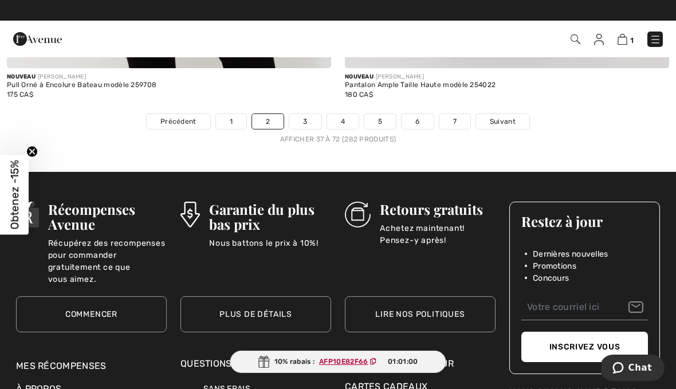
click at [308, 114] on link "3" at bounding box center [305, 121] width 32 height 15
click at [309, 114] on link "3" at bounding box center [305, 121] width 32 height 15
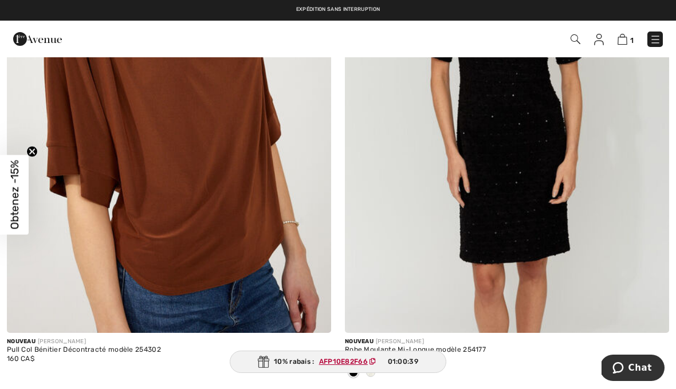
scroll to position [4748, 0]
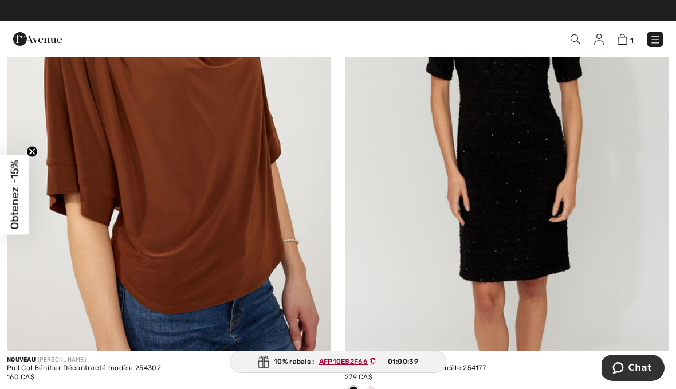
click at [577, 37] on img at bounding box center [576, 39] width 10 height 10
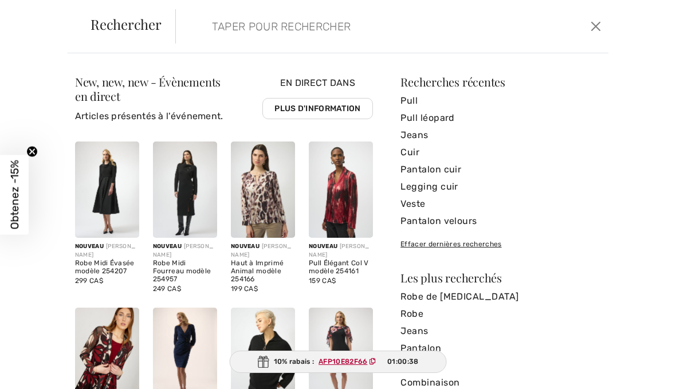
click at [339, 28] on input "search" at bounding box center [347, 26] width 288 height 34
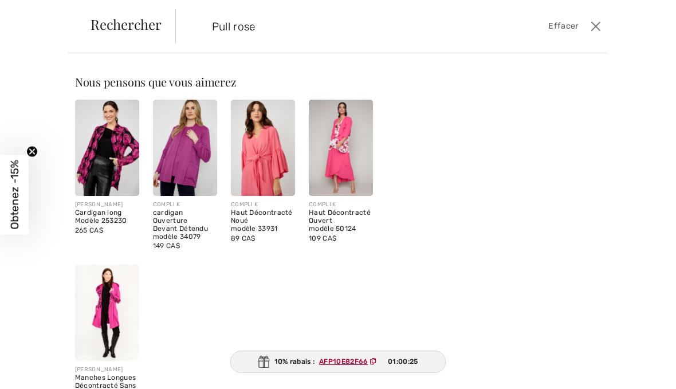
type input "Pull rose"
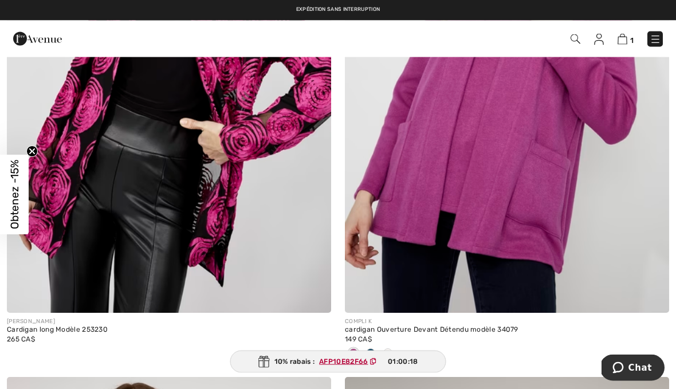
scroll to position [301, 0]
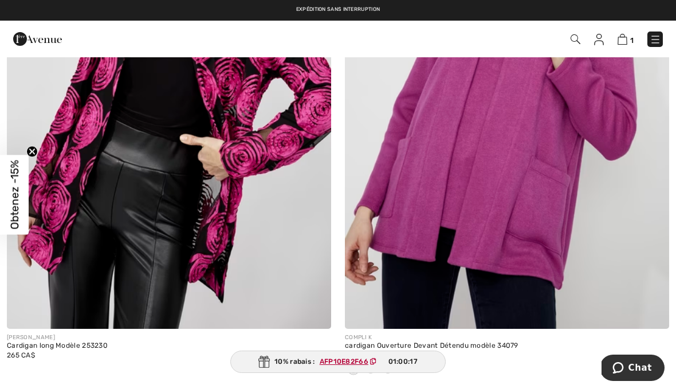
click at [332, 44] on span "1" at bounding box center [477, 39] width 372 height 15
click at [342, 45] on span "1" at bounding box center [477, 39] width 372 height 15
click at [321, 46] on span "1" at bounding box center [477, 39] width 372 height 15
click at [574, 48] on div "1 Commander" at bounding box center [477, 39] width 389 height 23
click at [578, 44] on img at bounding box center [576, 39] width 10 height 10
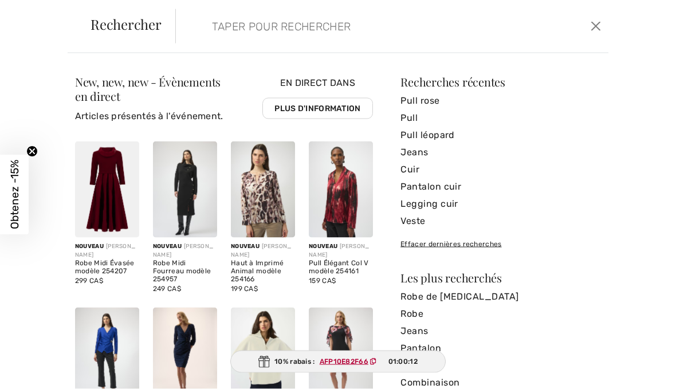
scroll to position [0, 0]
click at [308, 29] on input "search" at bounding box center [347, 26] width 288 height 34
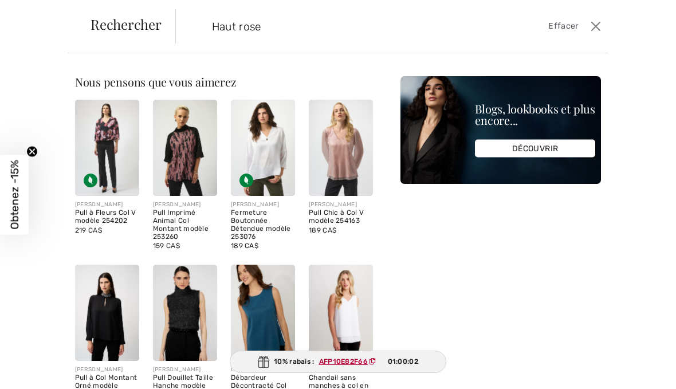
type input "Haut rose"
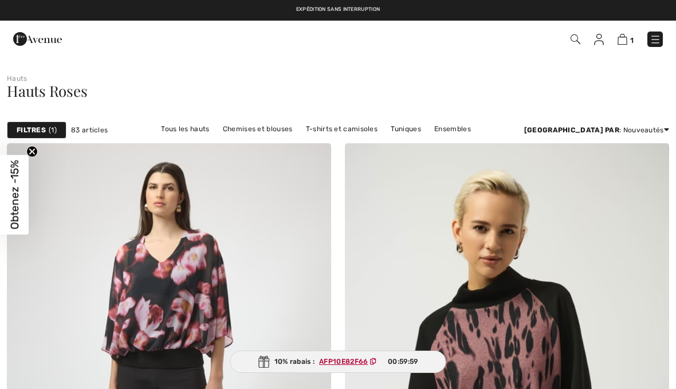
checkbox input "true"
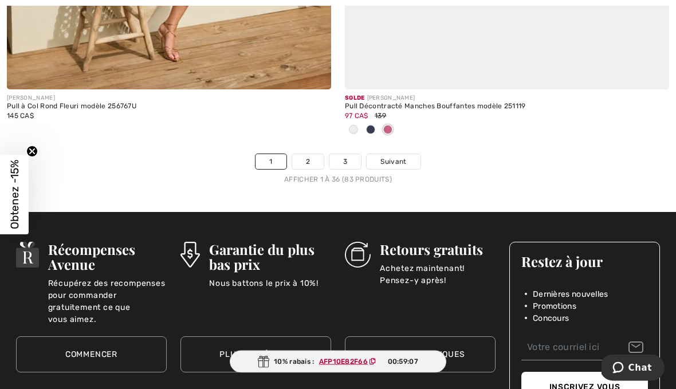
scroll to position [10093, 0]
click at [306, 158] on link "2" at bounding box center [308, 161] width 32 height 15
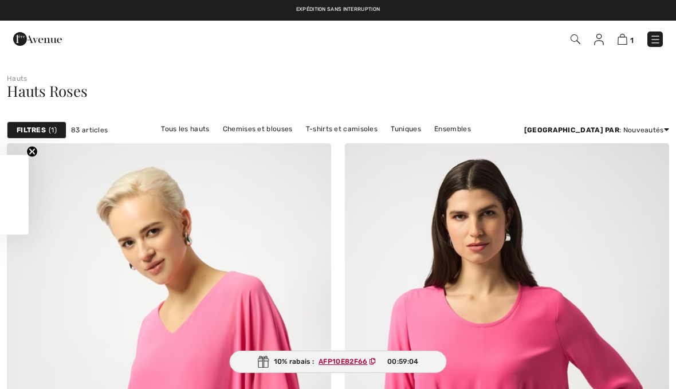
checkbox input "true"
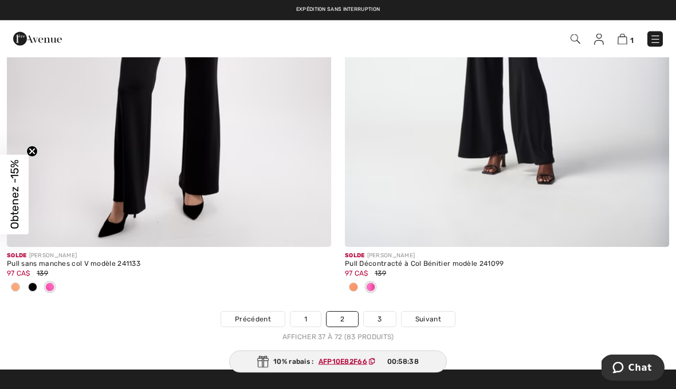
scroll to position [9936, 0]
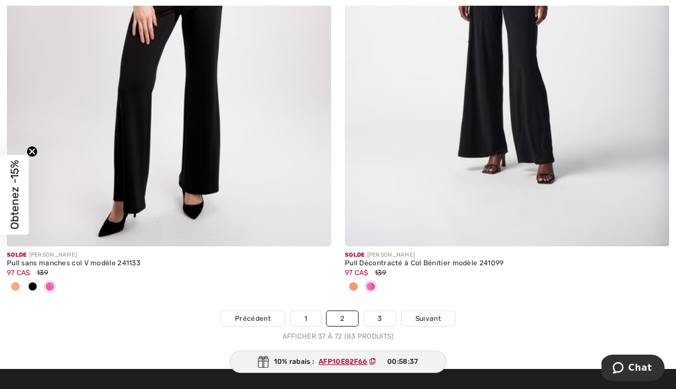
click at [382, 311] on link "3" at bounding box center [380, 318] width 32 height 15
click at [383, 311] on link "3" at bounding box center [380, 318] width 32 height 15
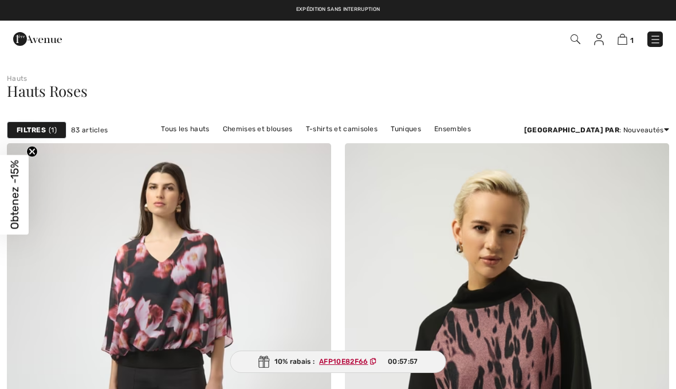
checkbox input "true"
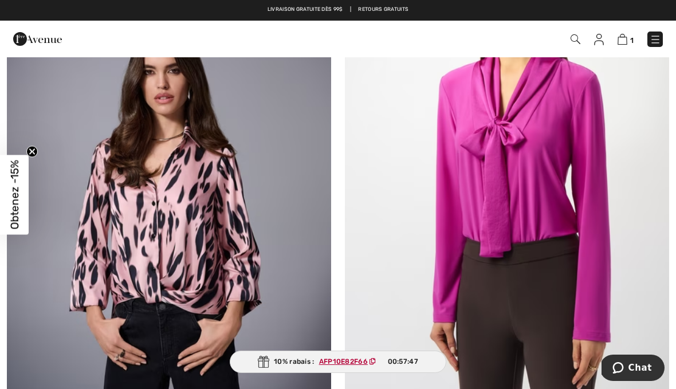
scroll to position [3593, 0]
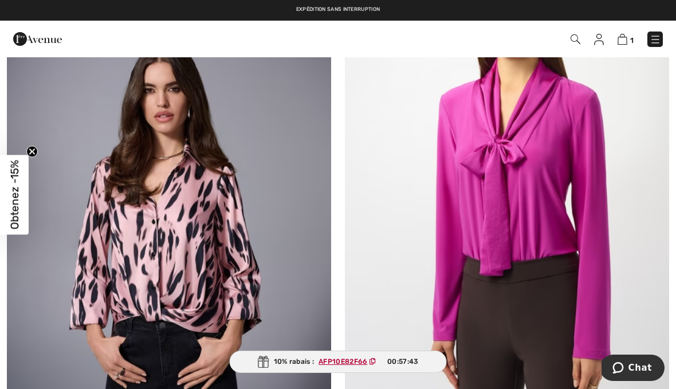
click at [183, 215] on img at bounding box center [169, 183] width 324 height 487
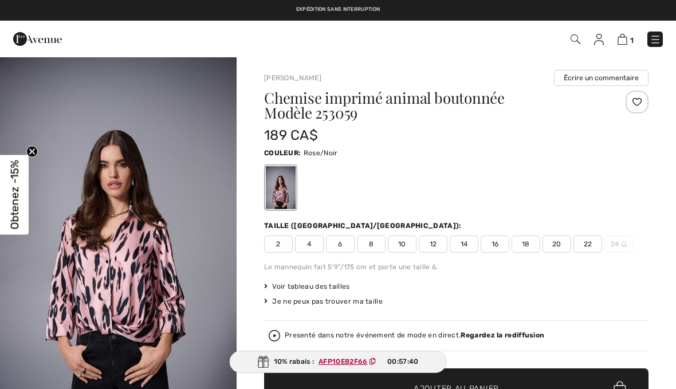
checkbox input "true"
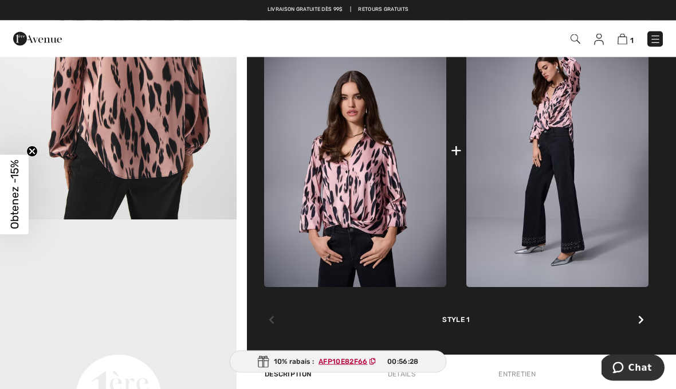
scroll to position [546, 0]
click at [624, 42] on img at bounding box center [623, 39] width 10 height 11
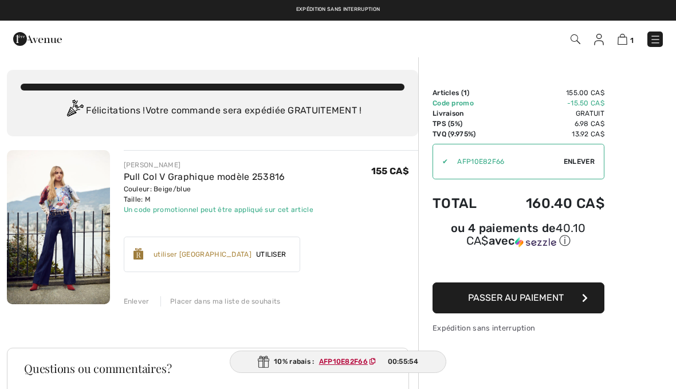
click at [574, 44] on img at bounding box center [576, 39] width 10 height 10
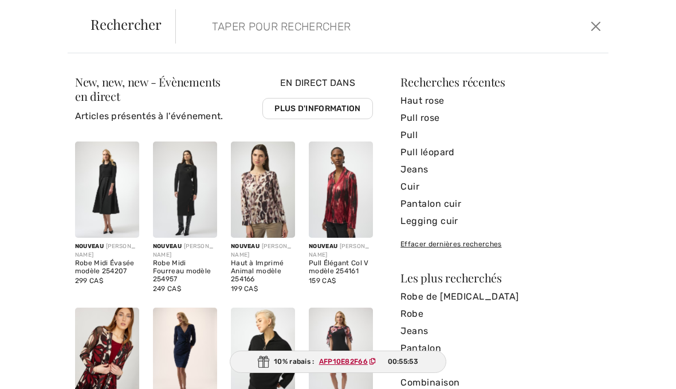
click at [254, 38] on input "search" at bounding box center [347, 26] width 288 height 34
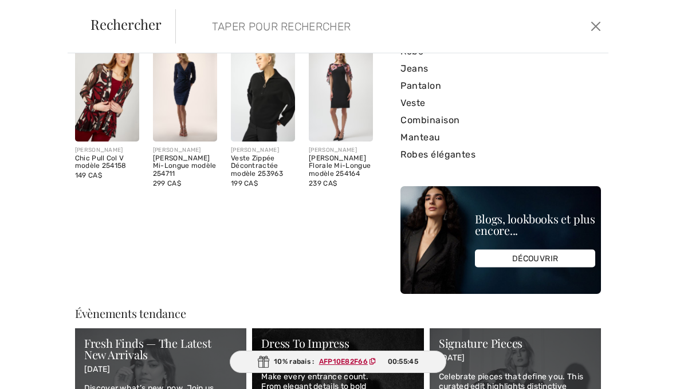
scroll to position [264, 0]
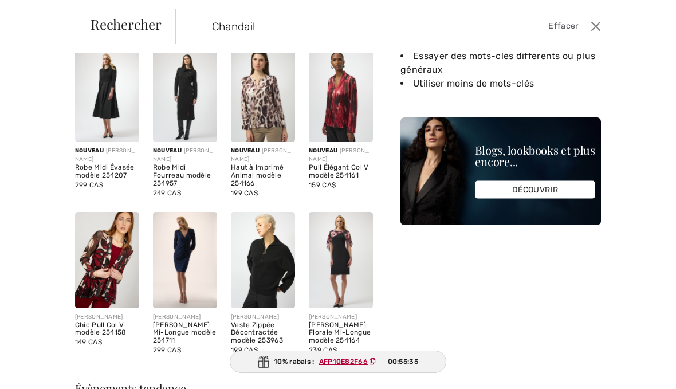
type input "Chandail"
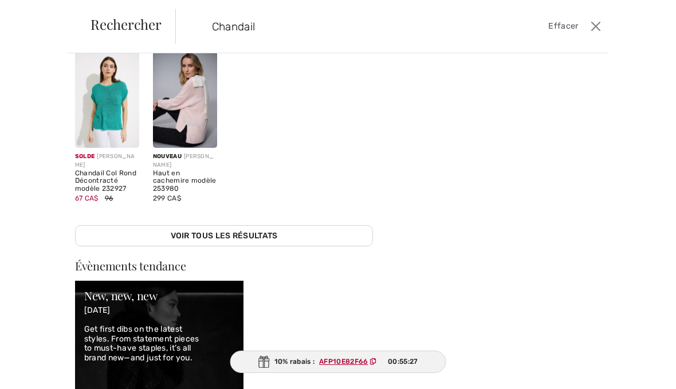
scroll to position [205, 0]
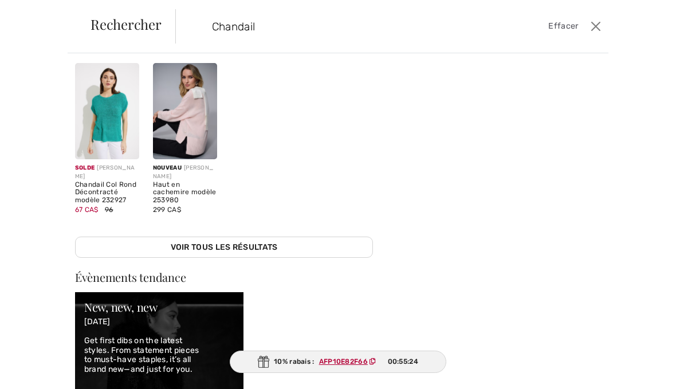
click at [195, 115] on img at bounding box center [185, 111] width 64 height 96
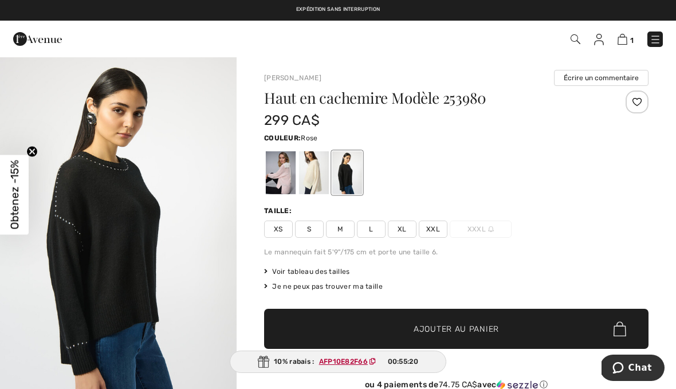
click at [288, 178] on div at bounding box center [281, 172] width 30 height 43
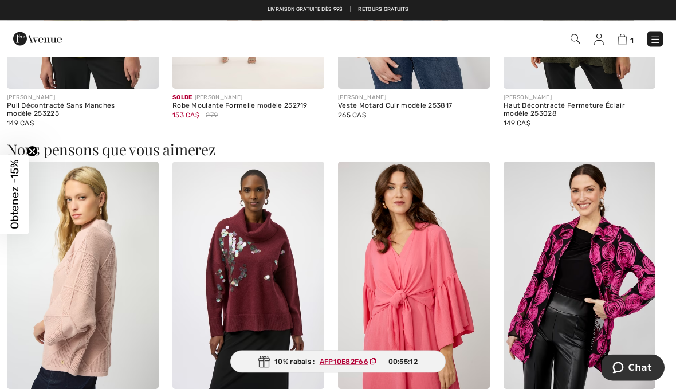
scroll to position [1256, 0]
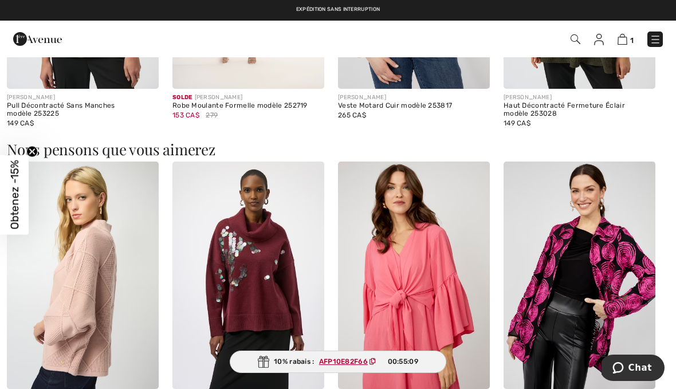
click at [92, 328] on img at bounding box center [83, 276] width 152 height 228
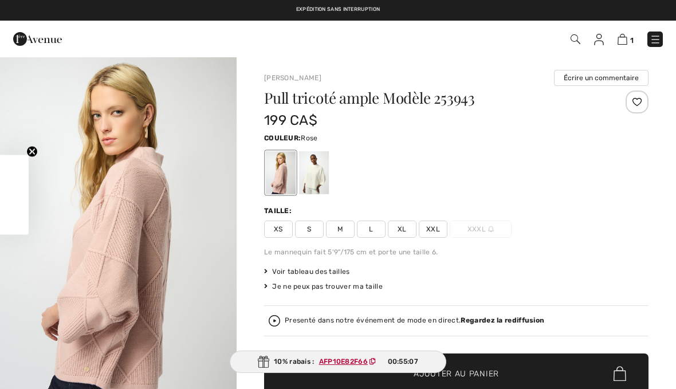
checkbox input "true"
click at [315, 237] on span "S" at bounding box center [309, 229] width 29 height 17
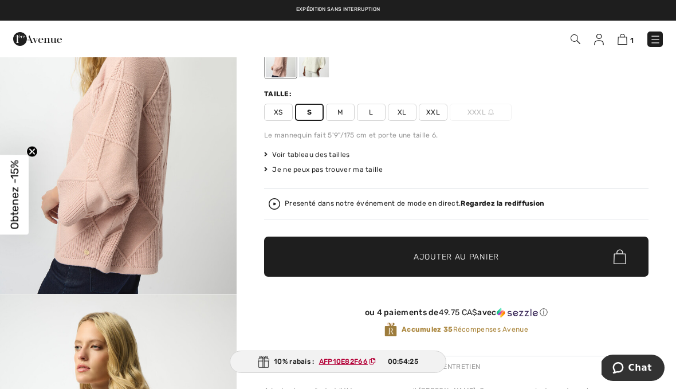
scroll to position [109, 0]
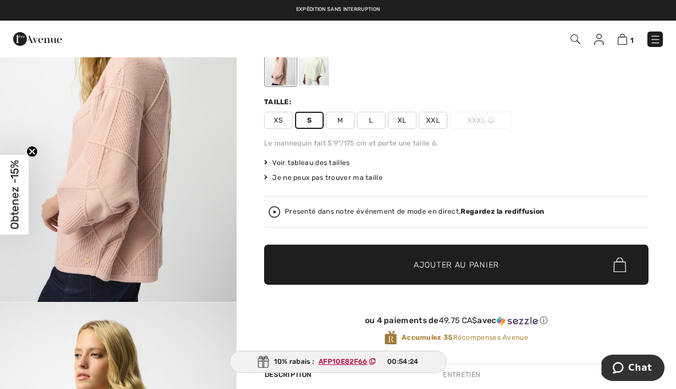
click at [573, 44] on img at bounding box center [576, 39] width 10 height 10
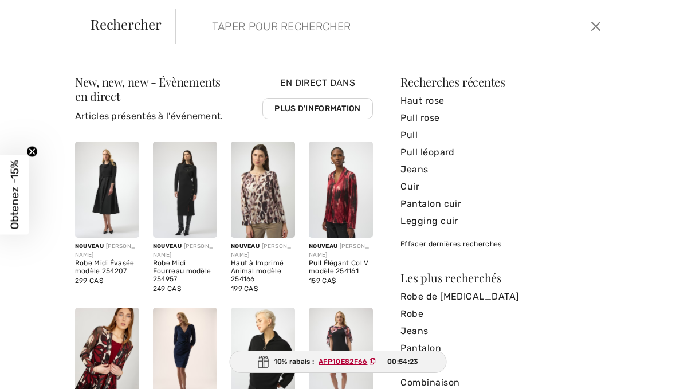
click at [306, 40] on input "search" at bounding box center [347, 26] width 288 height 34
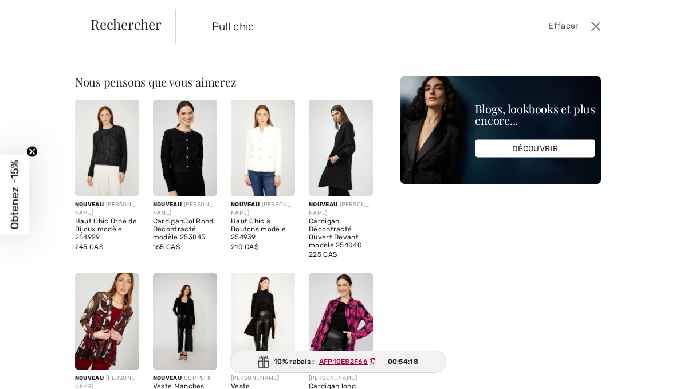
type input "Pull chic"
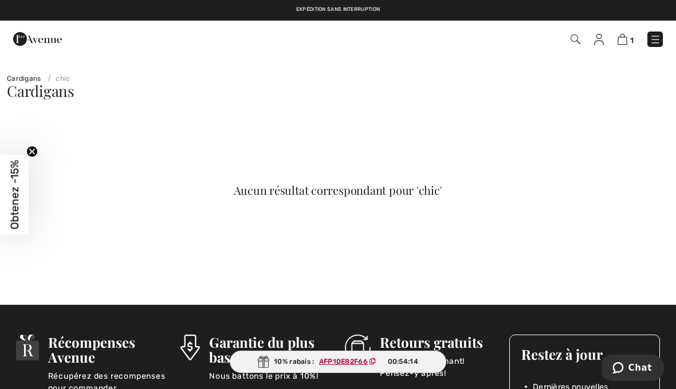
click at [568, 45] on span "1" at bounding box center [477, 39] width 372 height 15
click at [578, 42] on img at bounding box center [576, 39] width 10 height 10
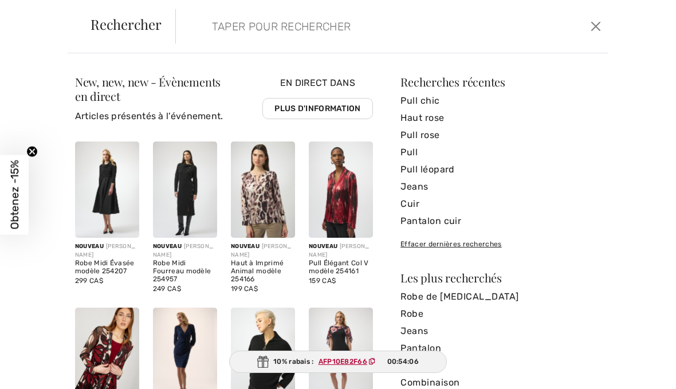
click at [344, 38] on input "search" at bounding box center [347, 26] width 288 height 34
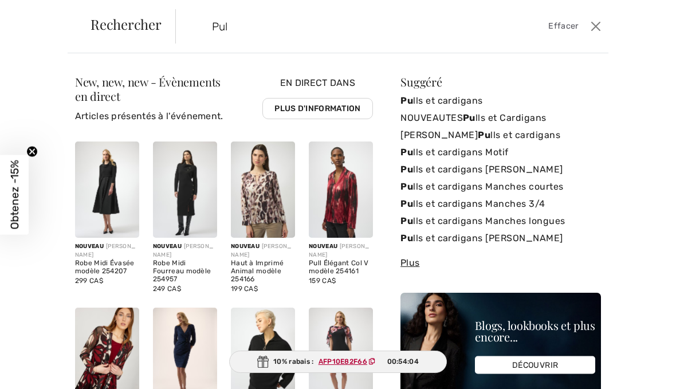
type input "Pull"
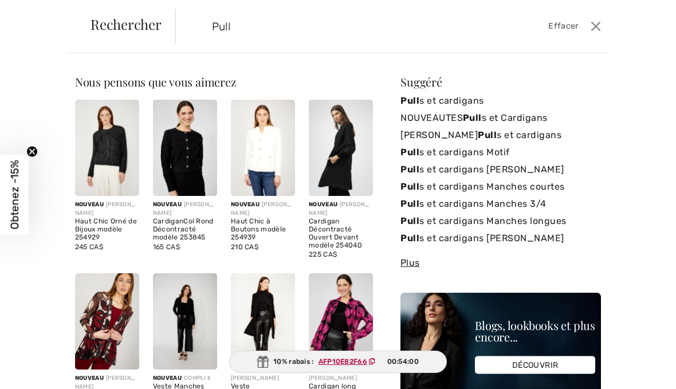
click at [525, 119] on link "NOUVEAUTES Pull s et Cardigans" at bounding box center [501, 117] width 201 height 17
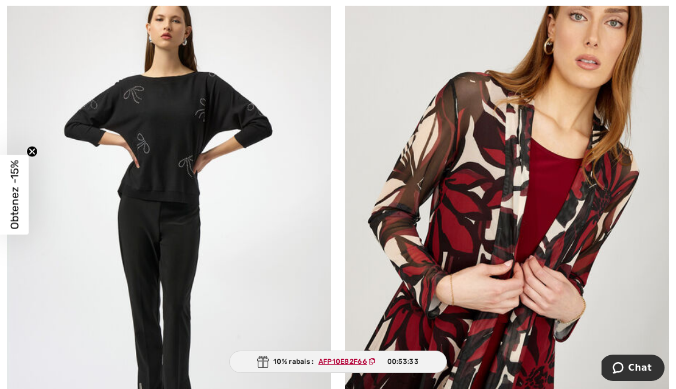
scroll to position [3575, 0]
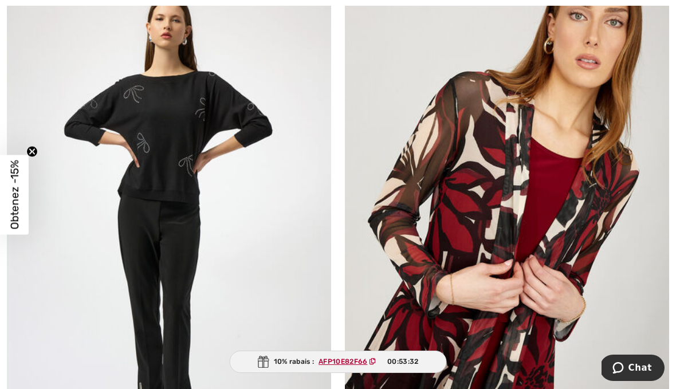
click at [179, 115] on img at bounding box center [169, 221] width 324 height 487
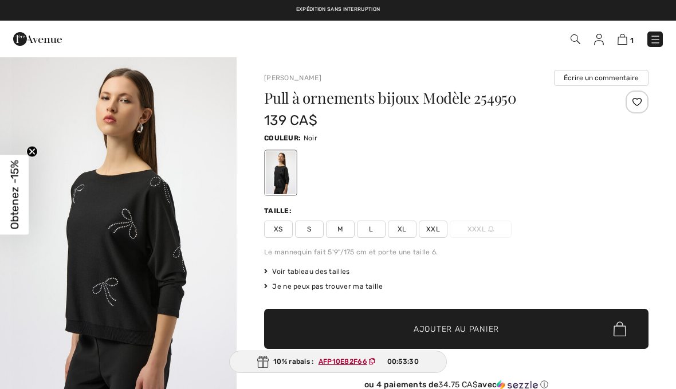
checkbox input "true"
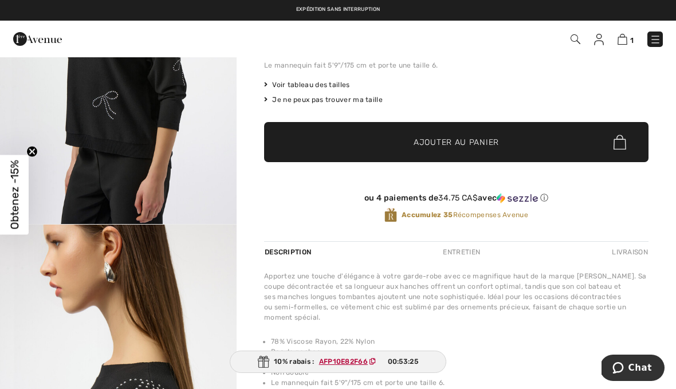
scroll to position [177, 0]
